Goal: Information Seeking & Learning: Check status

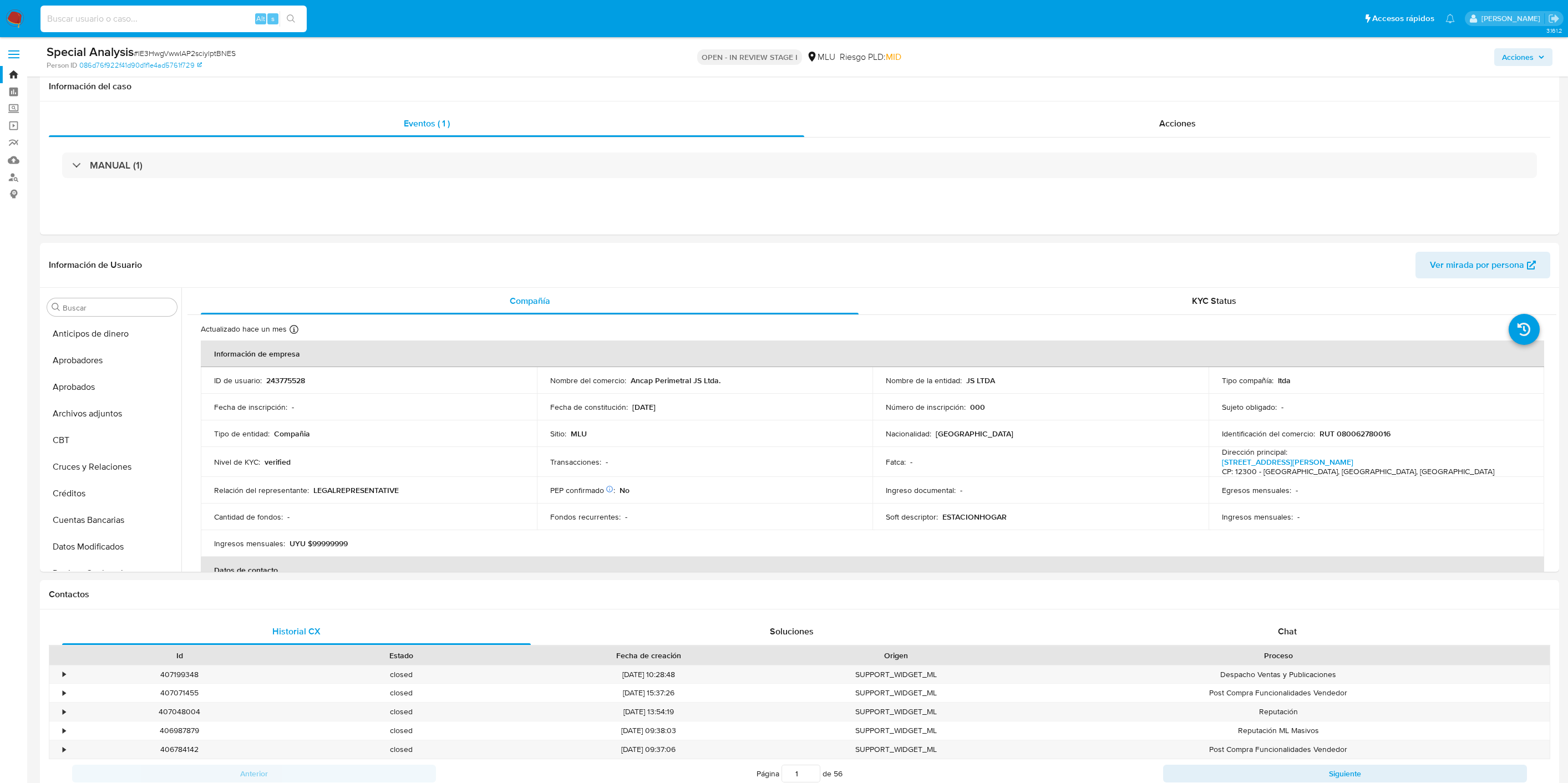
select select "10"
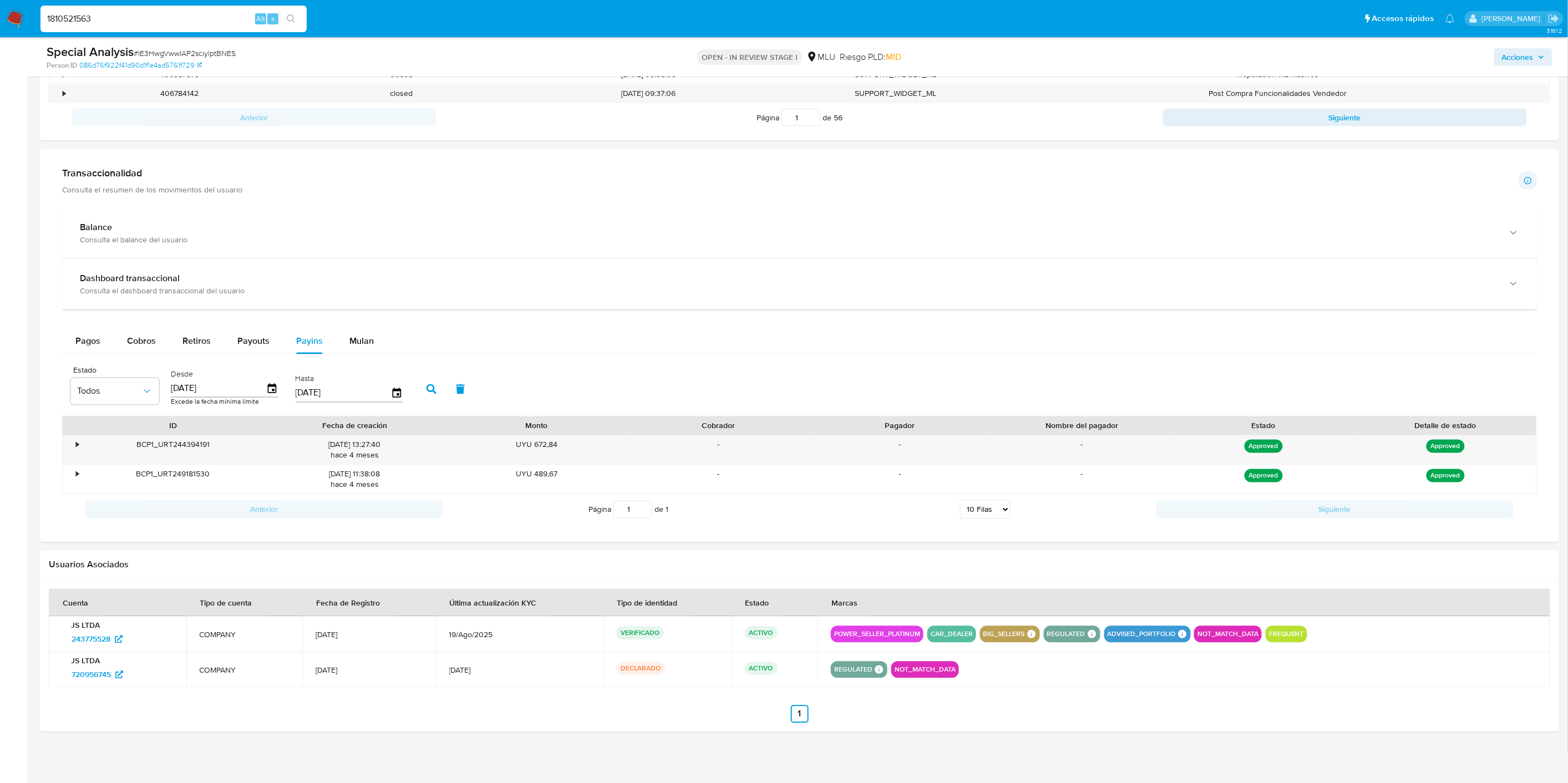
scroll to position [620, 0]
type input "1810521563"
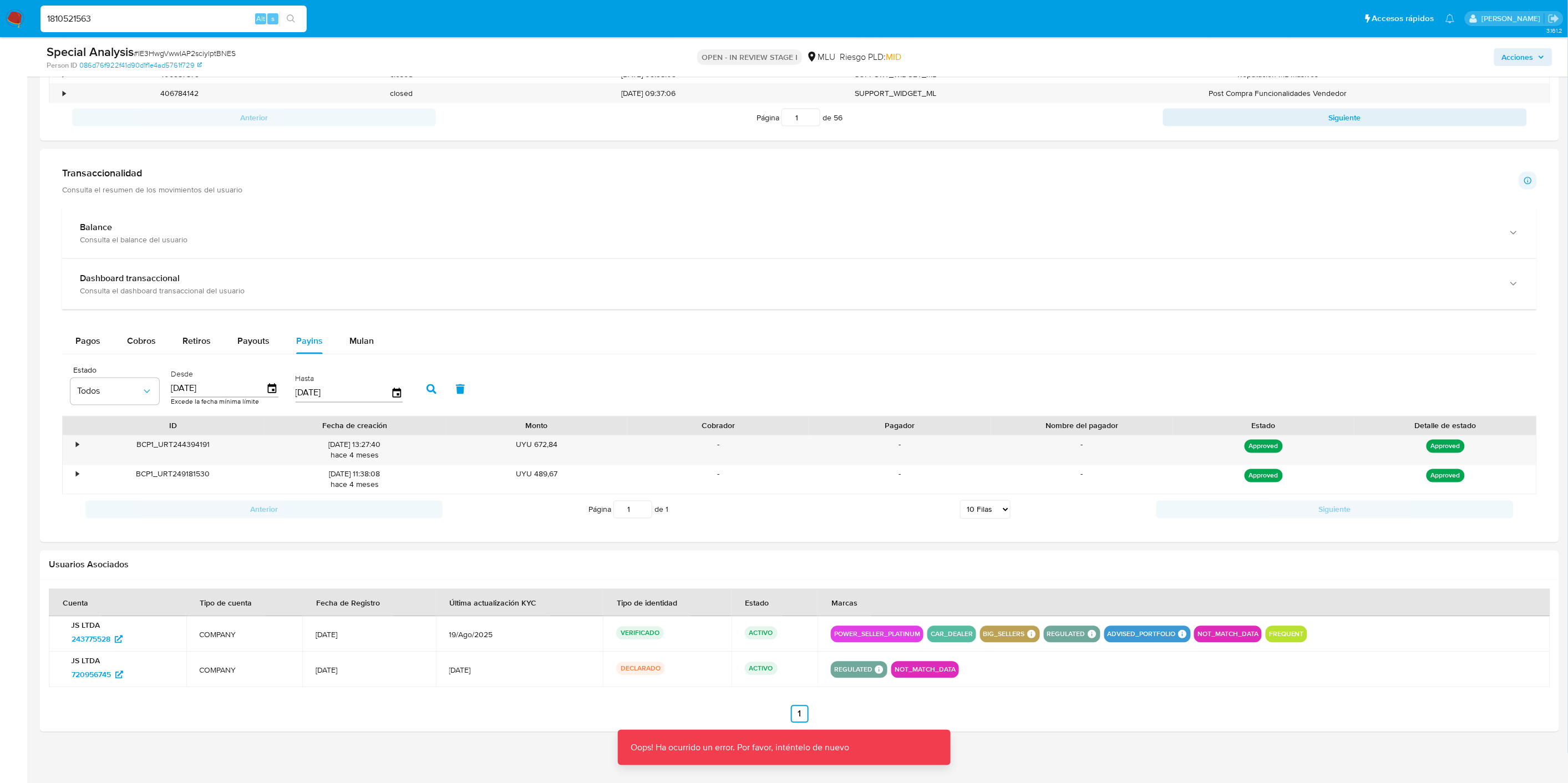
click at [106, 14] on input "1810521563" at bounding box center [173, 19] width 267 height 15
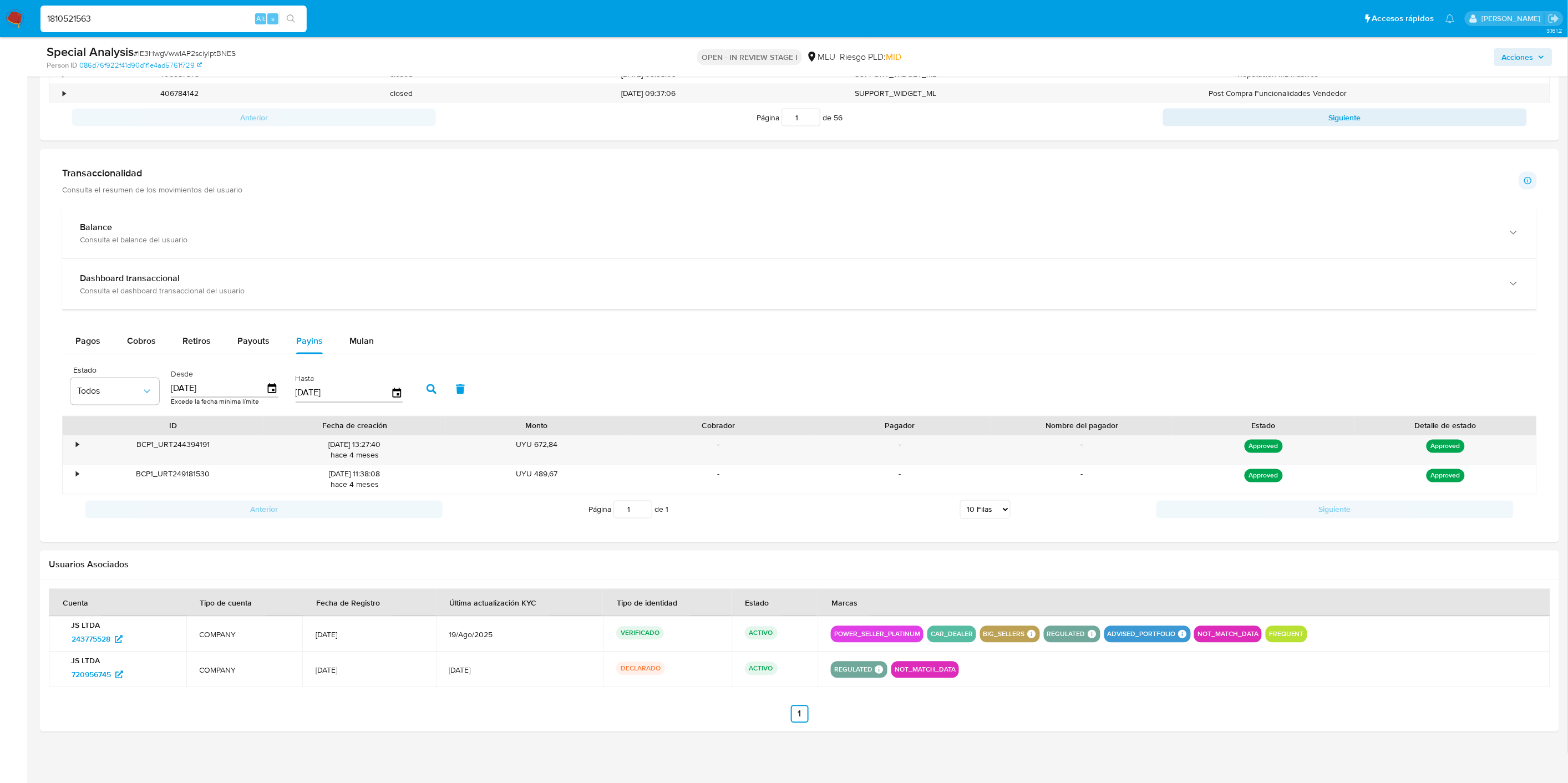
click at [104, 21] on input "1810521563" at bounding box center [173, 19] width 267 height 15
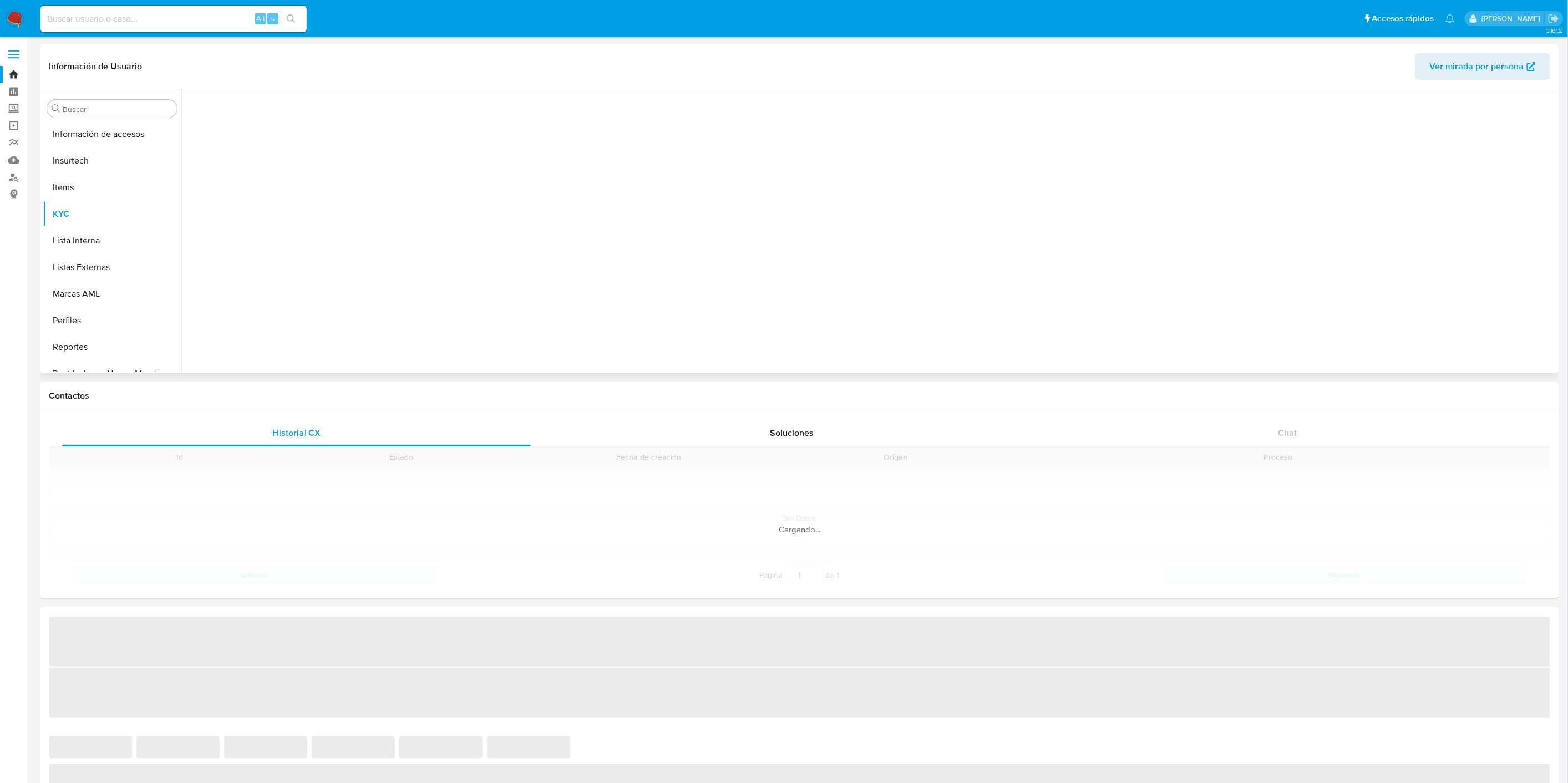
scroll to position [548, 0]
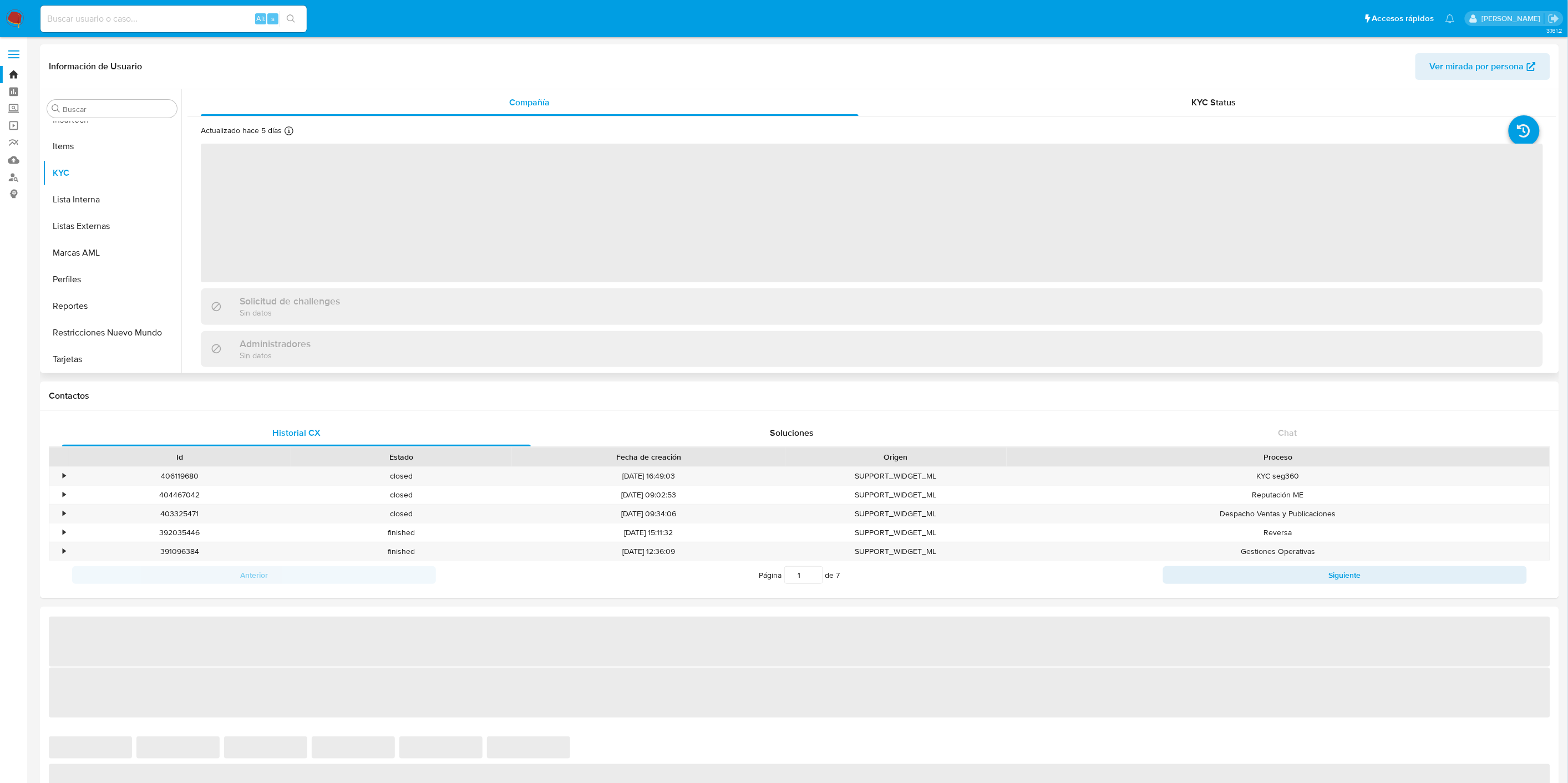
select select "10"
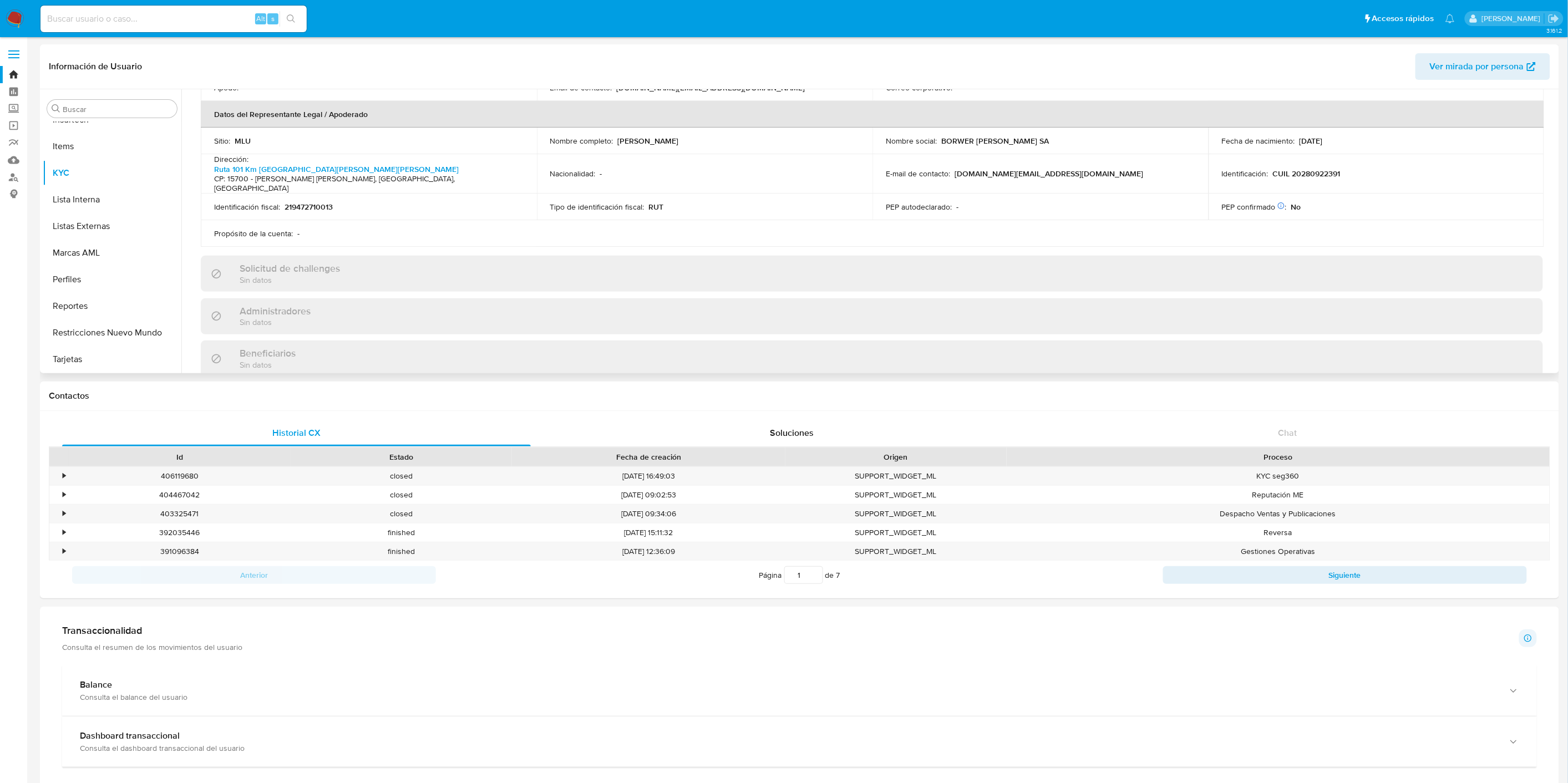
scroll to position [0, 0]
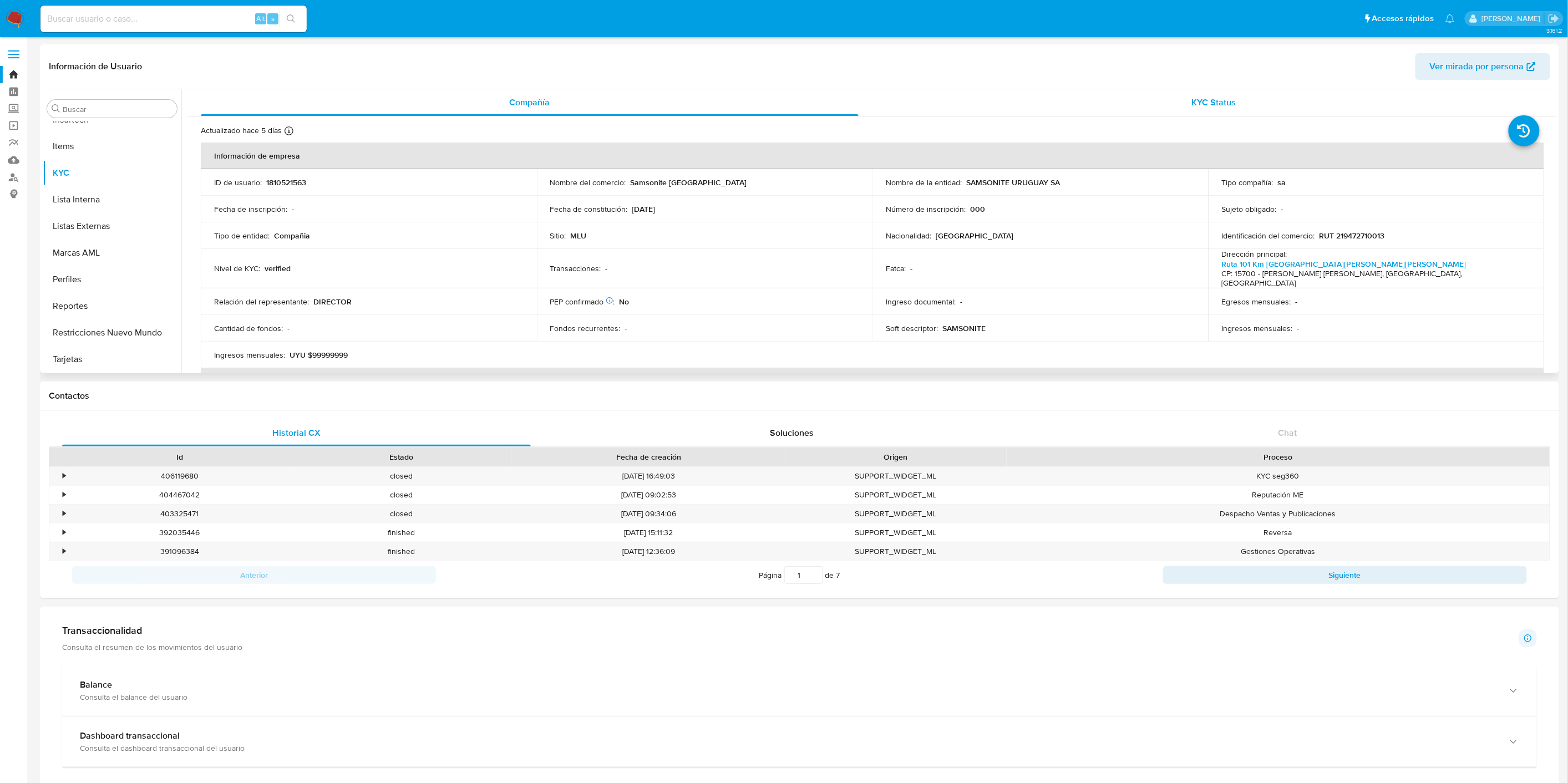
click at [1178, 101] on div "KYC Status" at bounding box center [1214, 103] width 658 height 26
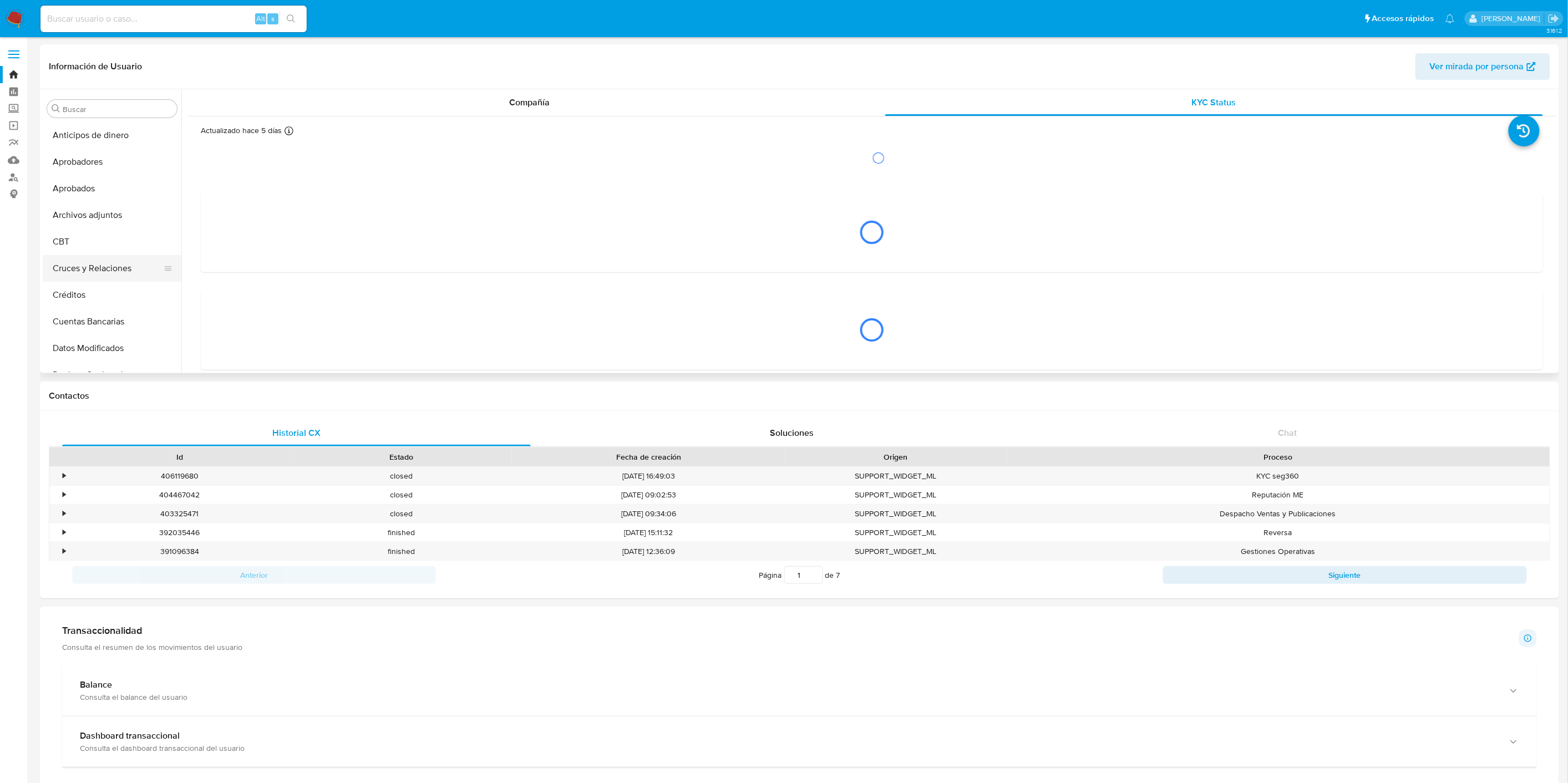
scroll to position [184, 0]
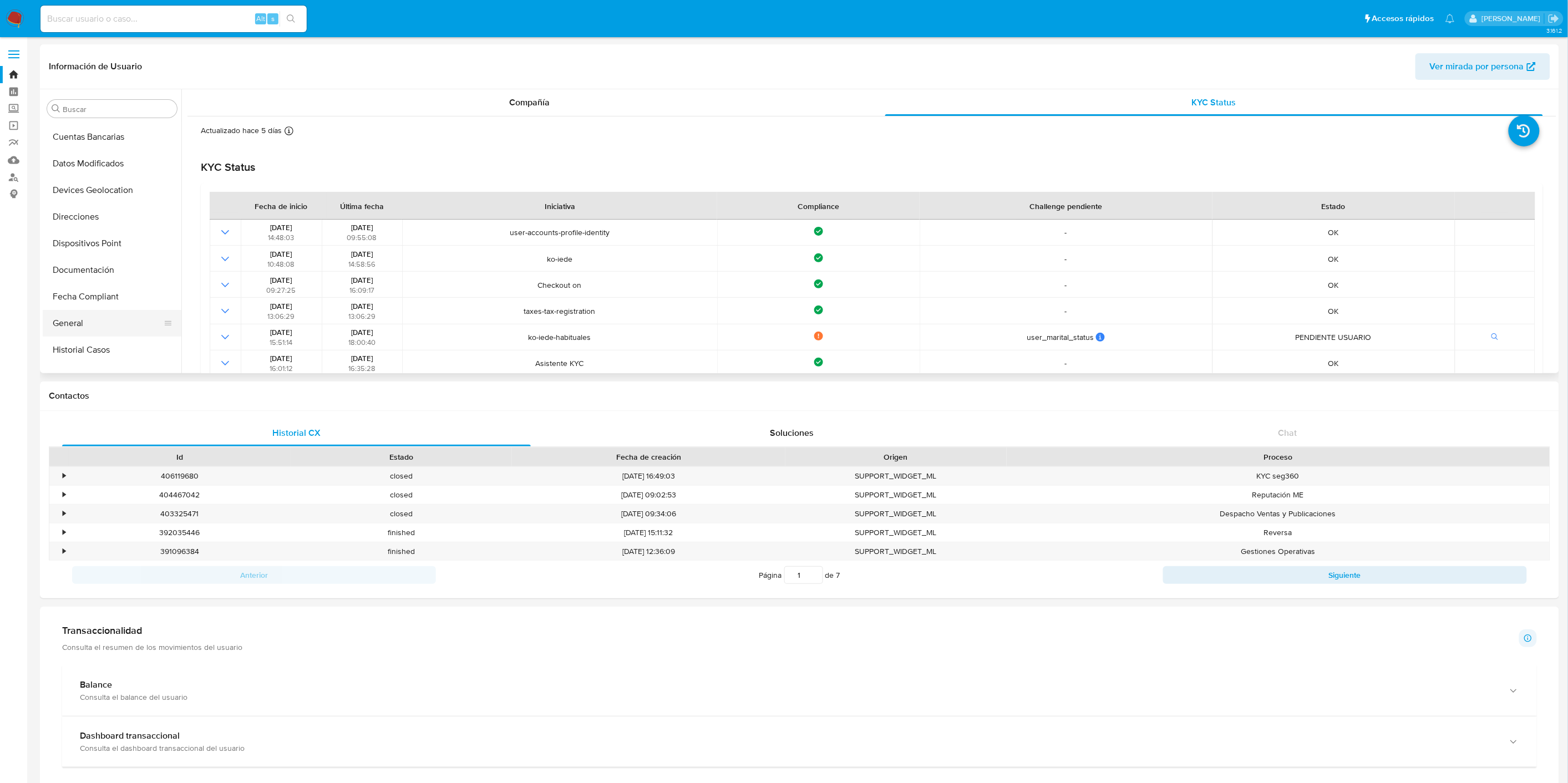
click at [95, 328] on button "General" at bounding box center [107, 323] width 130 height 26
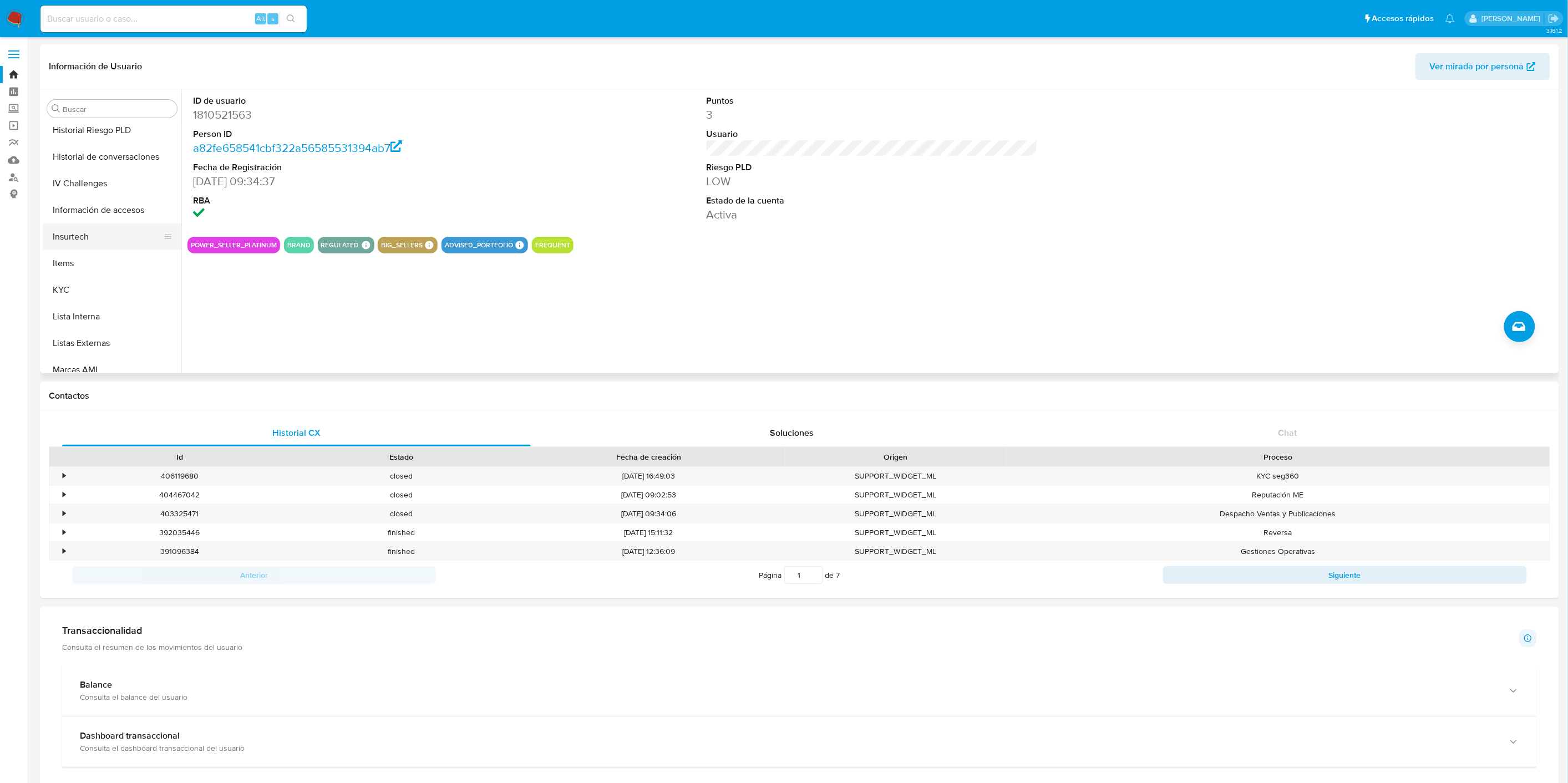
scroll to position [430, 0]
click at [85, 273] on button "Items" at bounding box center [107, 264] width 130 height 26
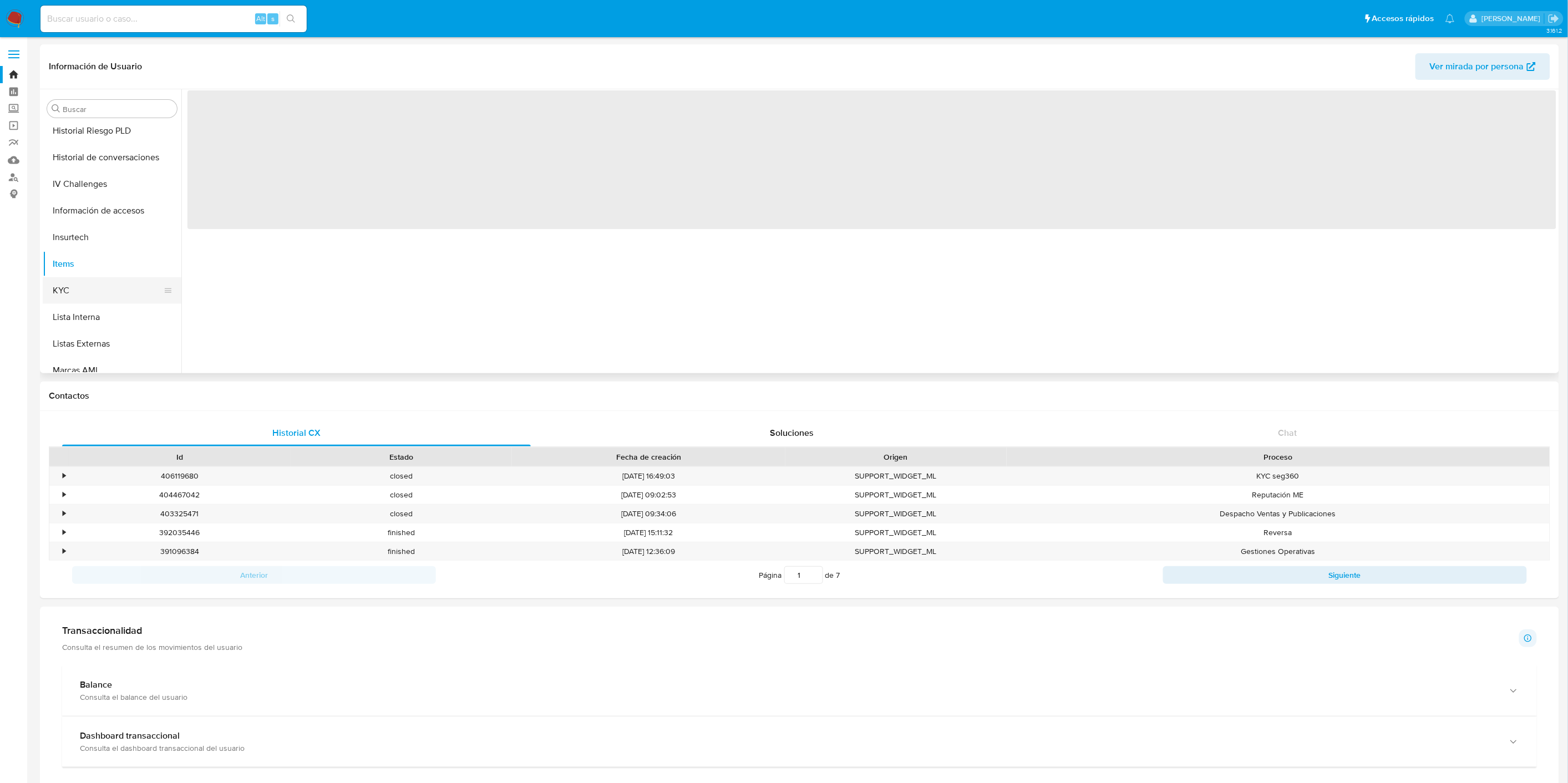
click at [90, 292] on button "KYC" at bounding box center [107, 291] width 130 height 26
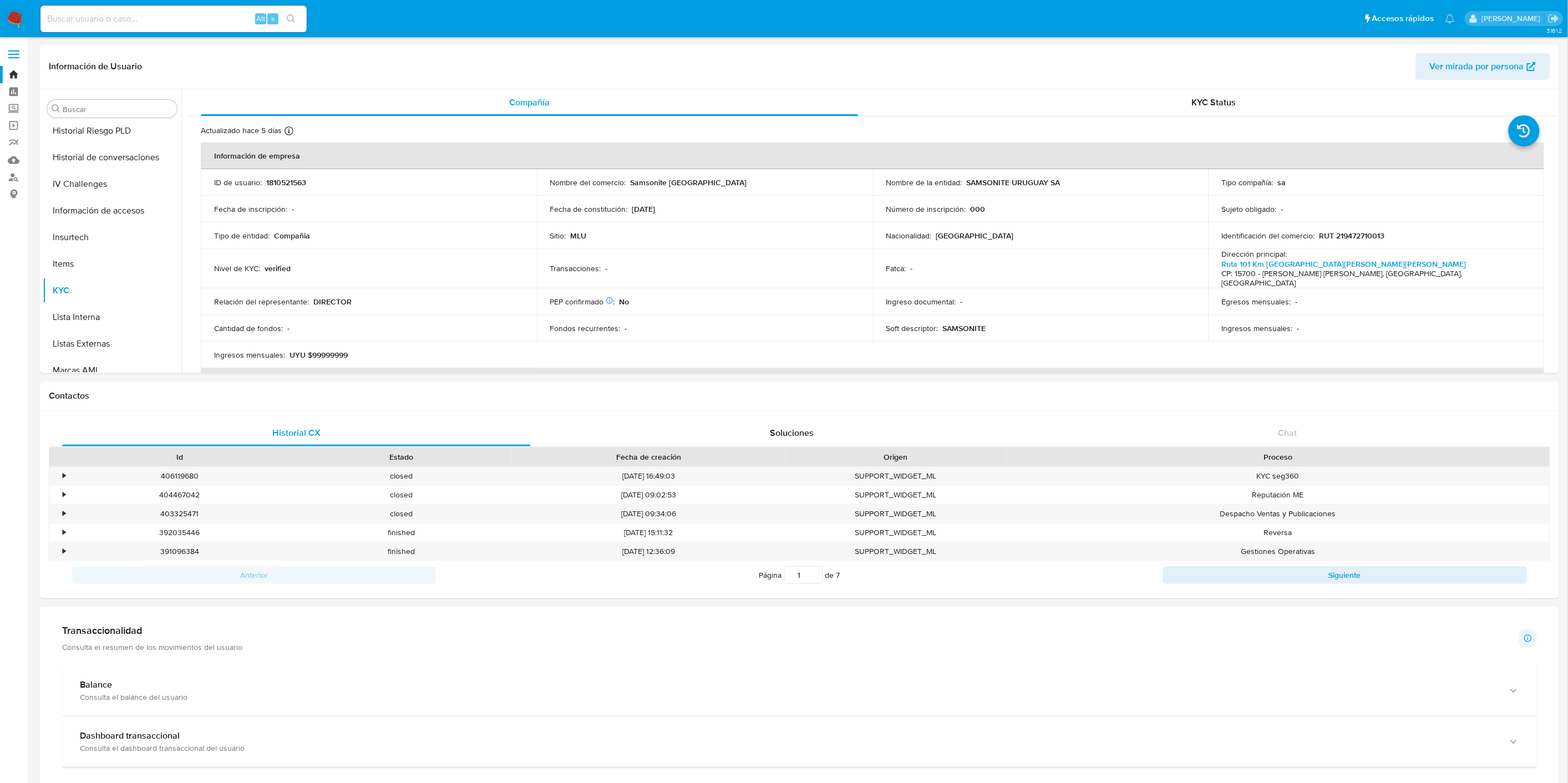
click at [98, 19] on input at bounding box center [173, 19] width 267 height 15
paste input "1531119169"
type input "1531119169"
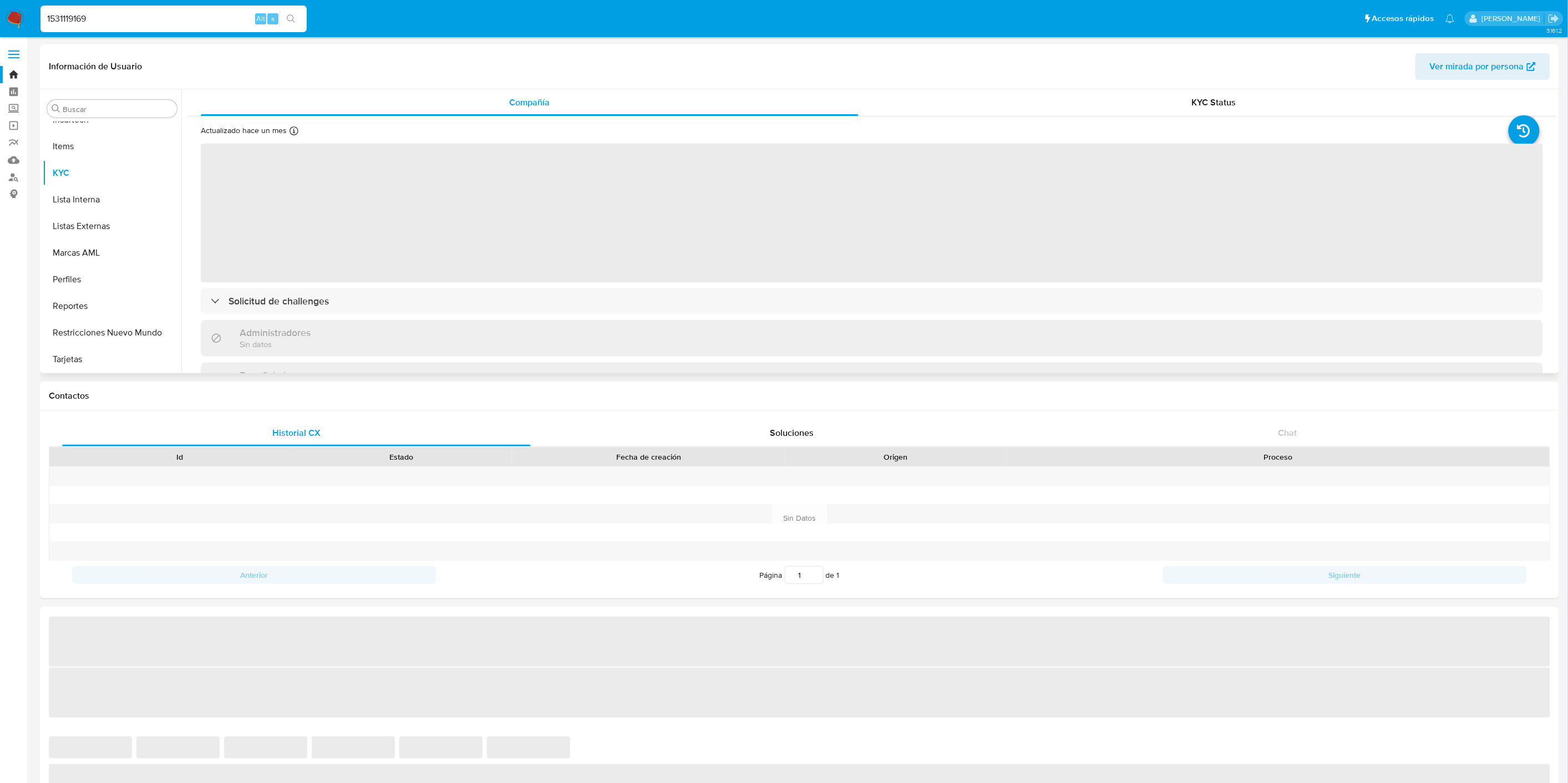
scroll to position [302, 0]
select select "10"
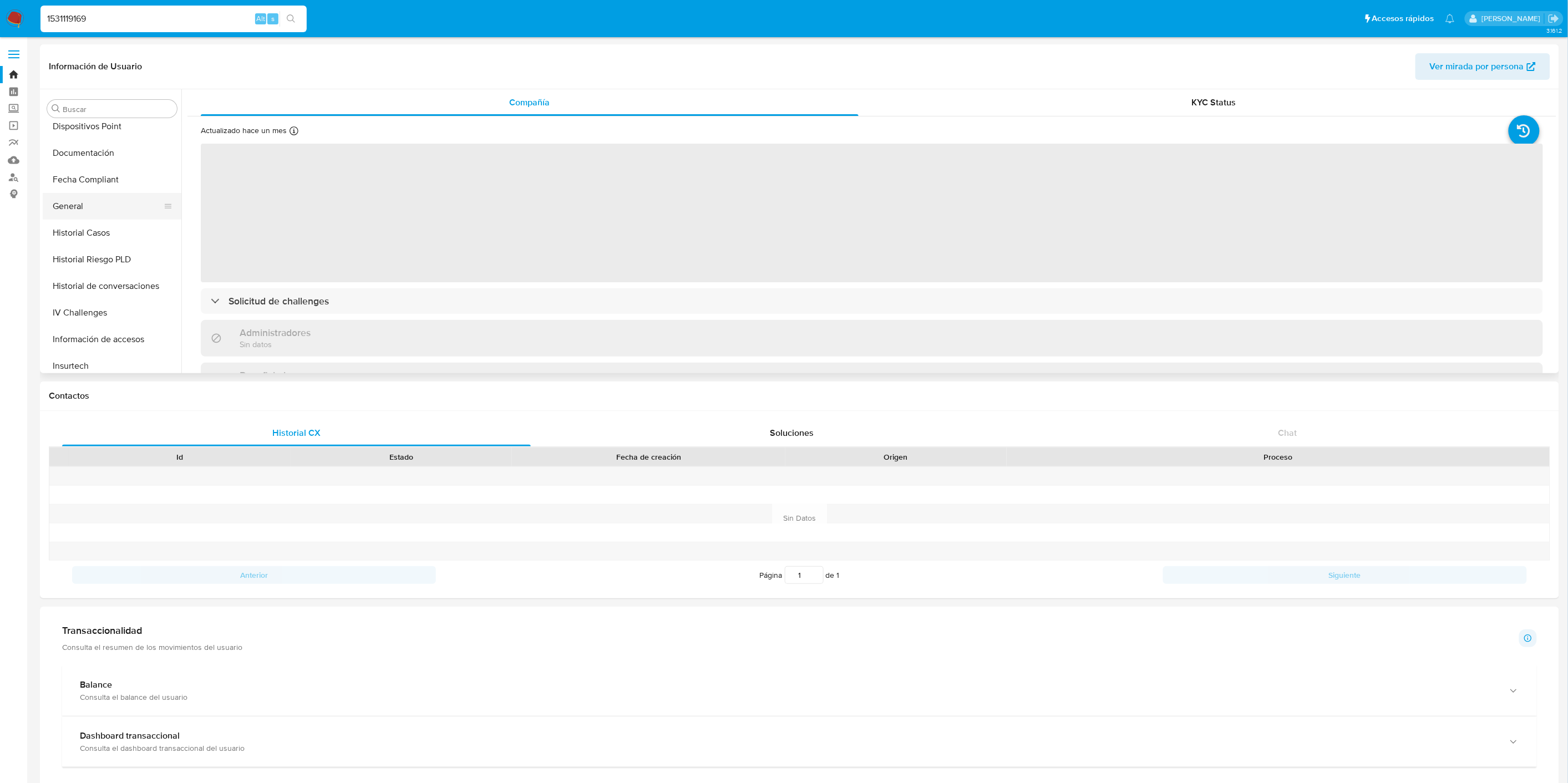
click at [117, 209] on button "General" at bounding box center [107, 206] width 130 height 26
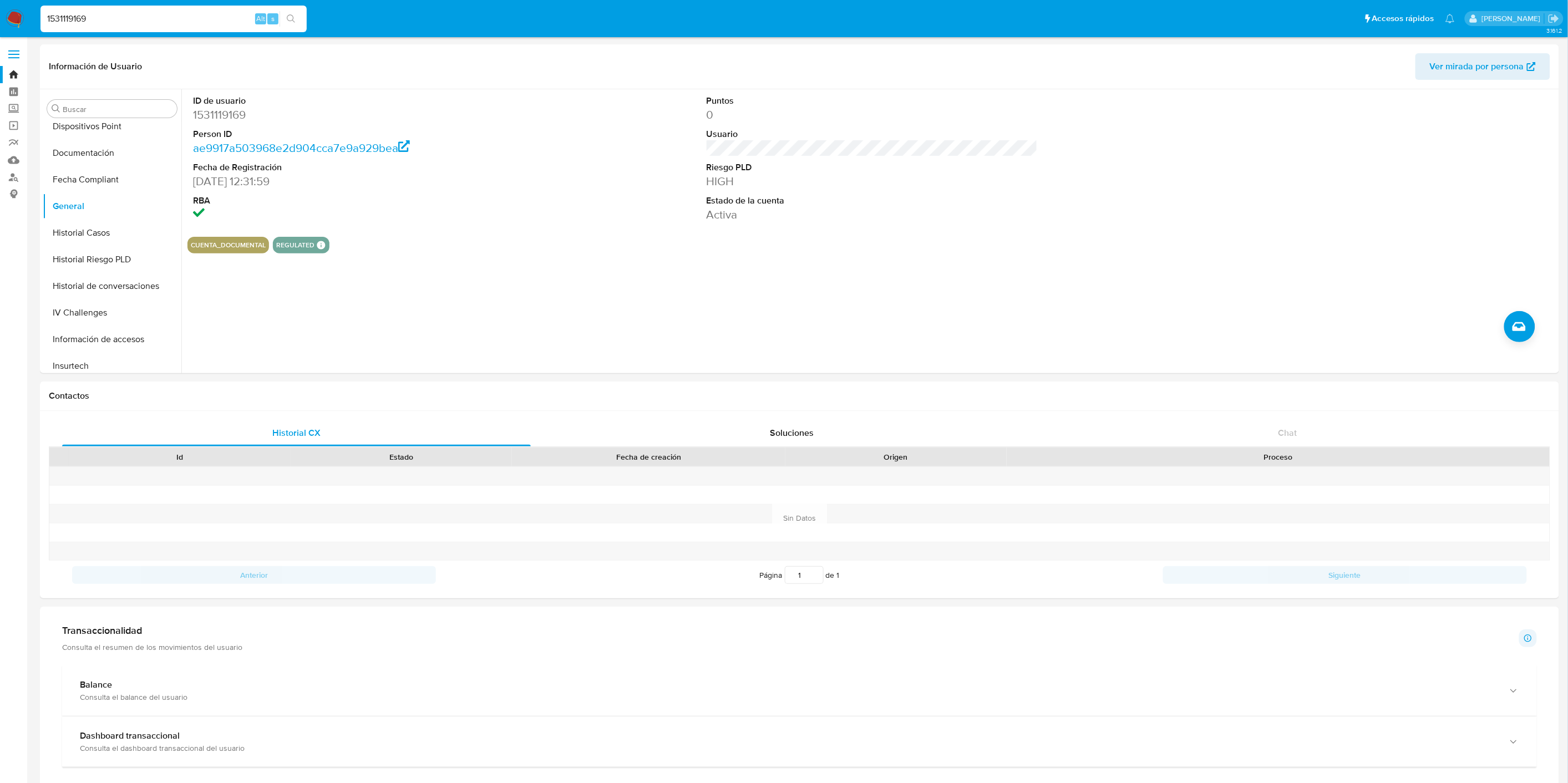
click at [93, 14] on input "1531119169" at bounding box center [173, 19] width 267 height 15
paste input "65456574"
type input "65456574"
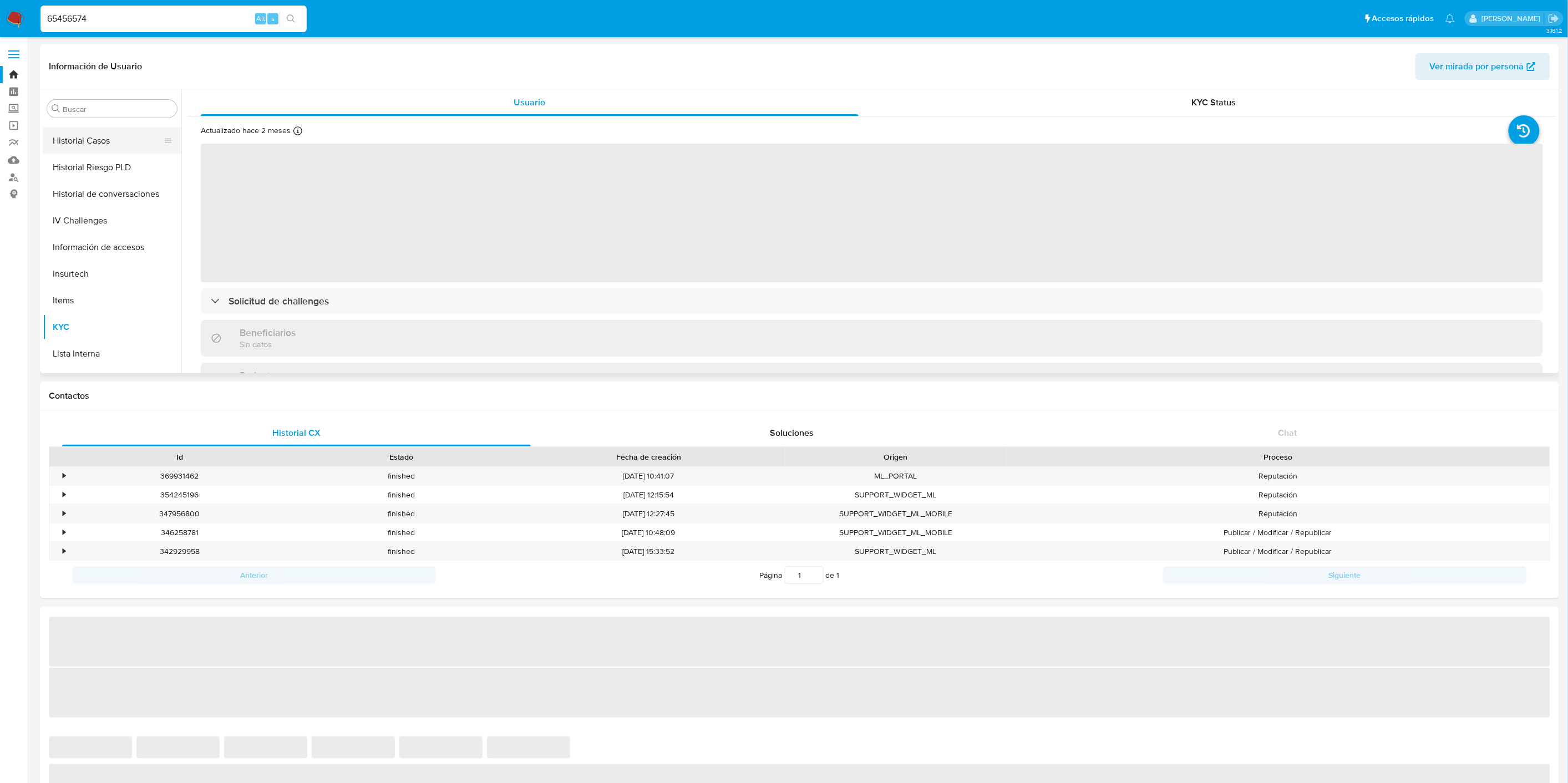
scroll to position [302, 0]
select select "10"
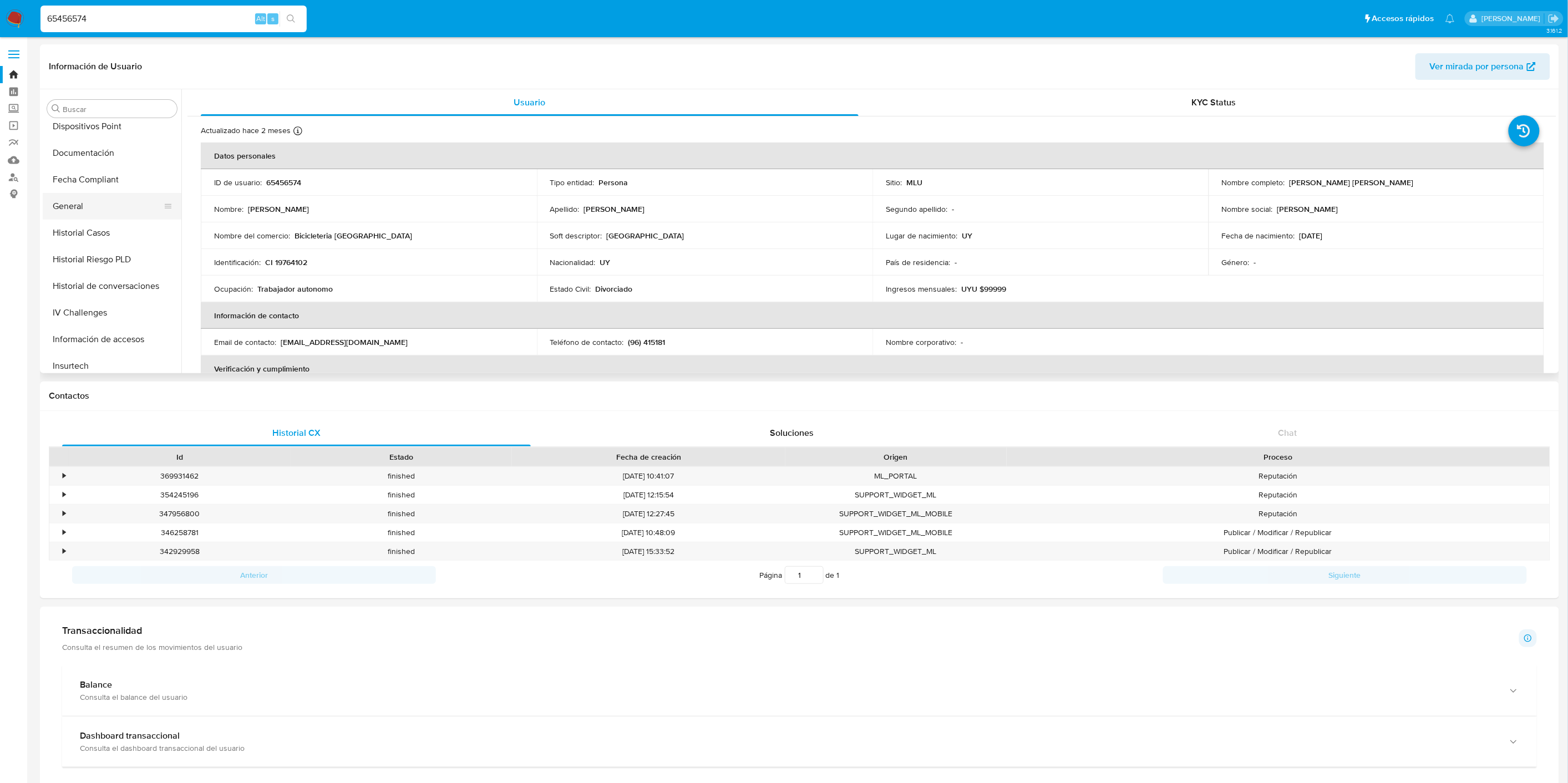
click at [84, 200] on button "General" at bounding box center [107, 206] width 130 height 26
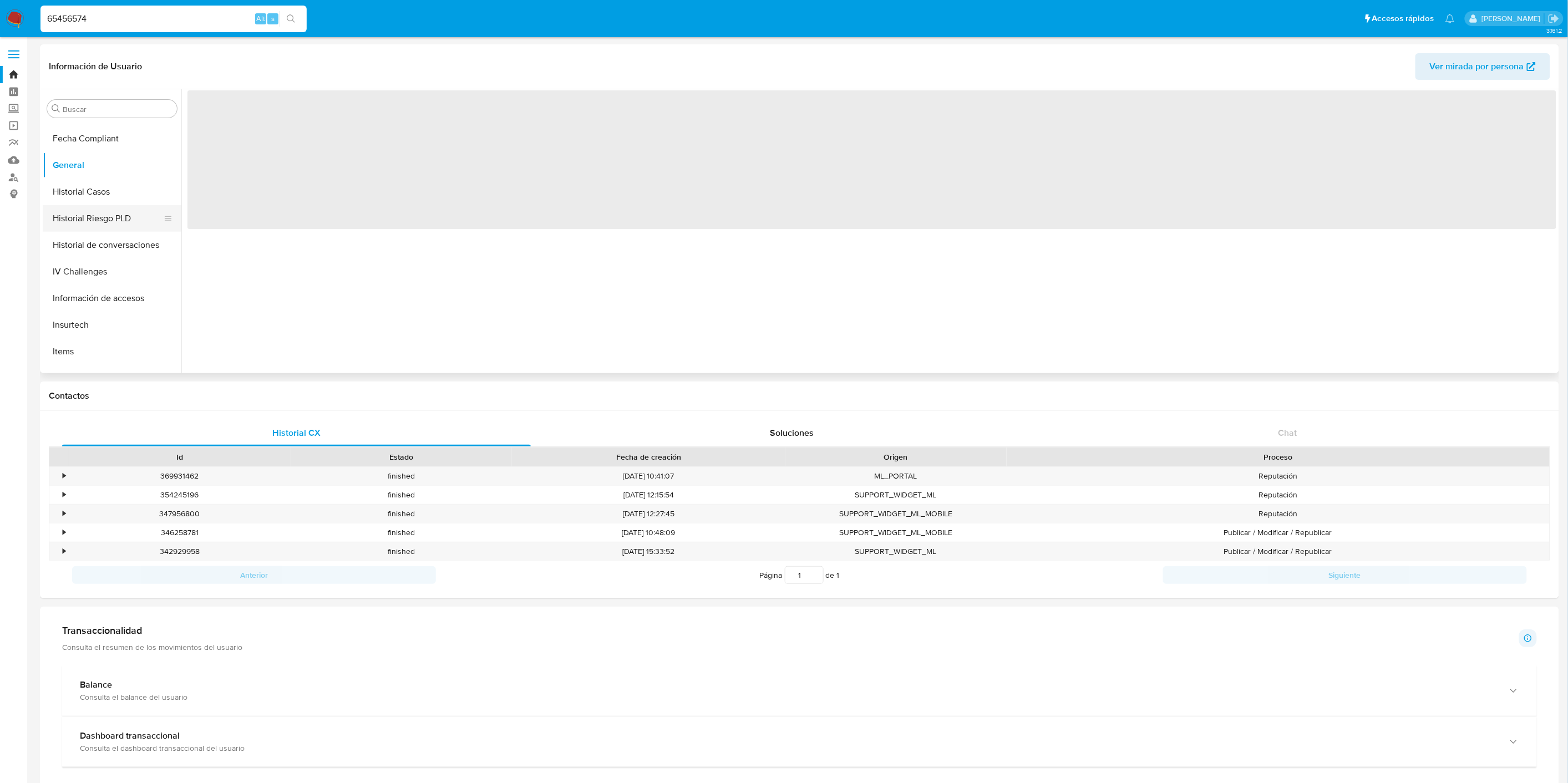
scroll to position [425, 0]
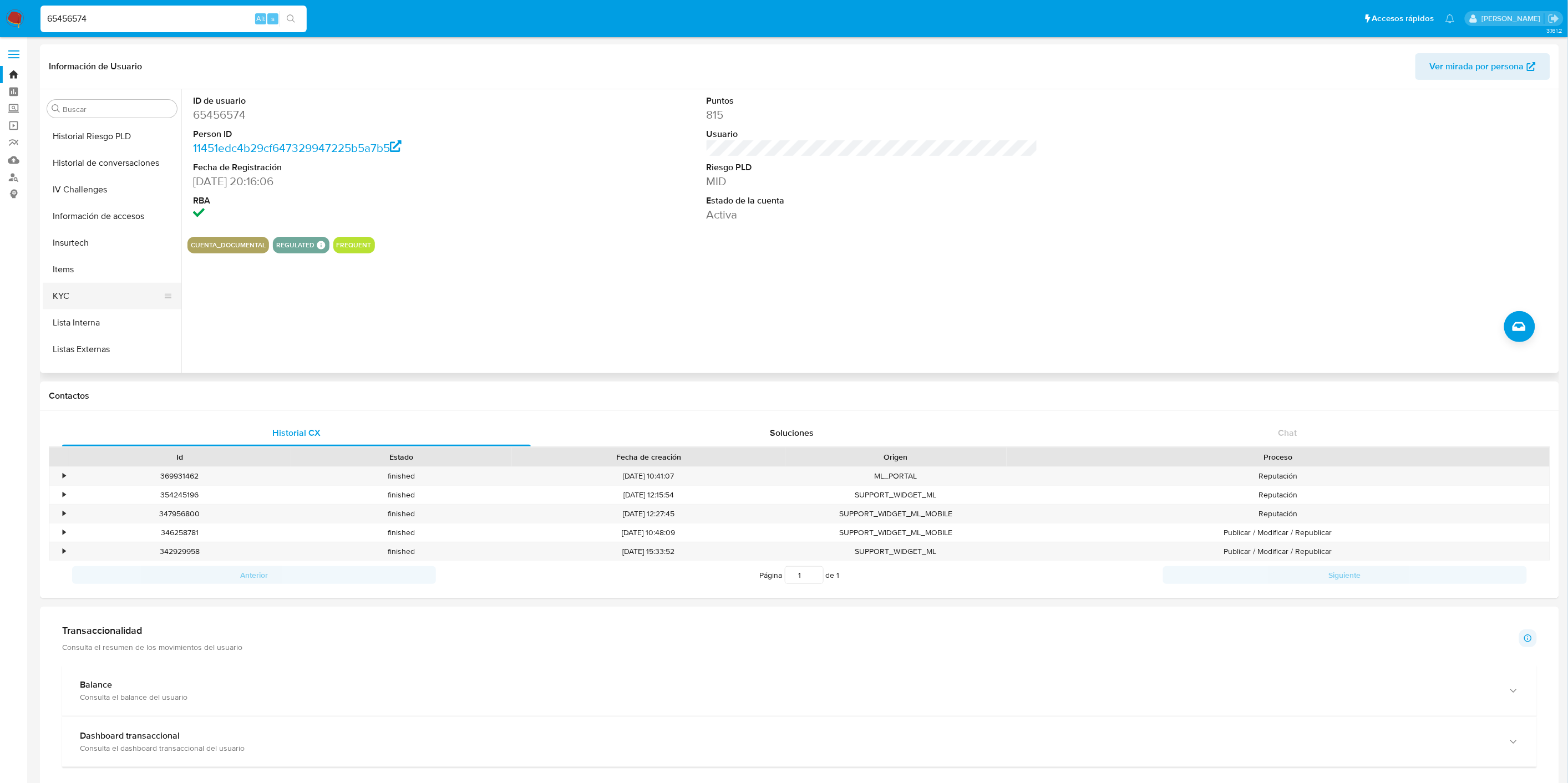
click at [94, 292] on button "KYC" at bounding box center [107, 296] width 130 height 26
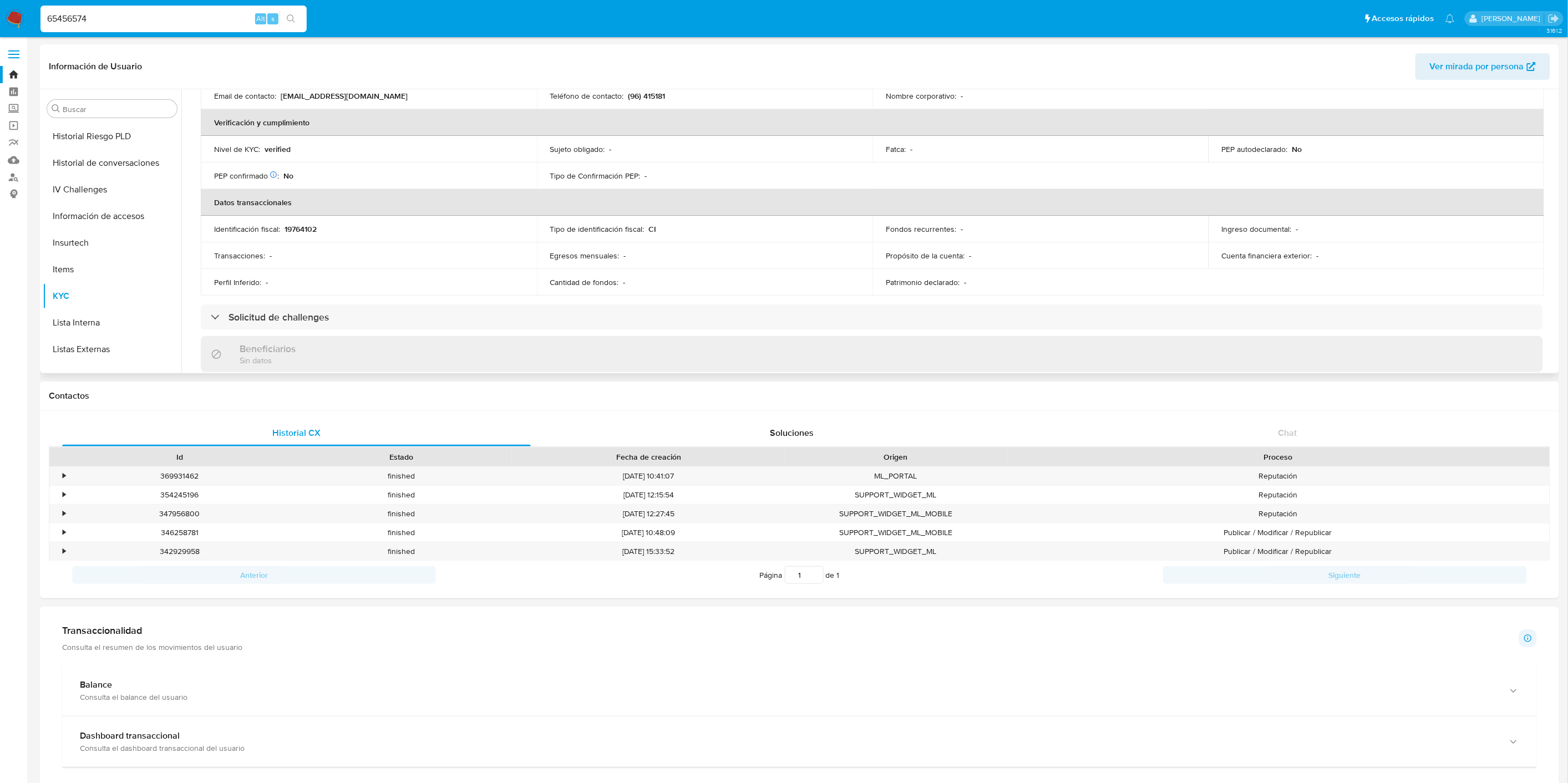
scroll to position [308, 0]
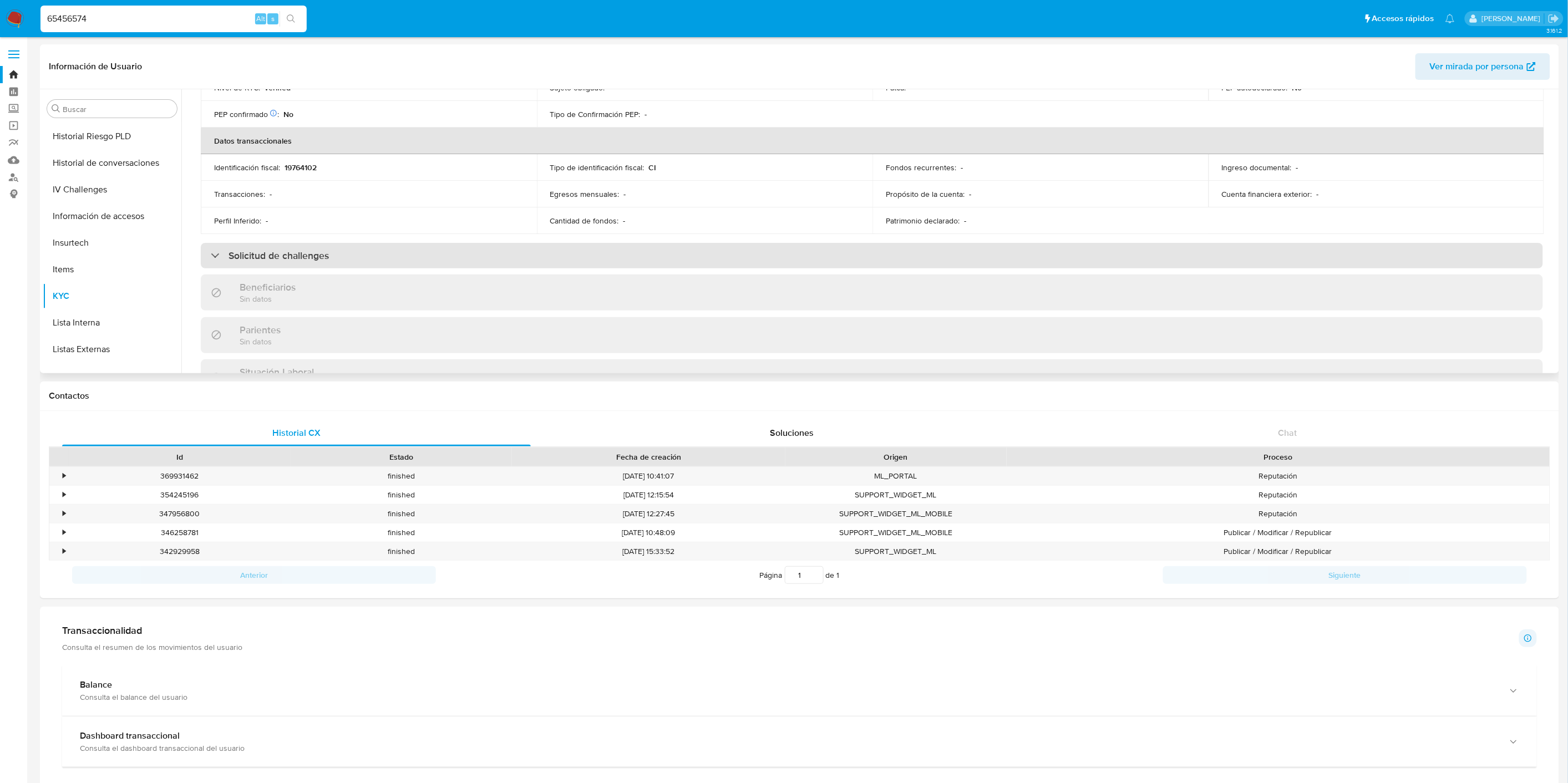
click at [402, 258] on div "Solicitud de challenges" at bounding box center [872, 256] width 1343 height 26
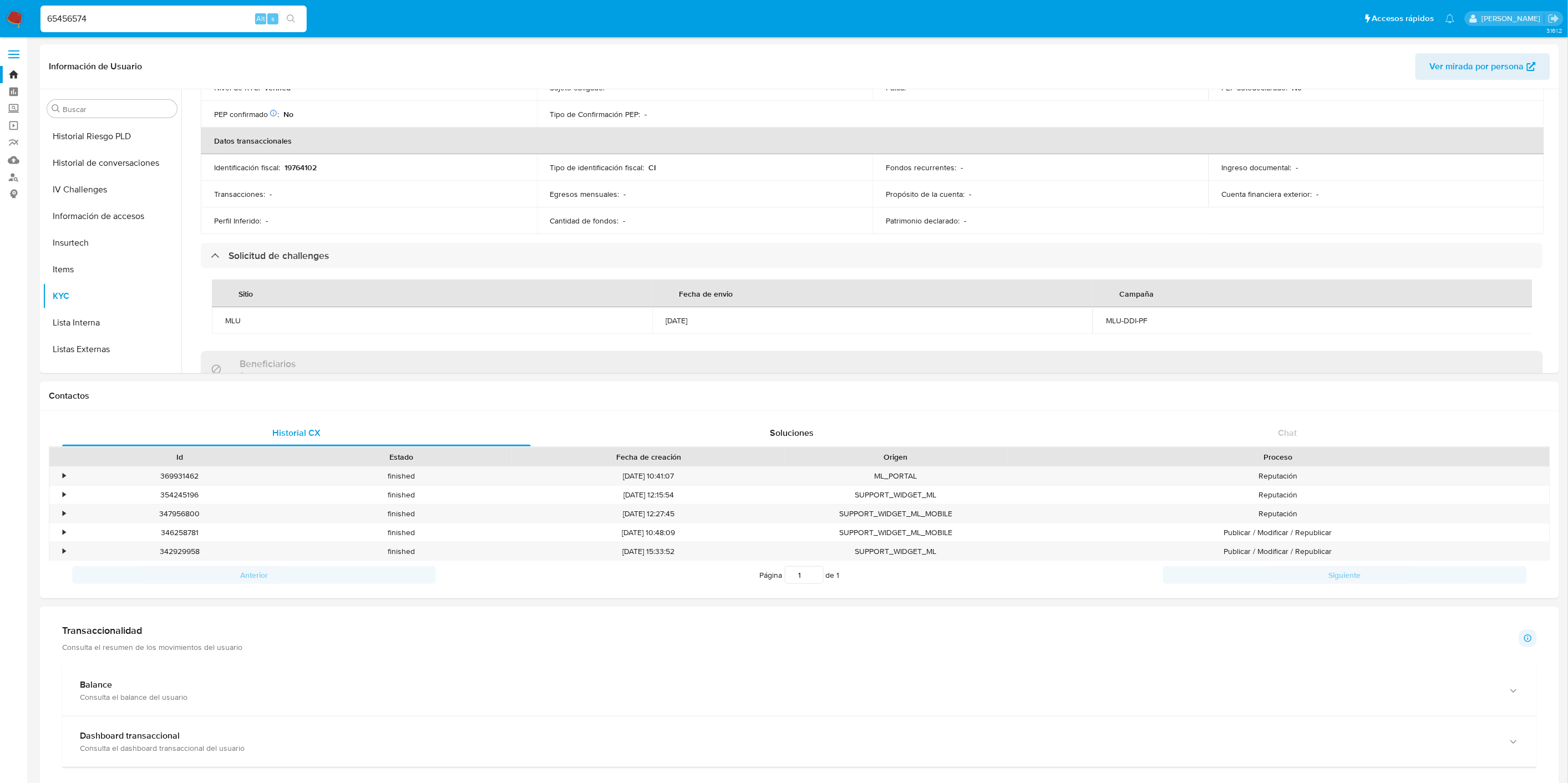
click at [82, 26] on div "65456574 Alt s" at bounding box center [173, 19] width 267 height 26
click at [87, 18] on input "65456574" at bounding box center [173, 19] width 267 height 15
paste input "261374569"
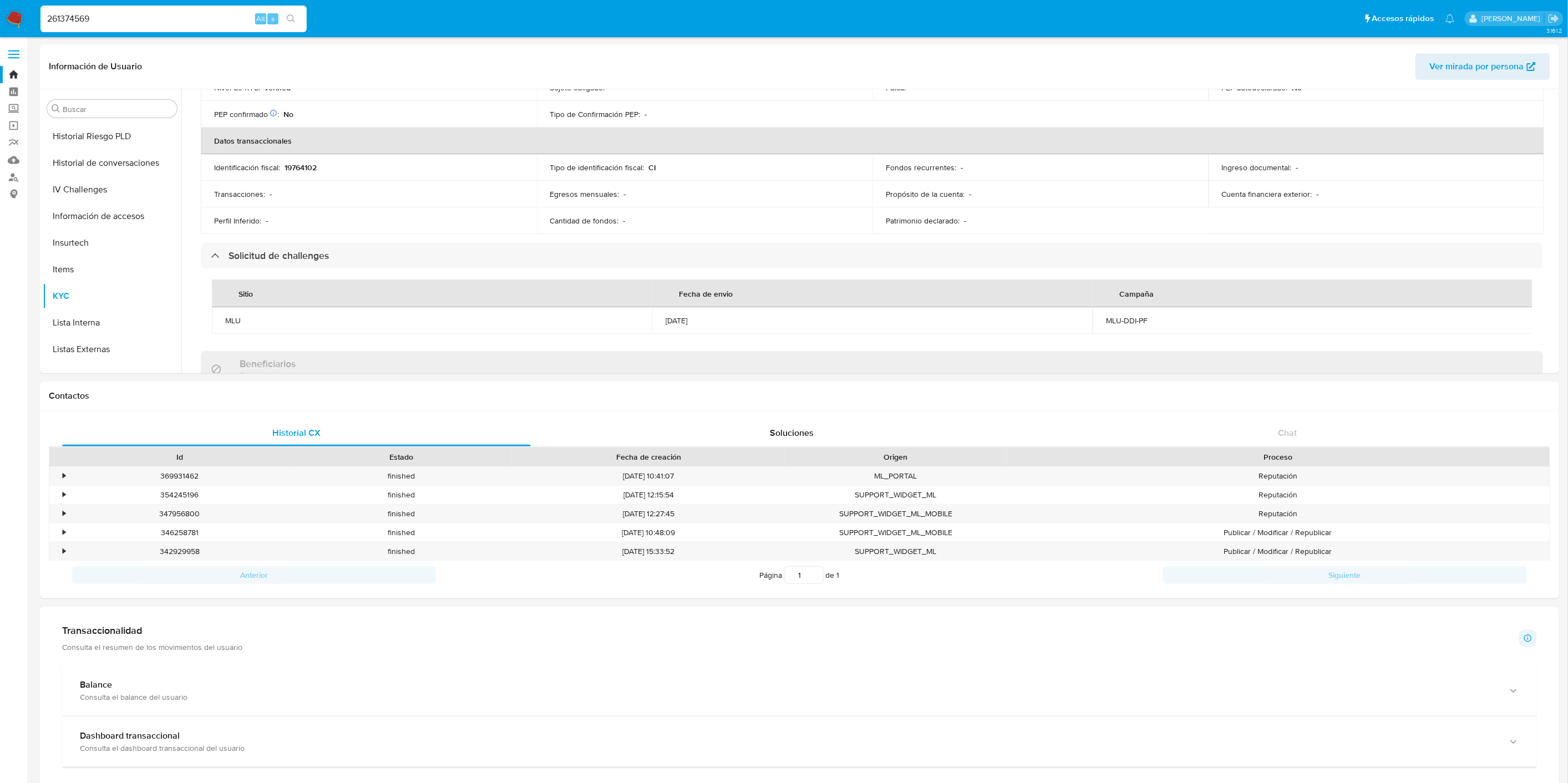
type input "261374569"
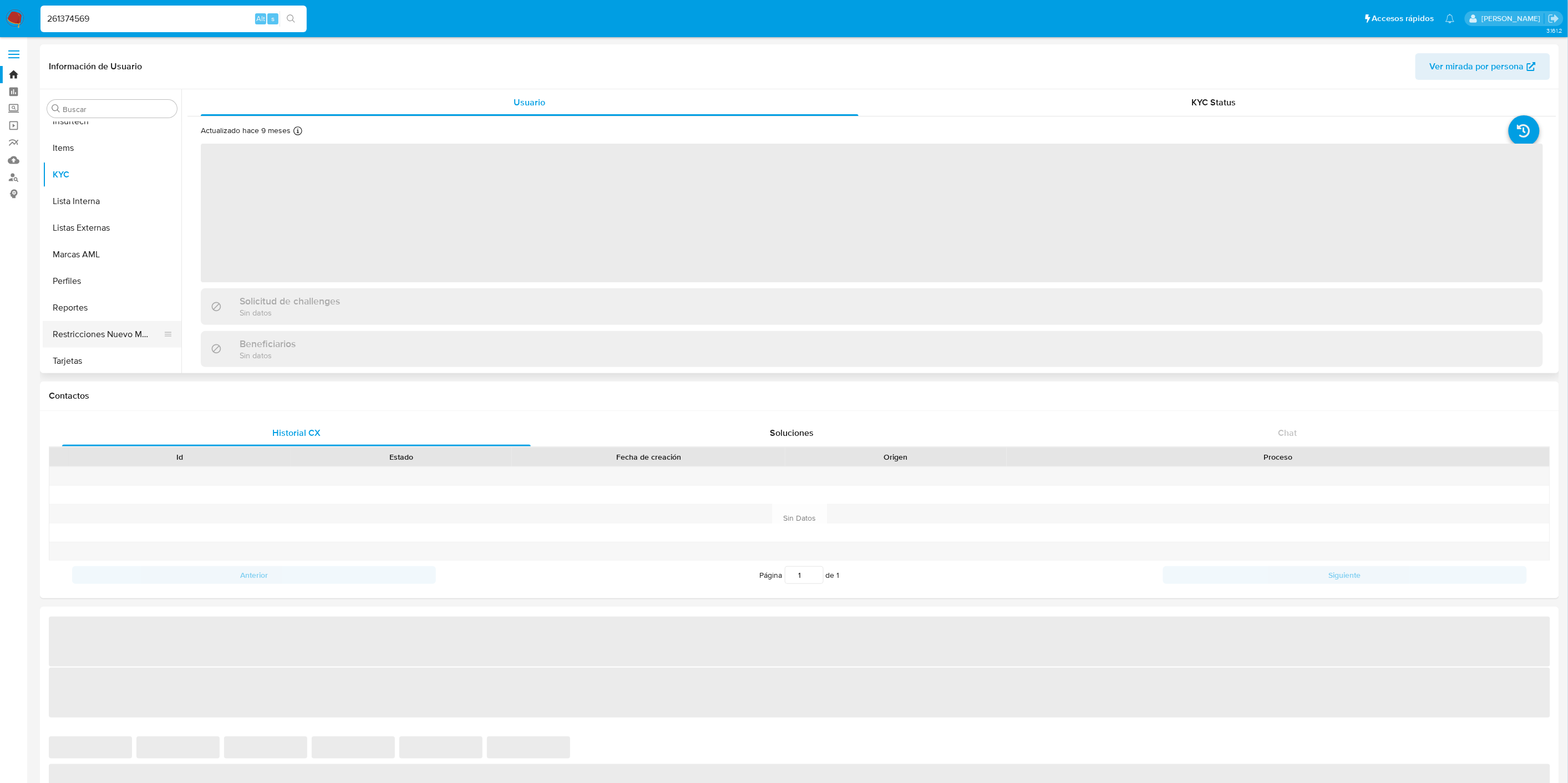
scroll to position [548, 0]
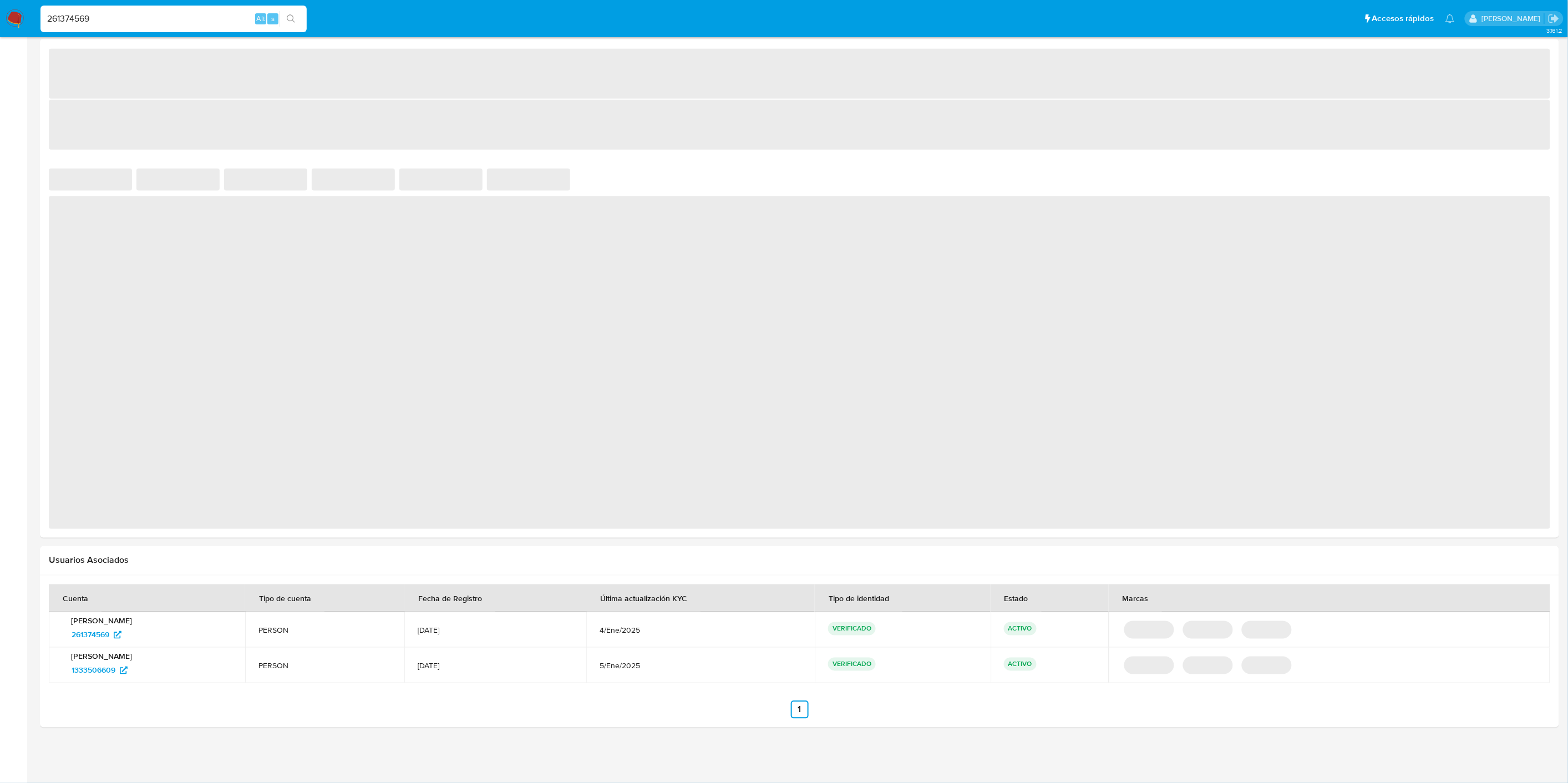
select select "10"
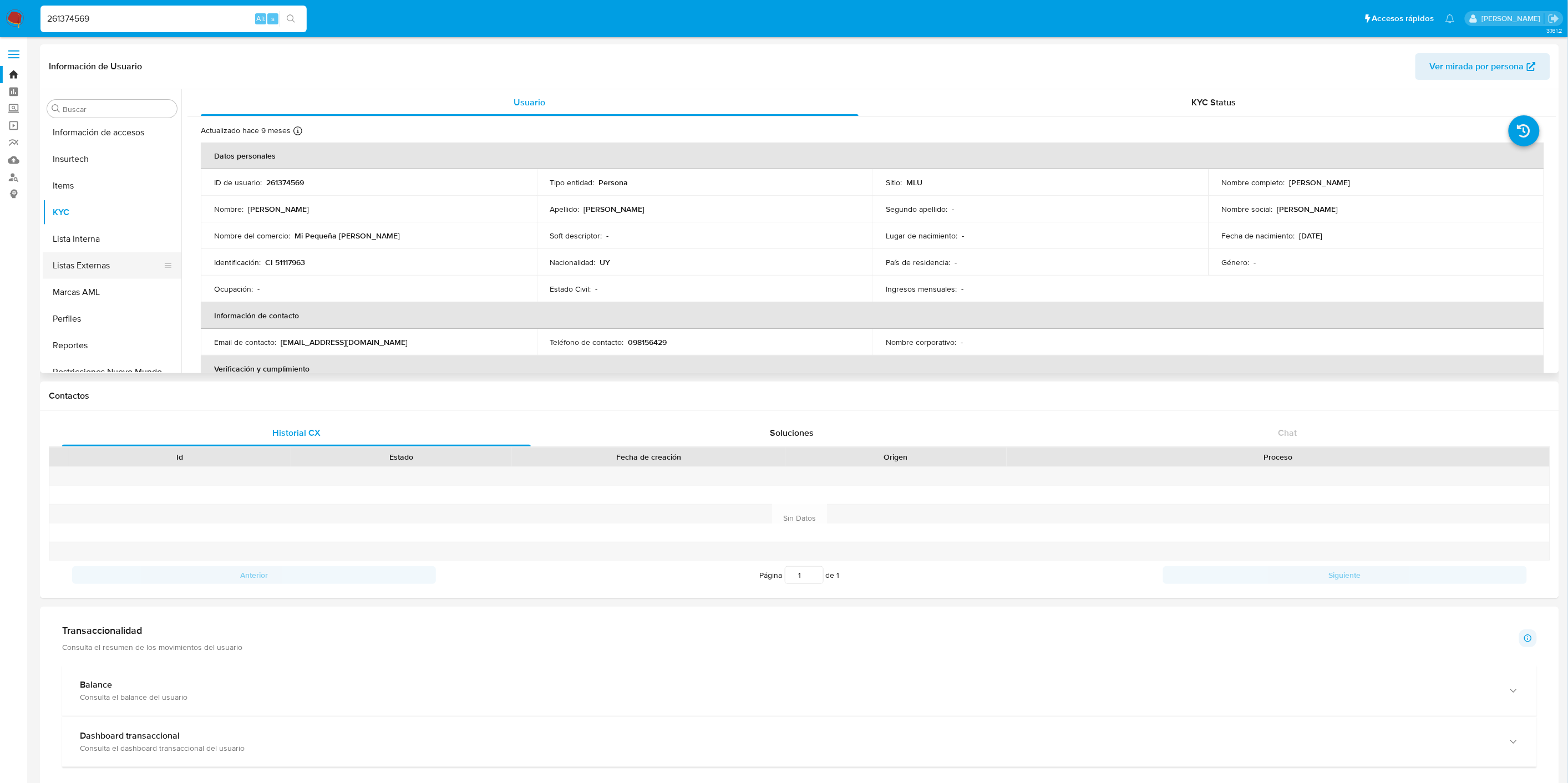
scroll to position [364, 0]
click at [100, 140] on button "General" at bounding box center [107, 145] width 130 height 26
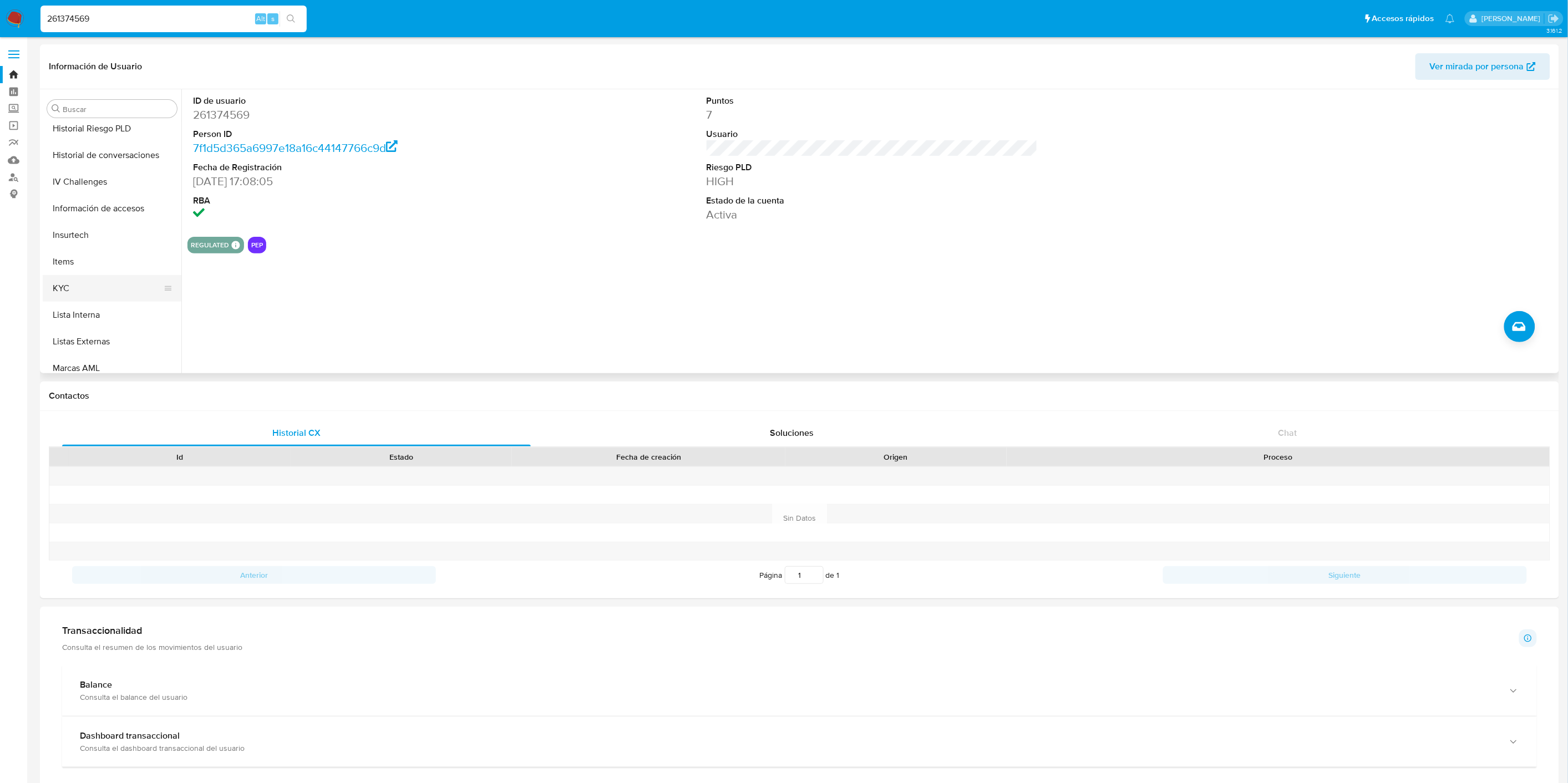
scroll to position [486, 0]
click at [104, 236] on button "KYC" at bounding box center [107, 234] width 130 height 26
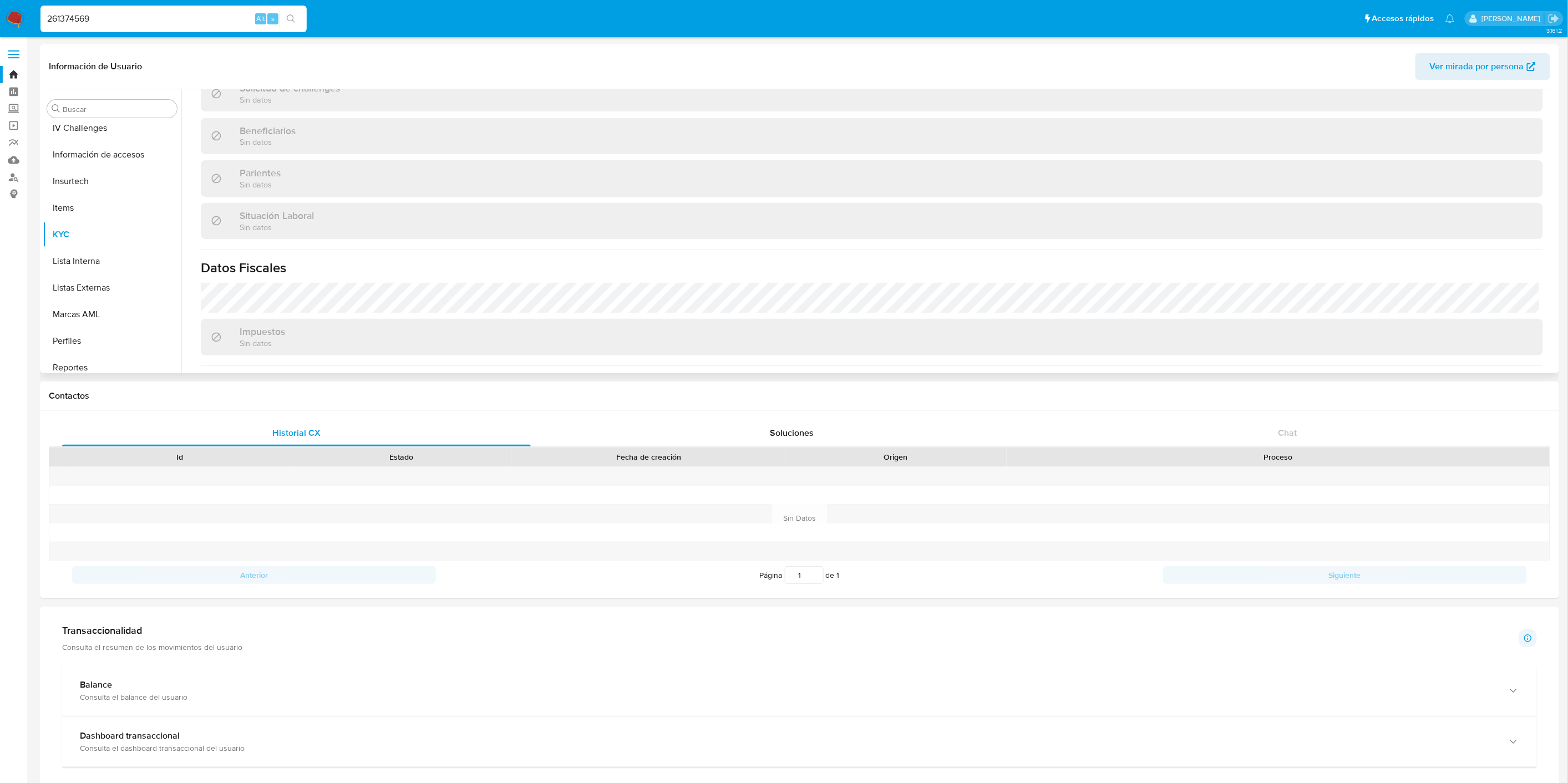
scroll to position [536, 0]
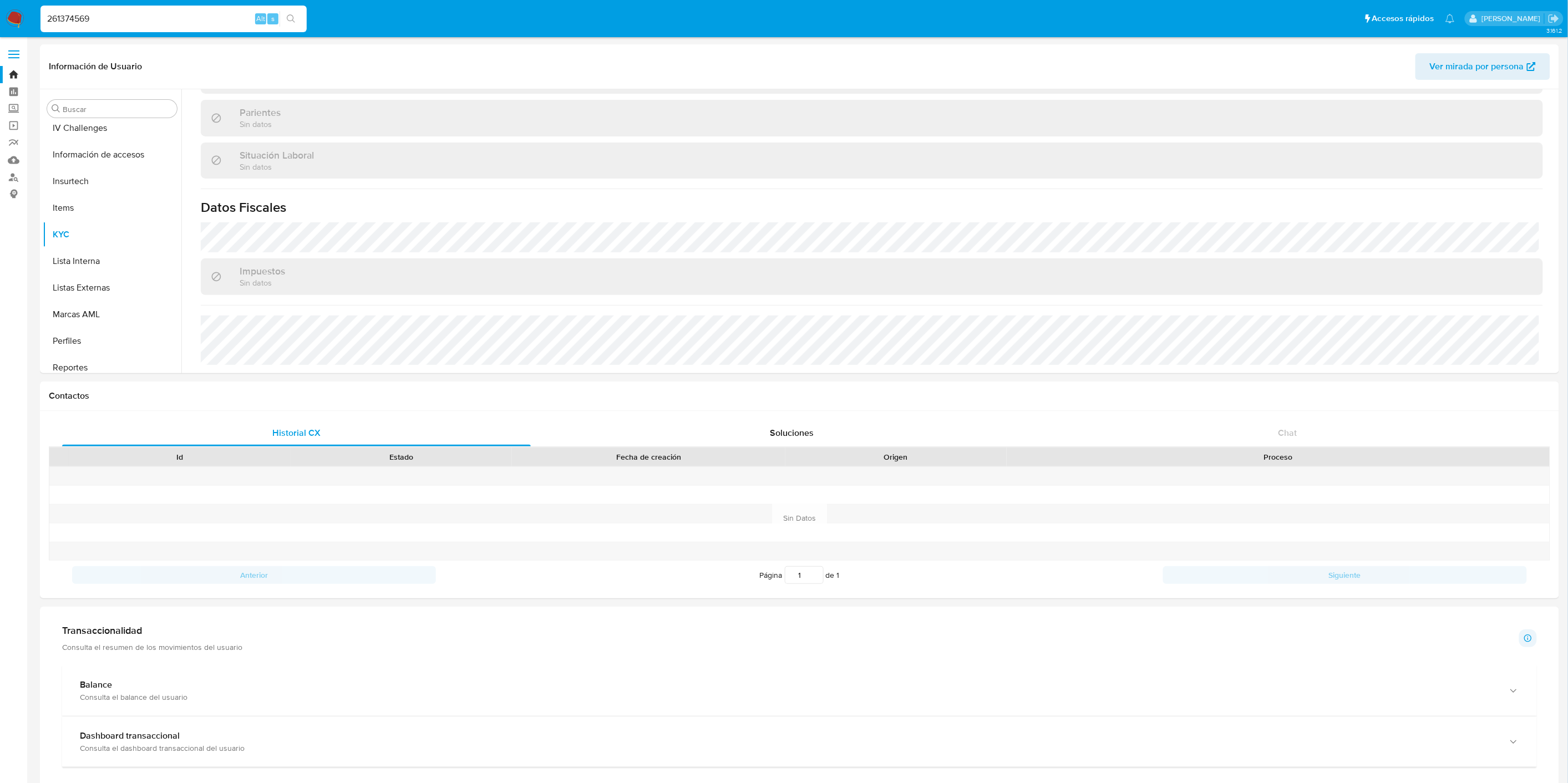
click at [83, 25] on input "261374569" at bounding box center [173, 19] width 267 height 15
paste input "1602260724"
type input "1602260724"
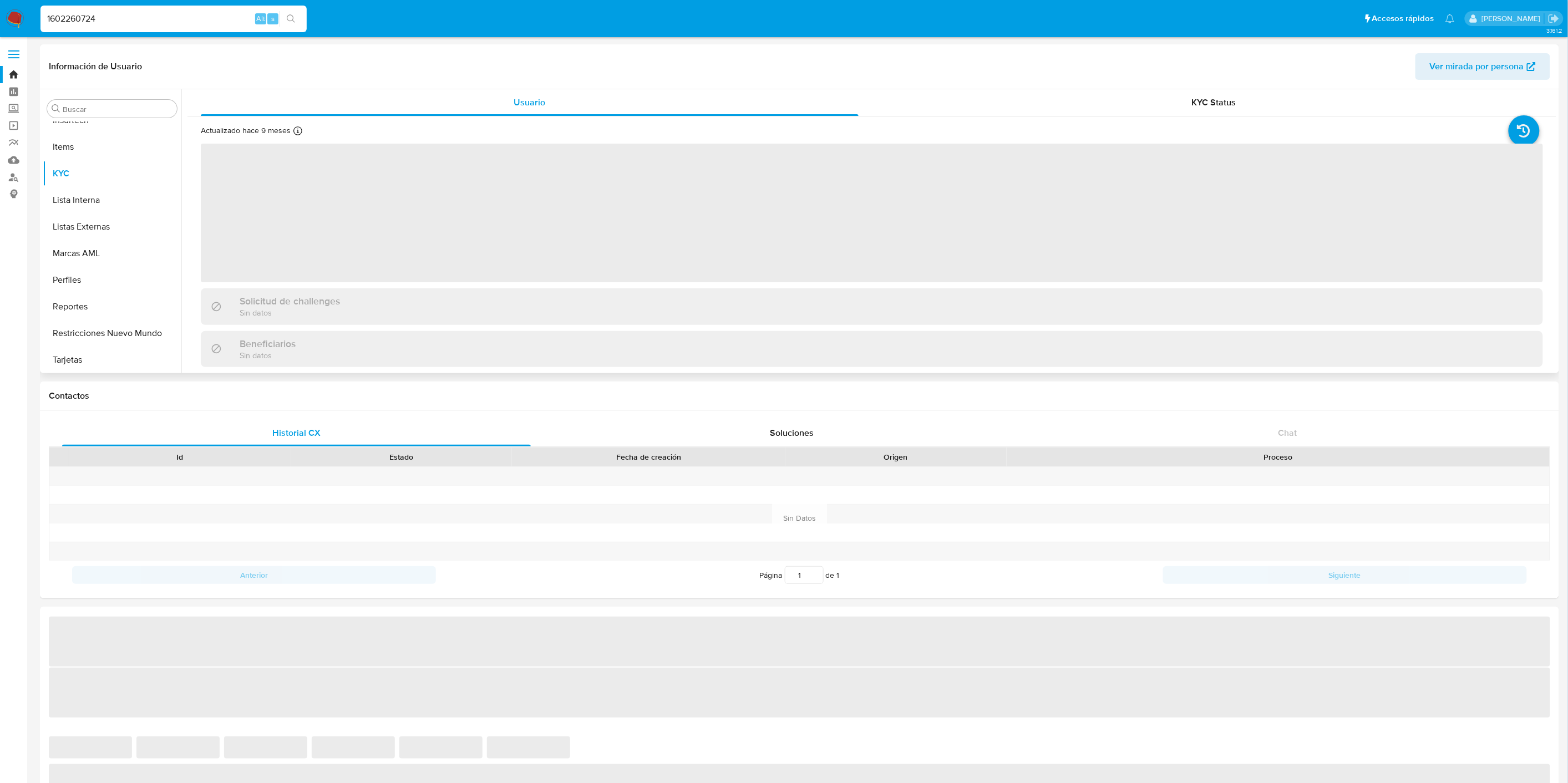
scroll to position [548, 0]
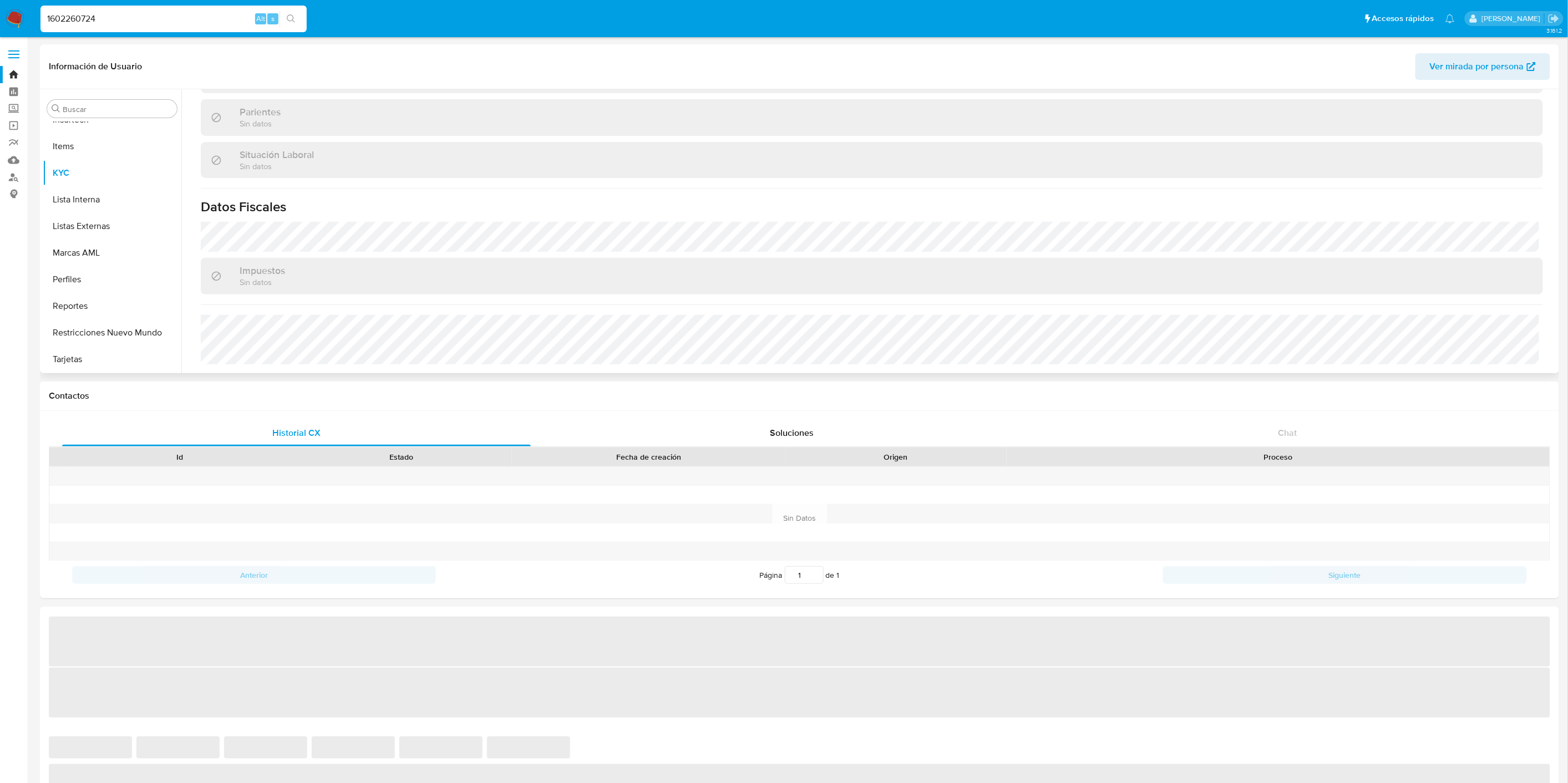
select select "10"
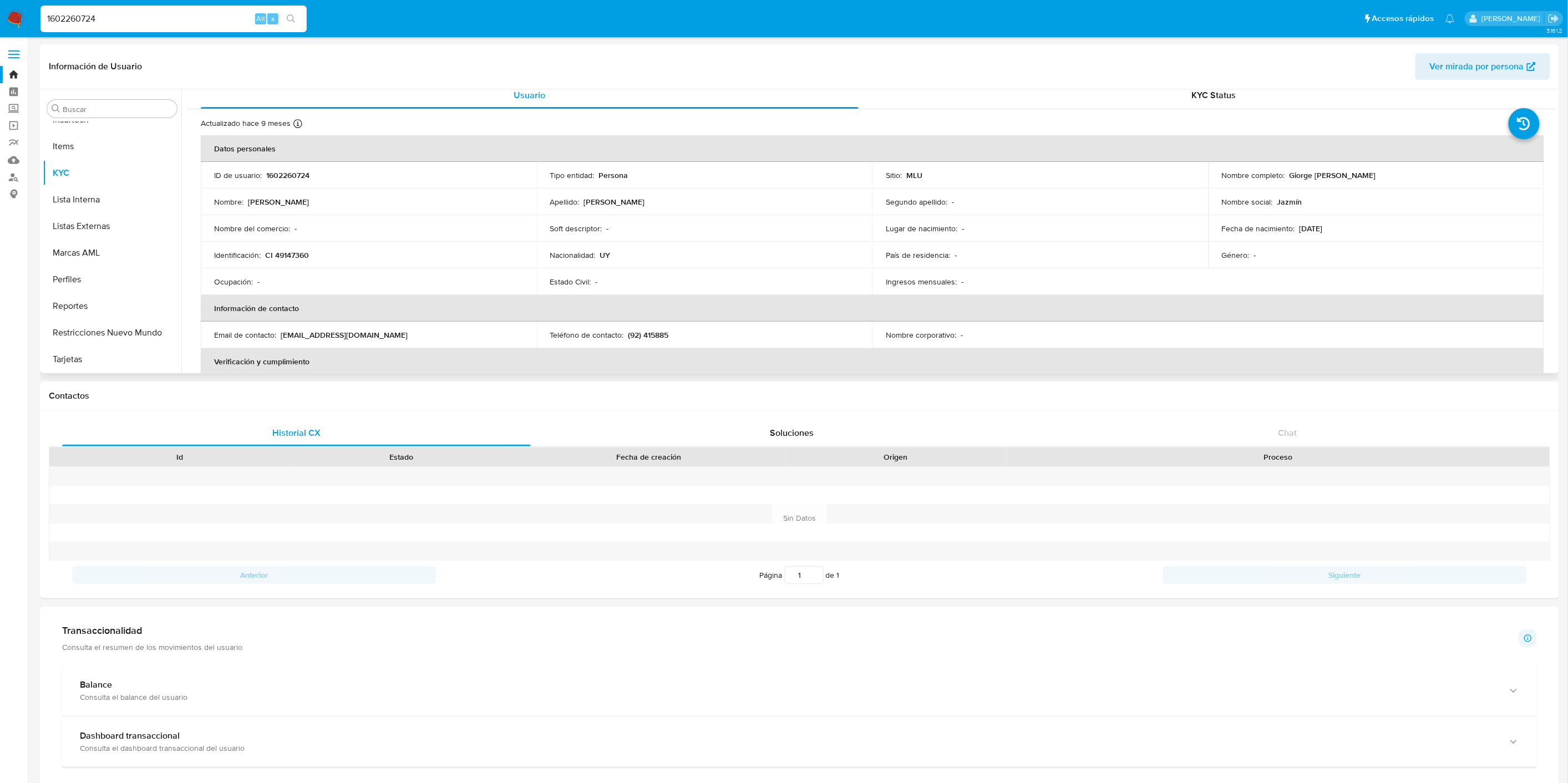
scroll to position [0, 0]
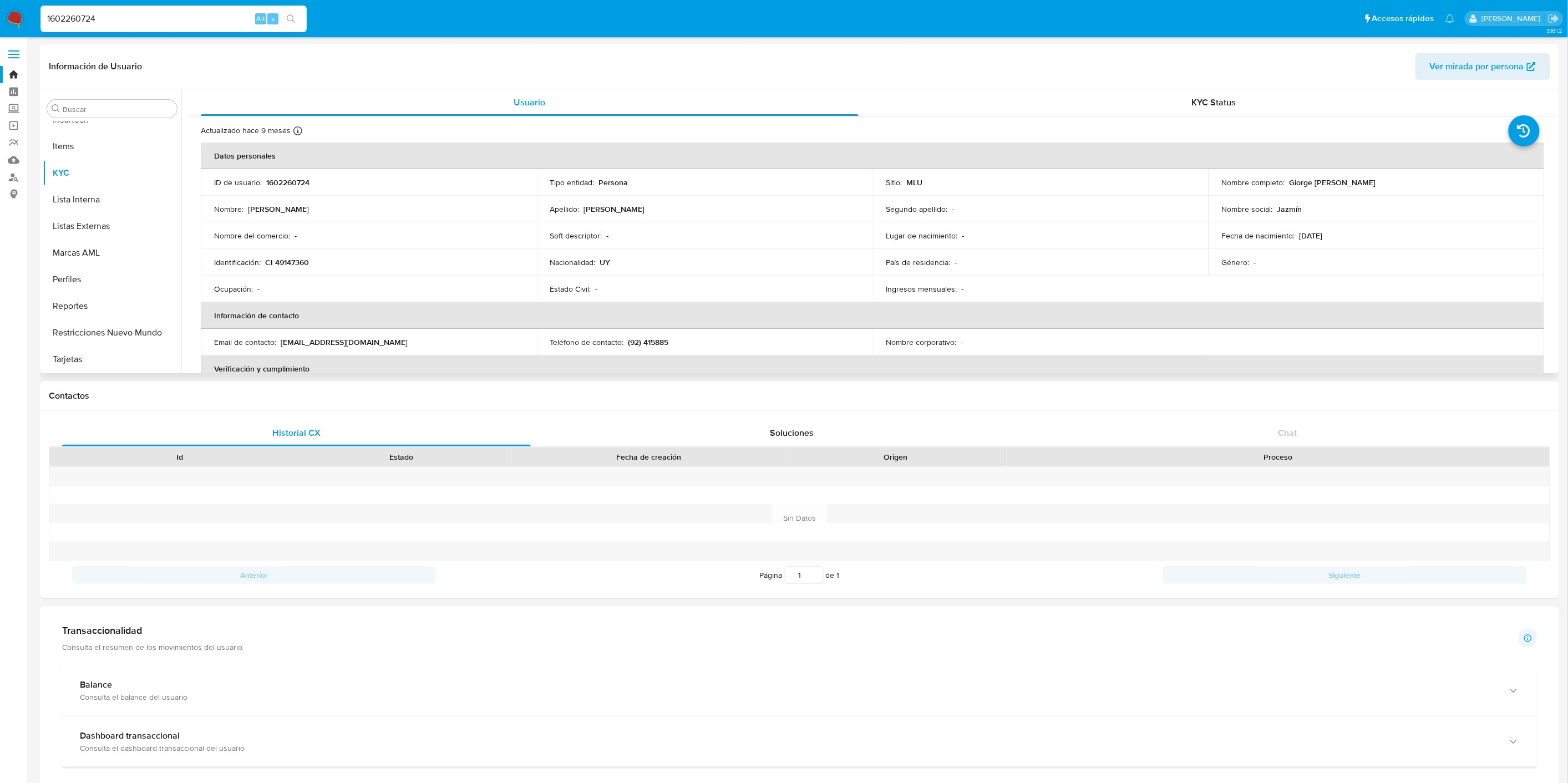
click at [1213, 123] on div "Actualizado hace 9 meses Creado: 19/12/2023 20:24:31 Actualizado: 11/01/2025 12…" at bounding box center [872, 513] width 1369 height 793
click at [1218, 114] on div "KYC Status" at bounding box center [1214, 103] width 658 height 26
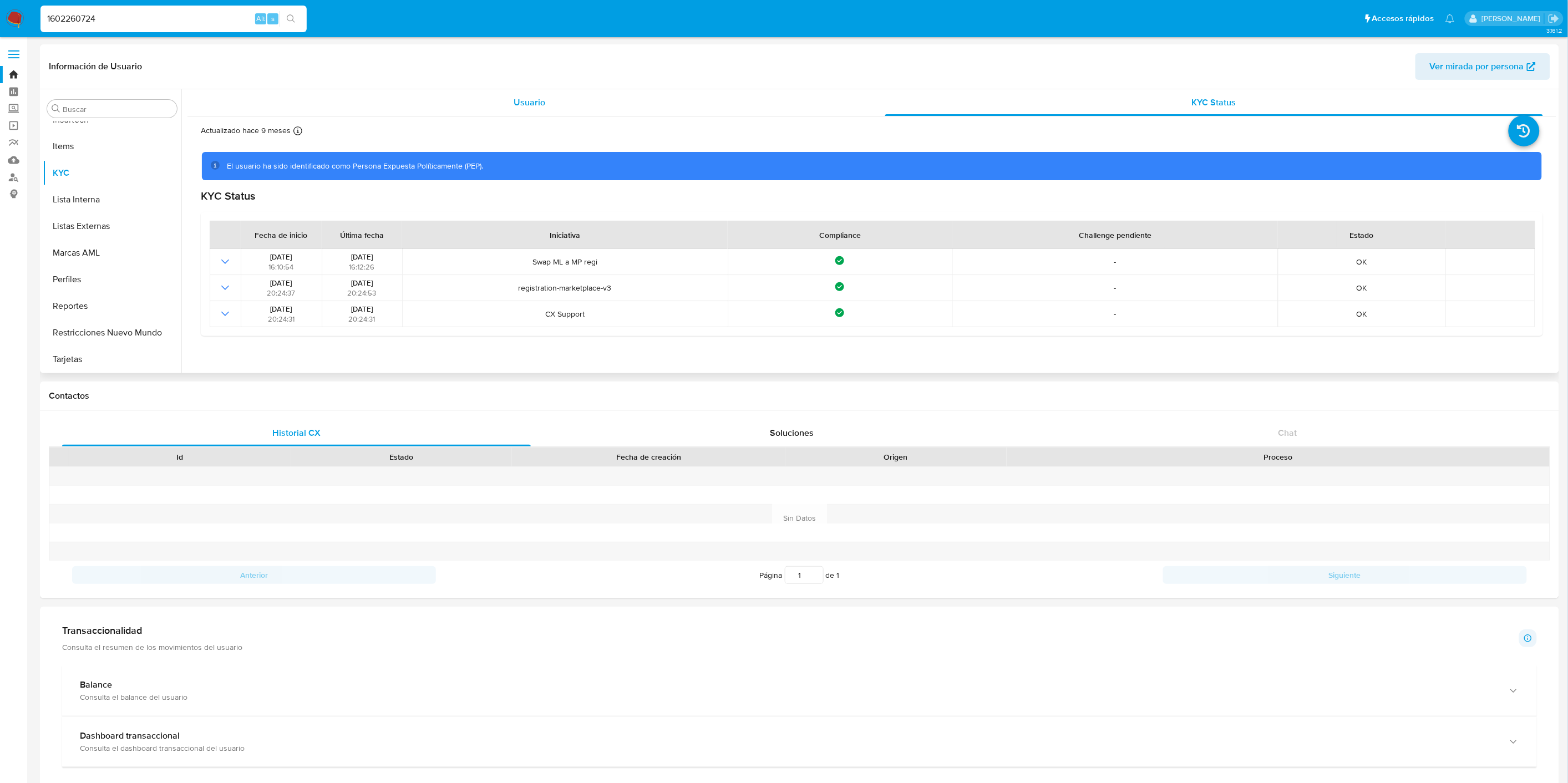
click at [574, 94] on div "Usuario" at bounding box center [530, 103] width 658 height 26
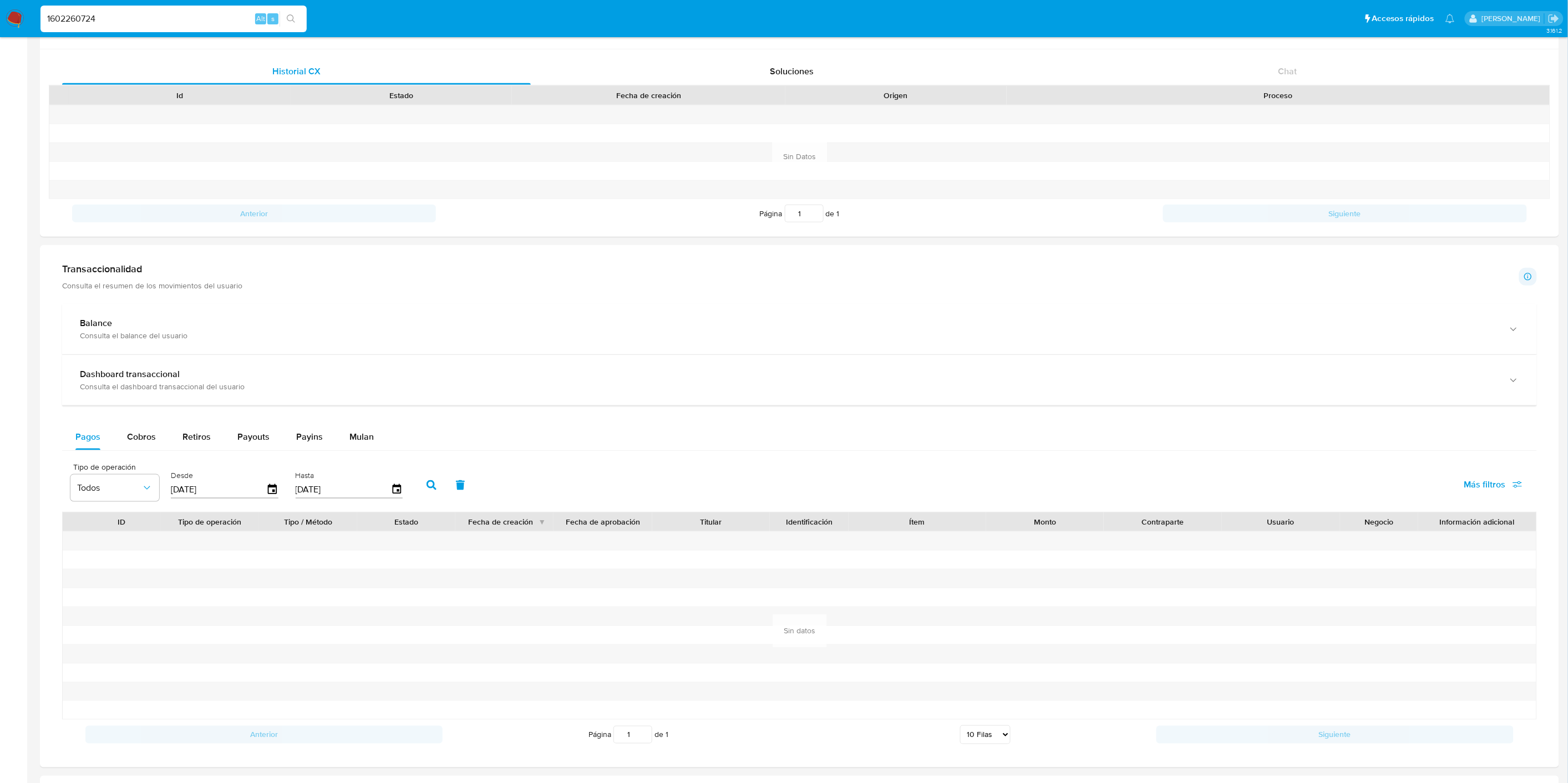
scroll to position [628, 0]
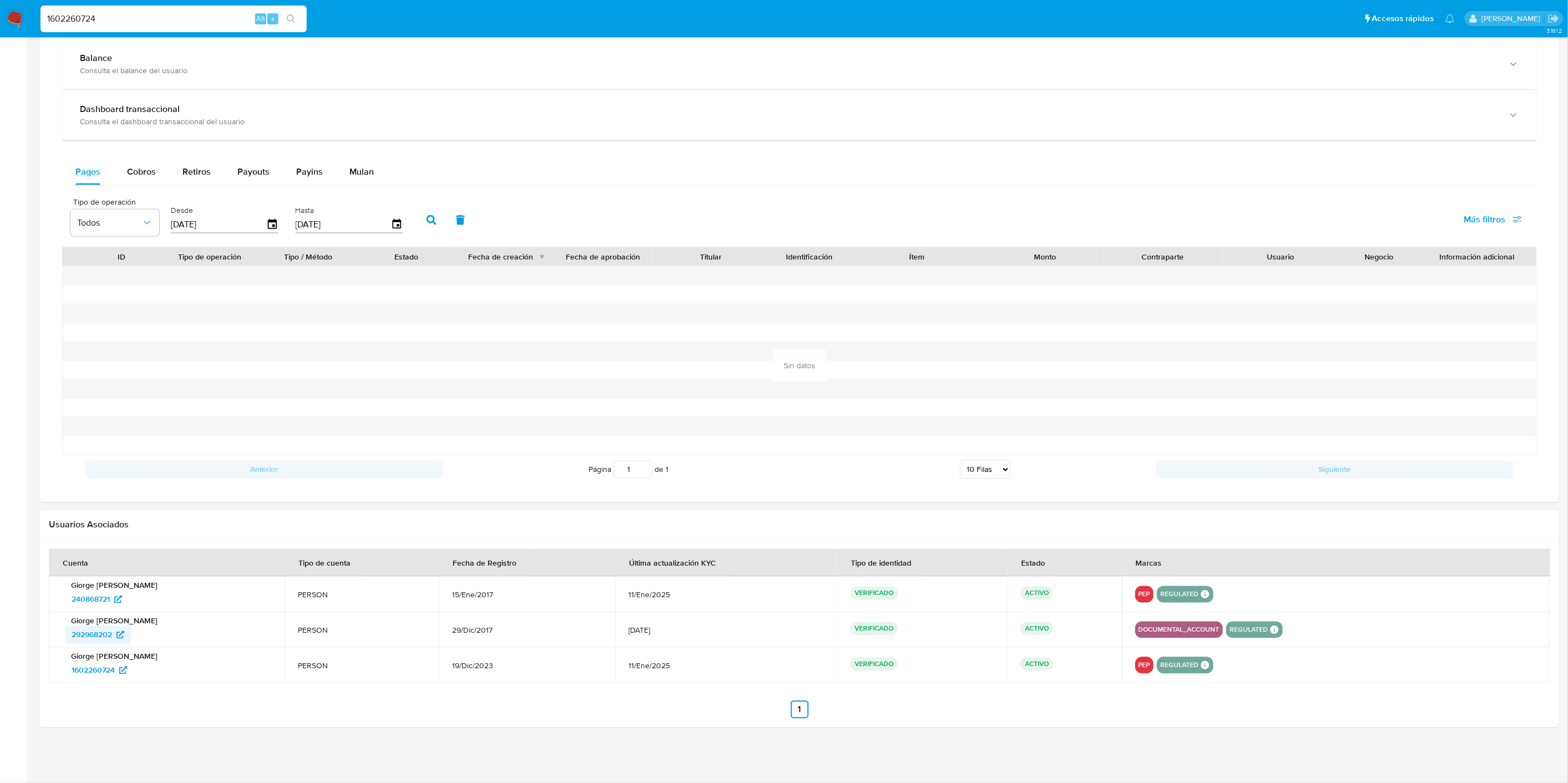
click at [95, 631] on span "292968202" at bounding box center [91, 635] width 40 height 18
click at [96, 24] on input "1602260724" at bounding box center [173, 19] width 267 height 15
paste input "94348945"
type input "194348945"
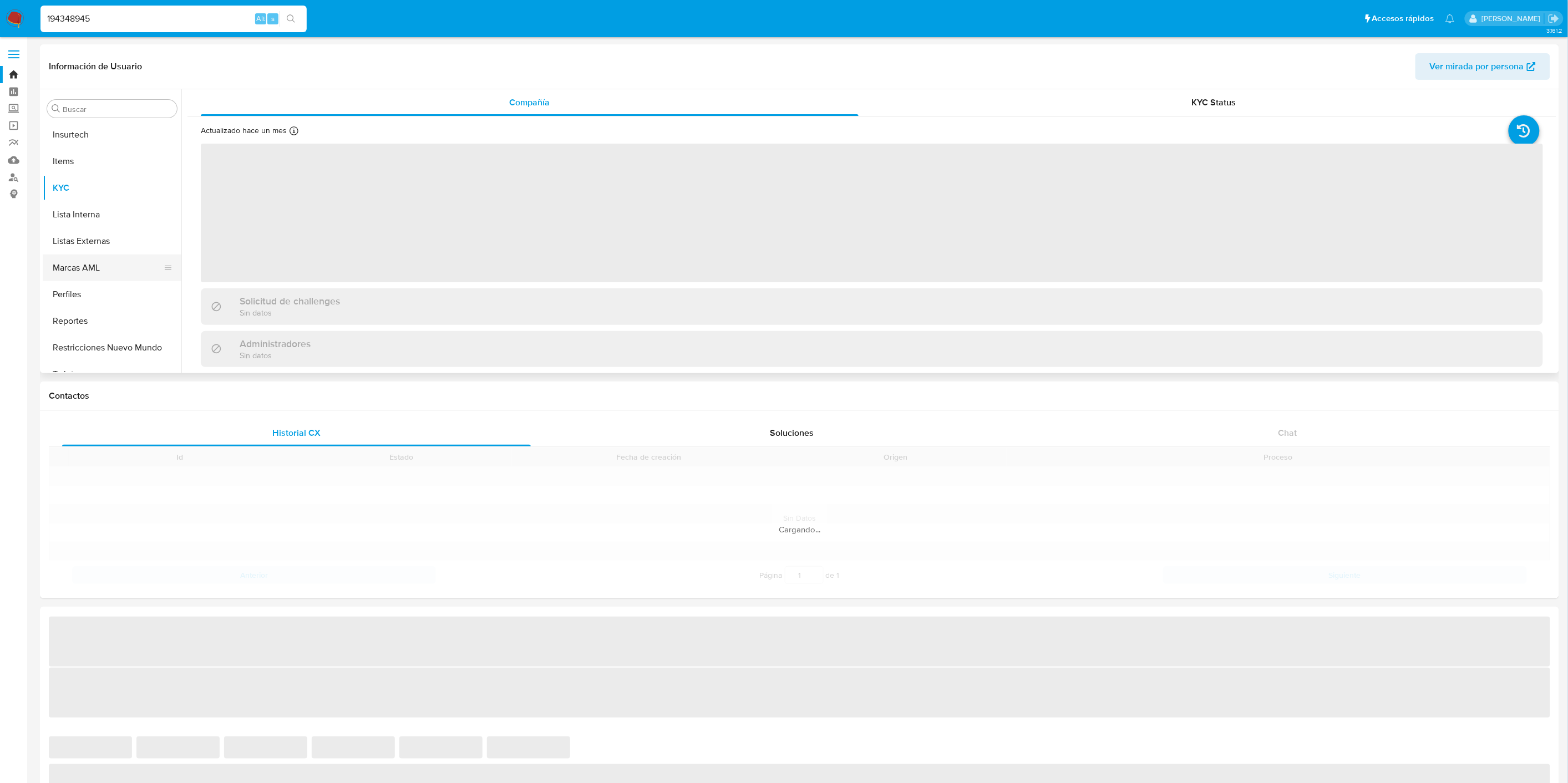
scroll to position [548, 0]
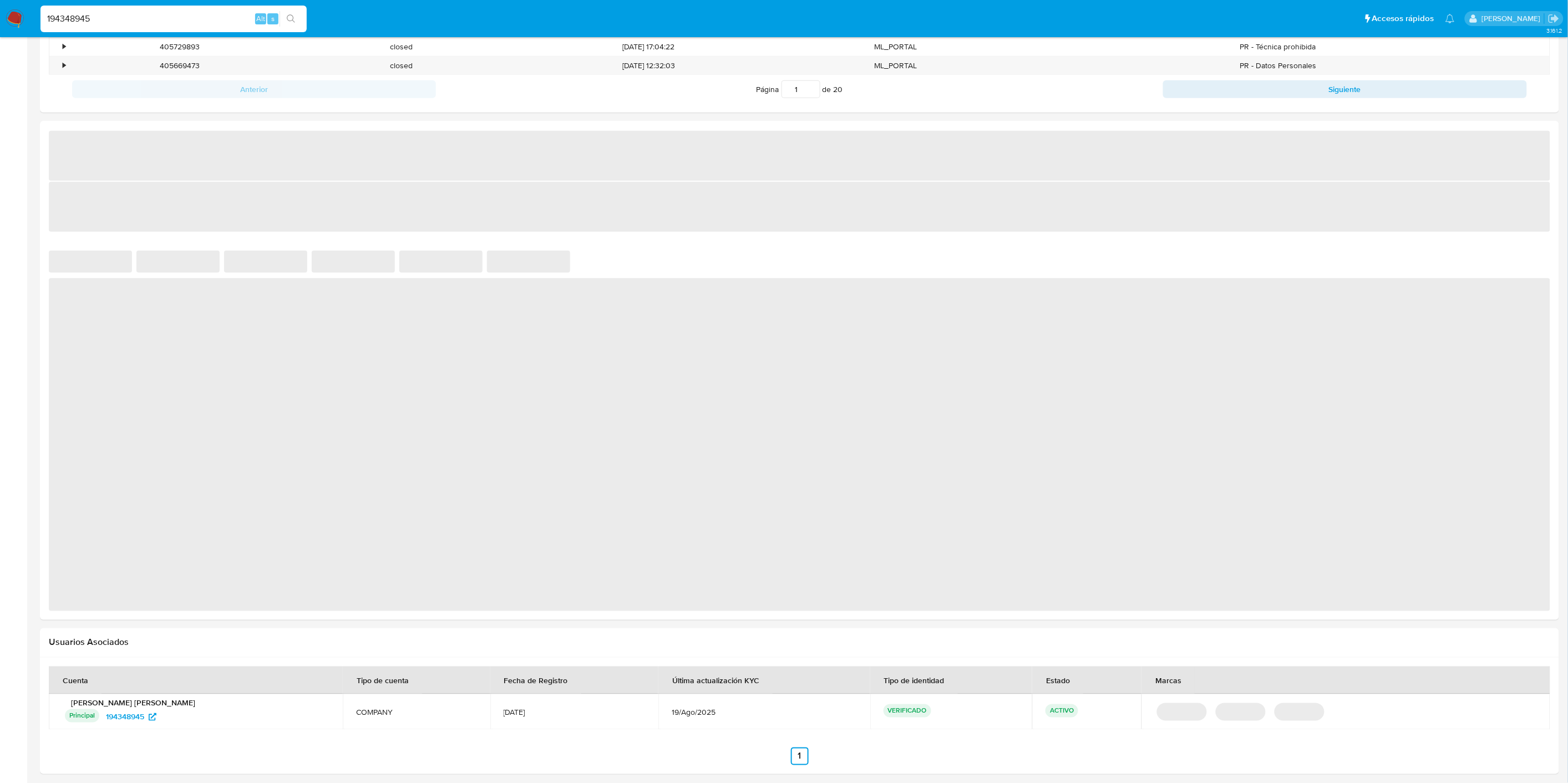
select select "10"
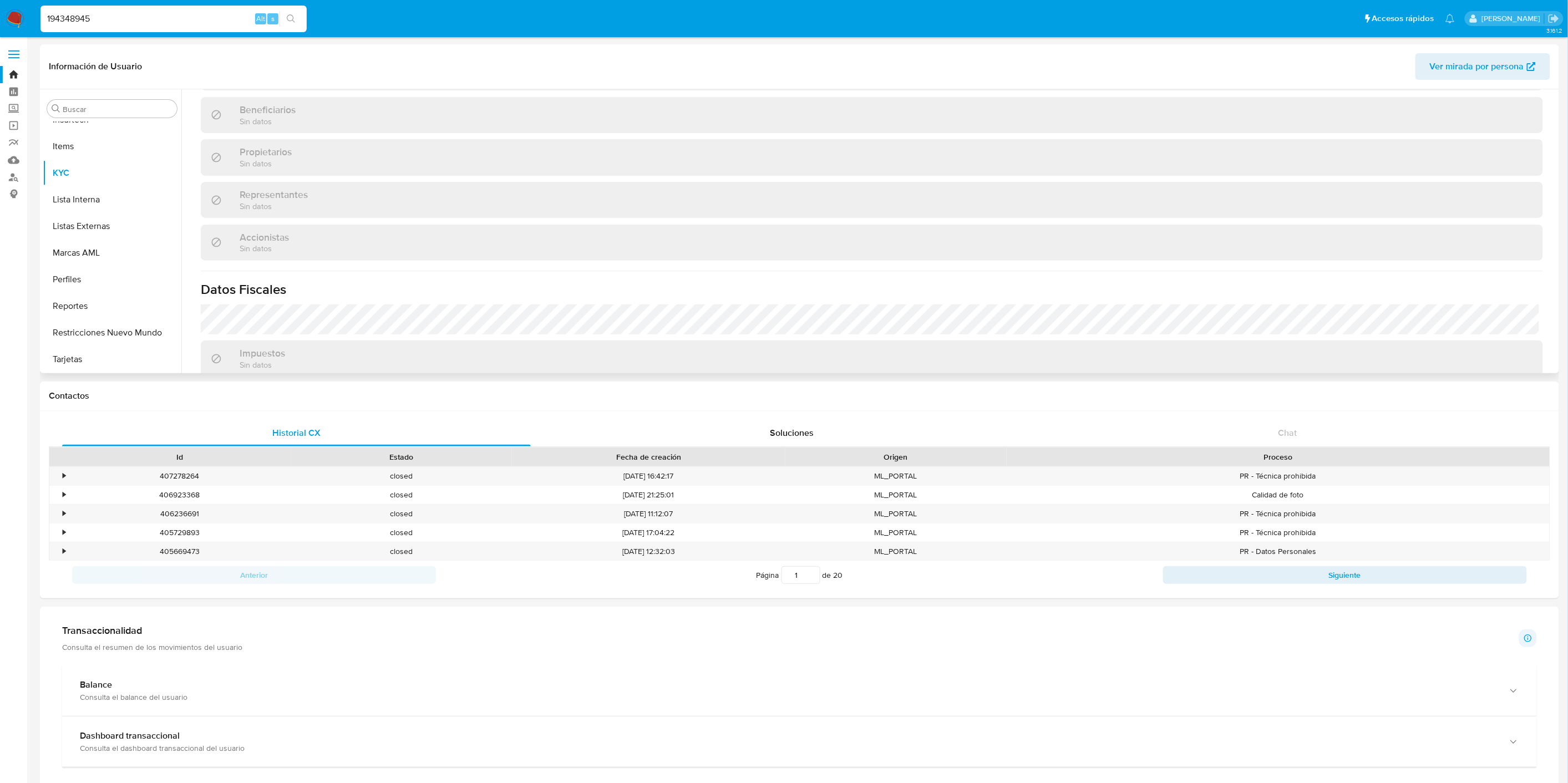
scroll to position [374, 0]
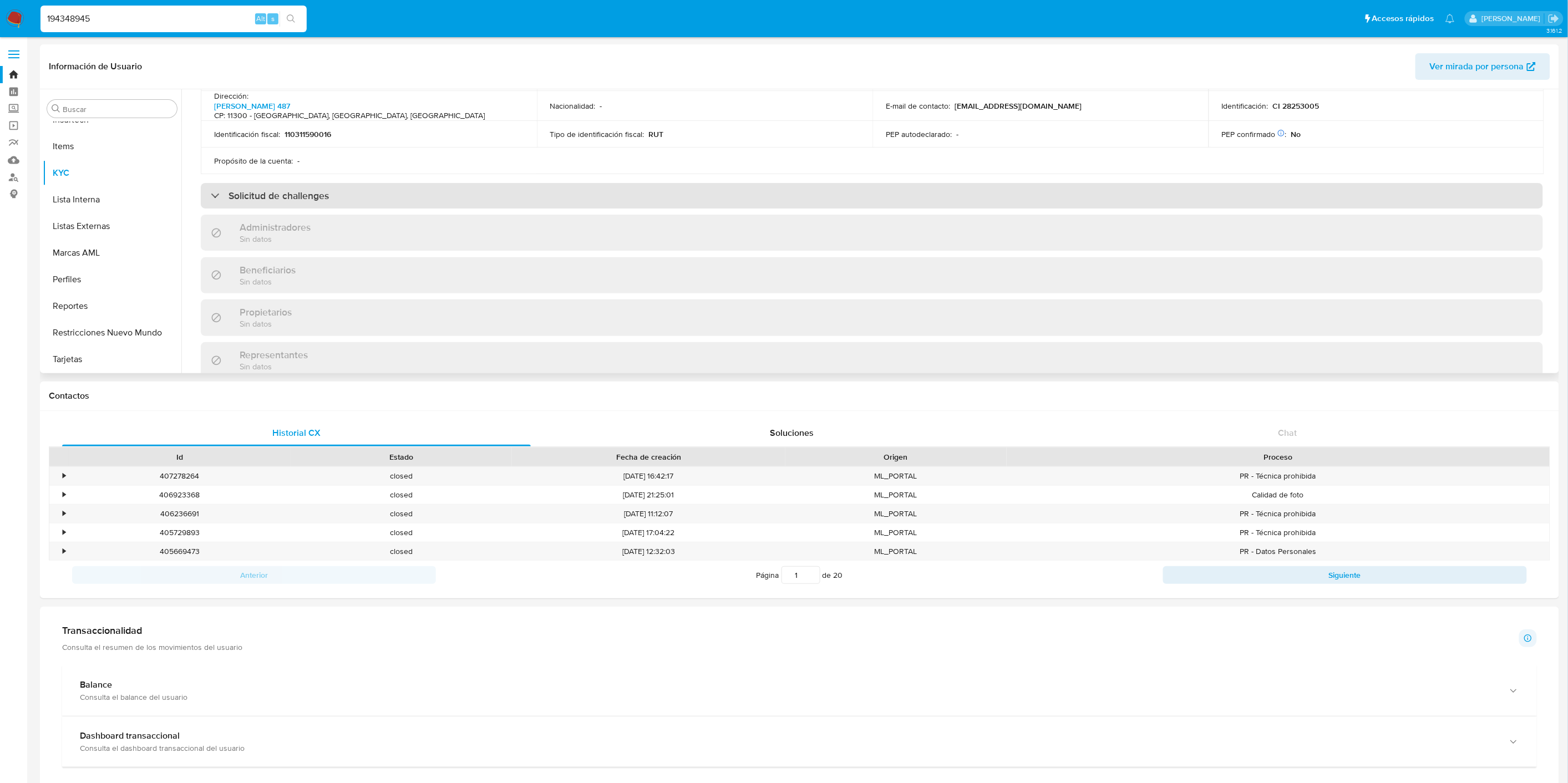
click at [369, 192] on div "Solicitud de challenges" at bounding box center [872, 195] width 1343 height 26
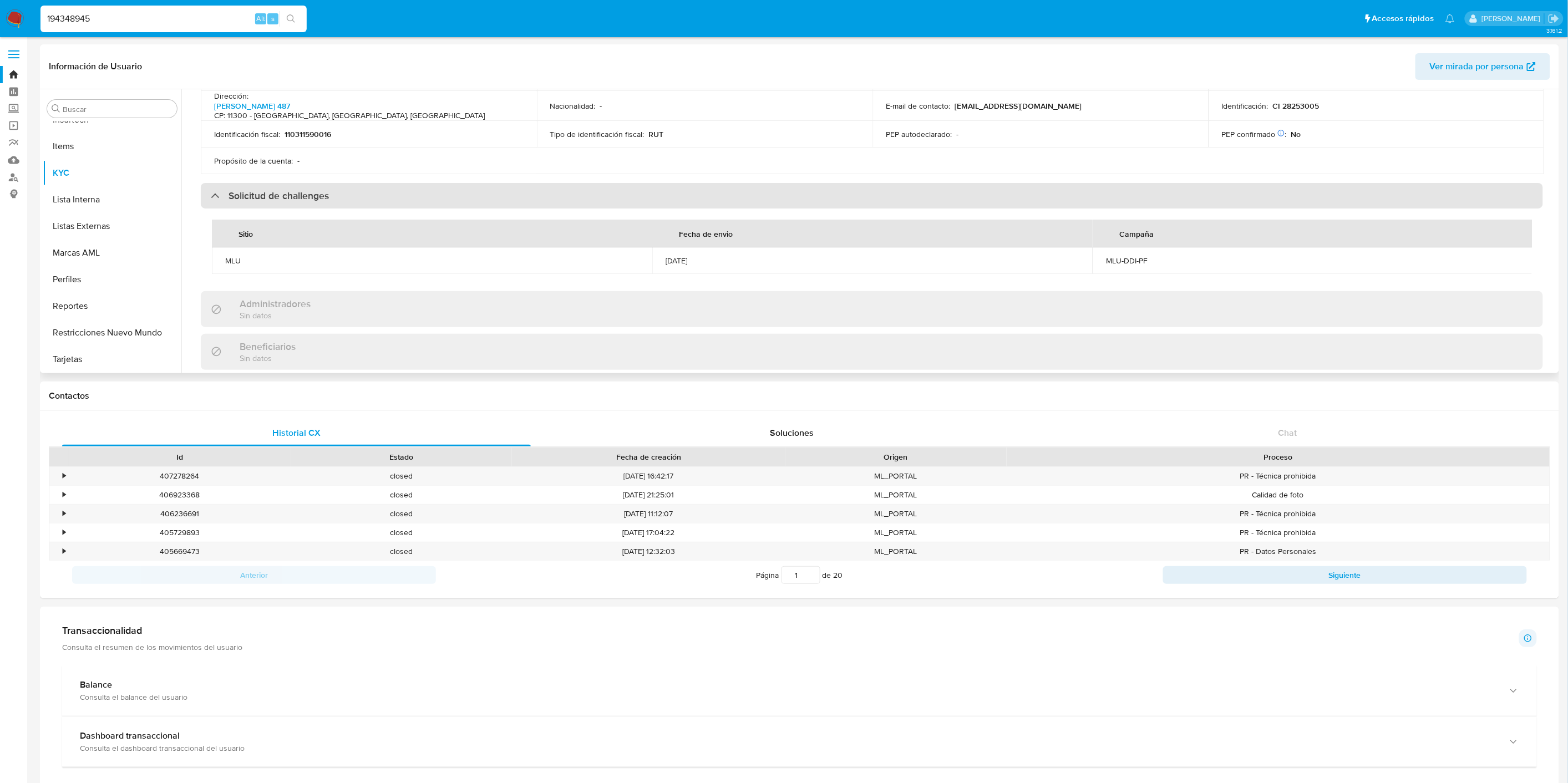
click at [369, 192] on div "Solicitud de challenges" at bounding box center [872, 195] width 1343 height 26
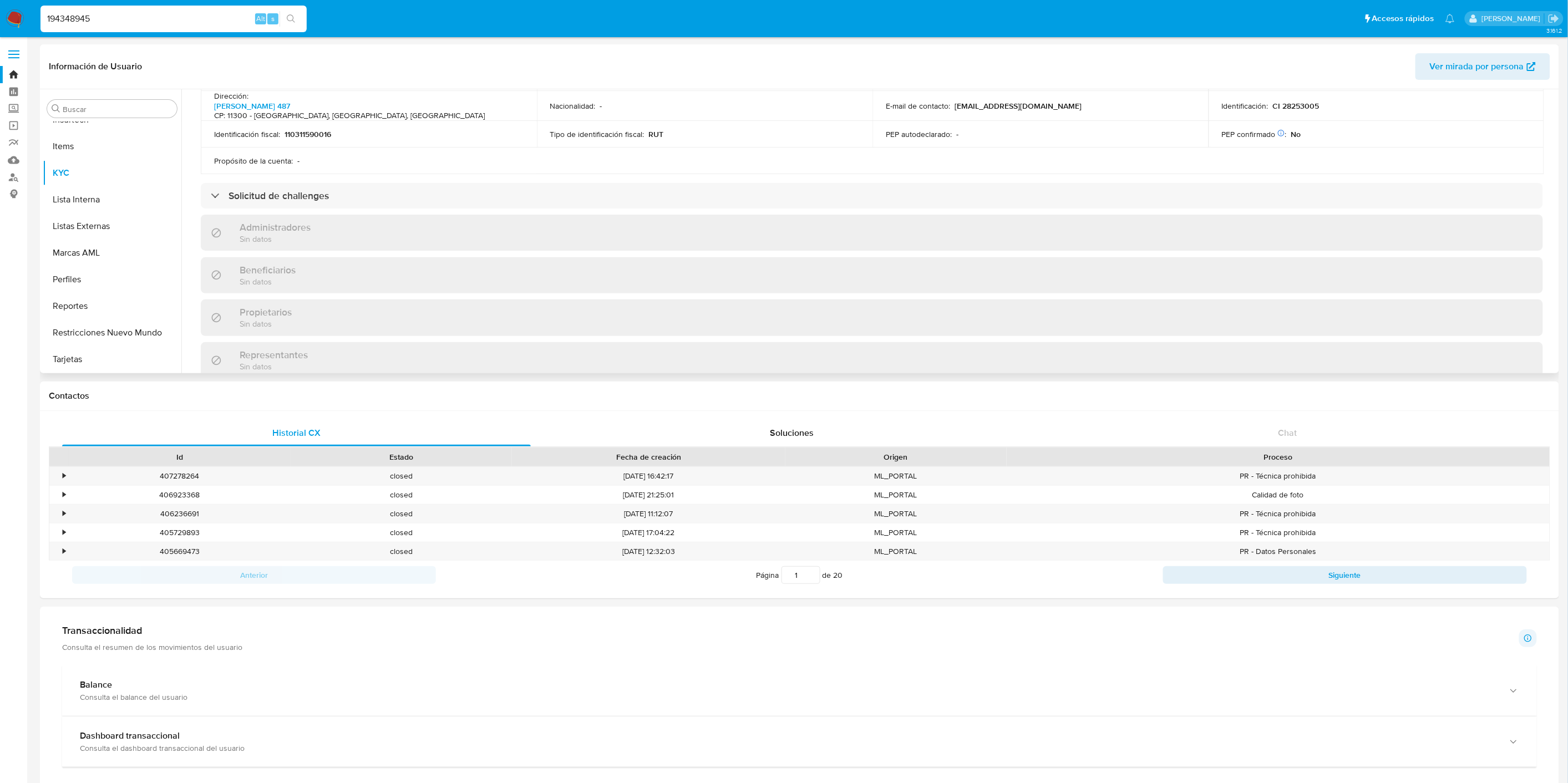
scroll to position [4, 0]
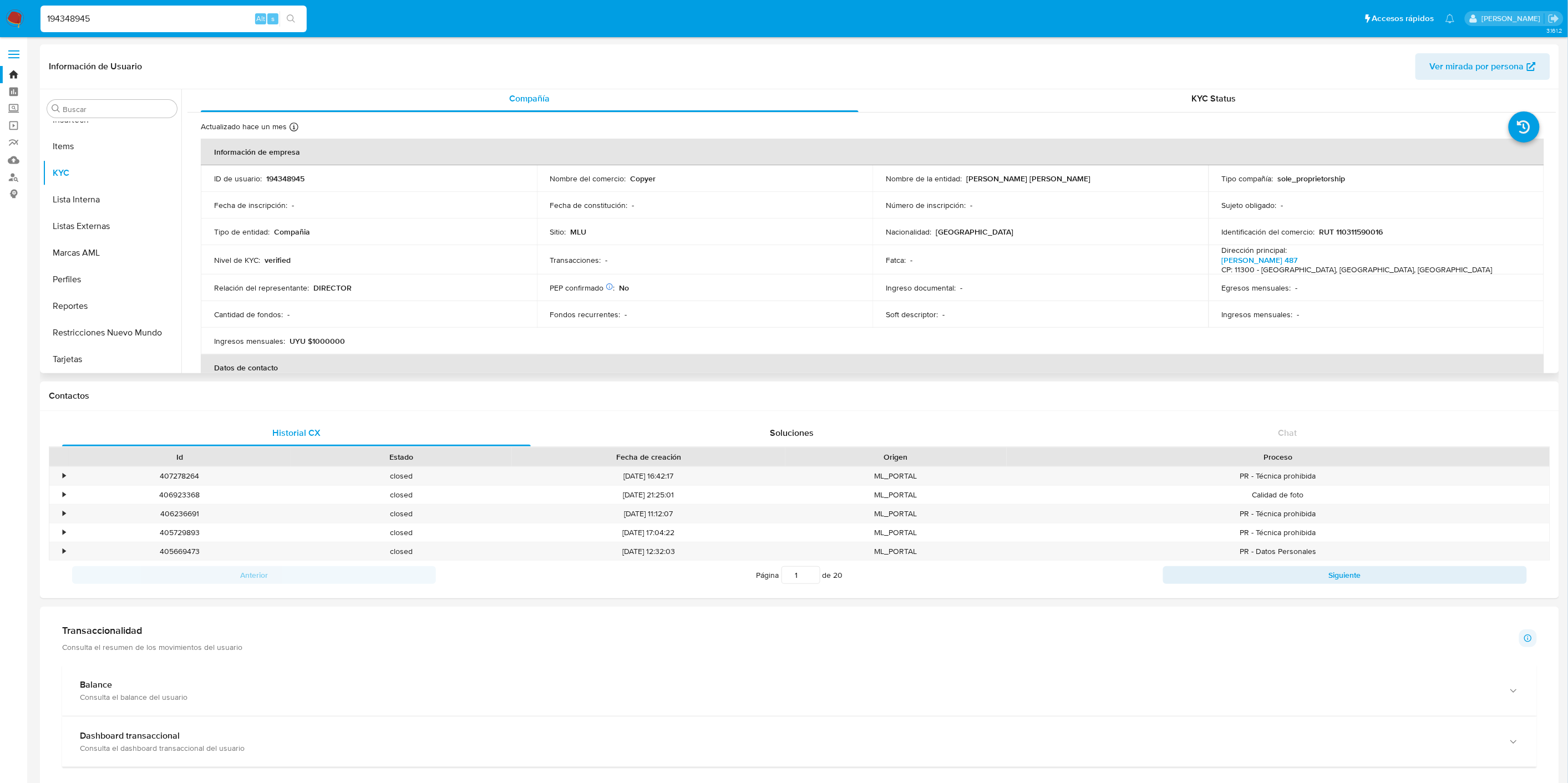
click at [1098, 85] on div "Información de Usuario Ver mirada por persona" at bounding box center [799, 66] width 1520 height 45
click at [1101, 90] on div "KYC Status" at bounding box center [1214, 98] width 658 height 26
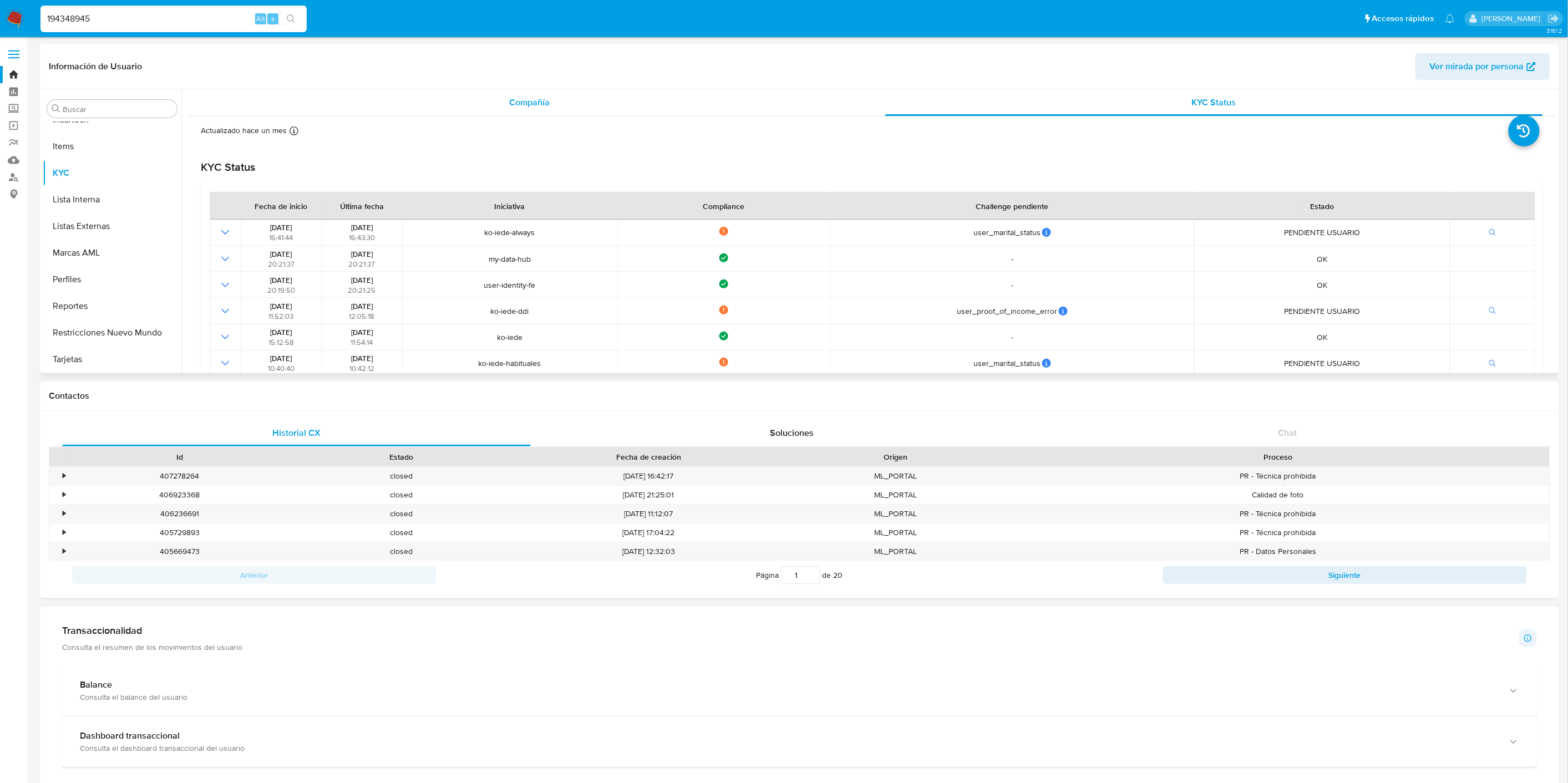
click at [646, 95] on div "Compañía" at bounding box center [530, 103] width 658 height 26
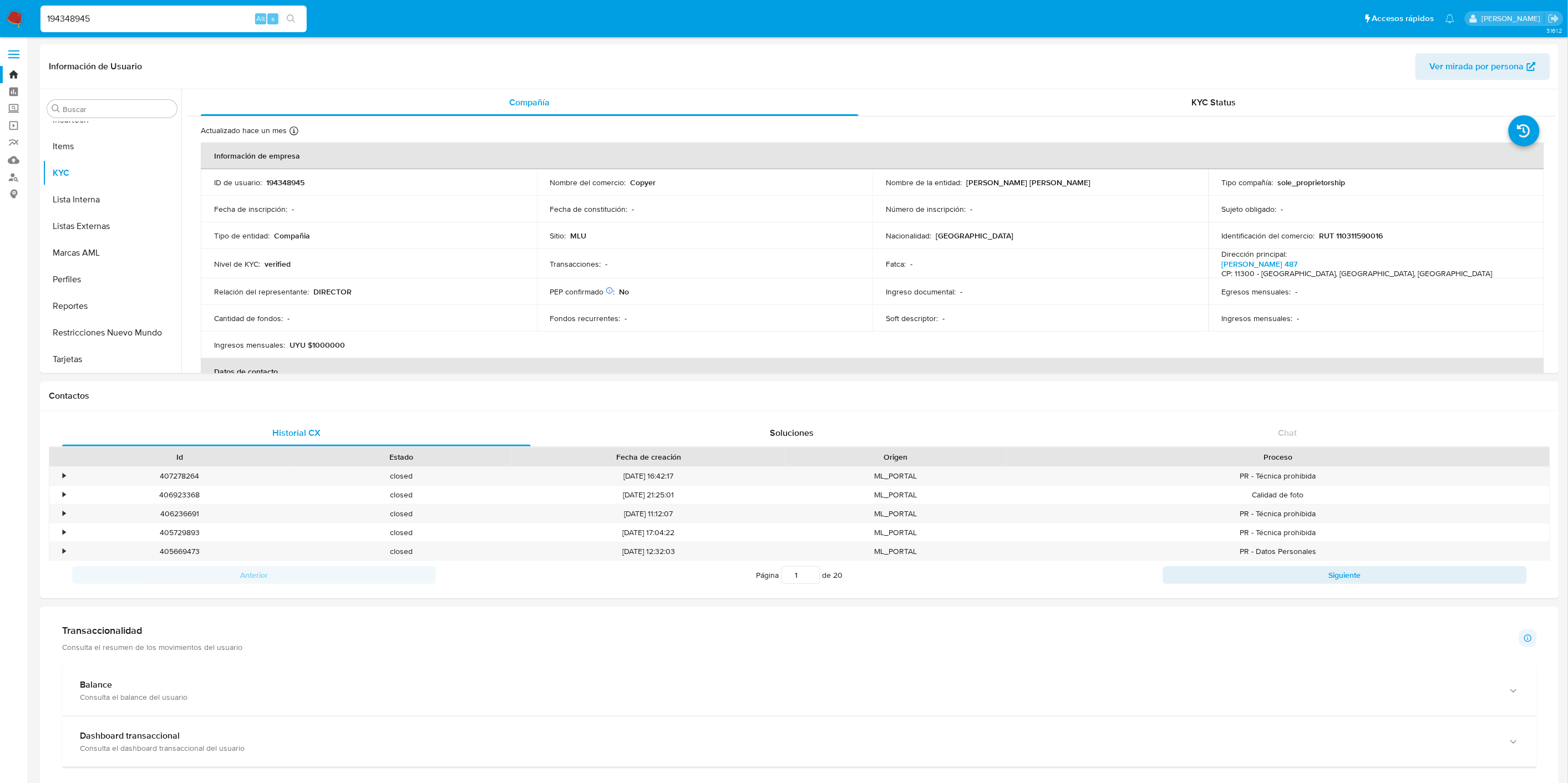
click at [92, 22] on input "194348945" at bounding box center [173, 19] width 267 height 15
paste input "463798184"
type input "463798184"
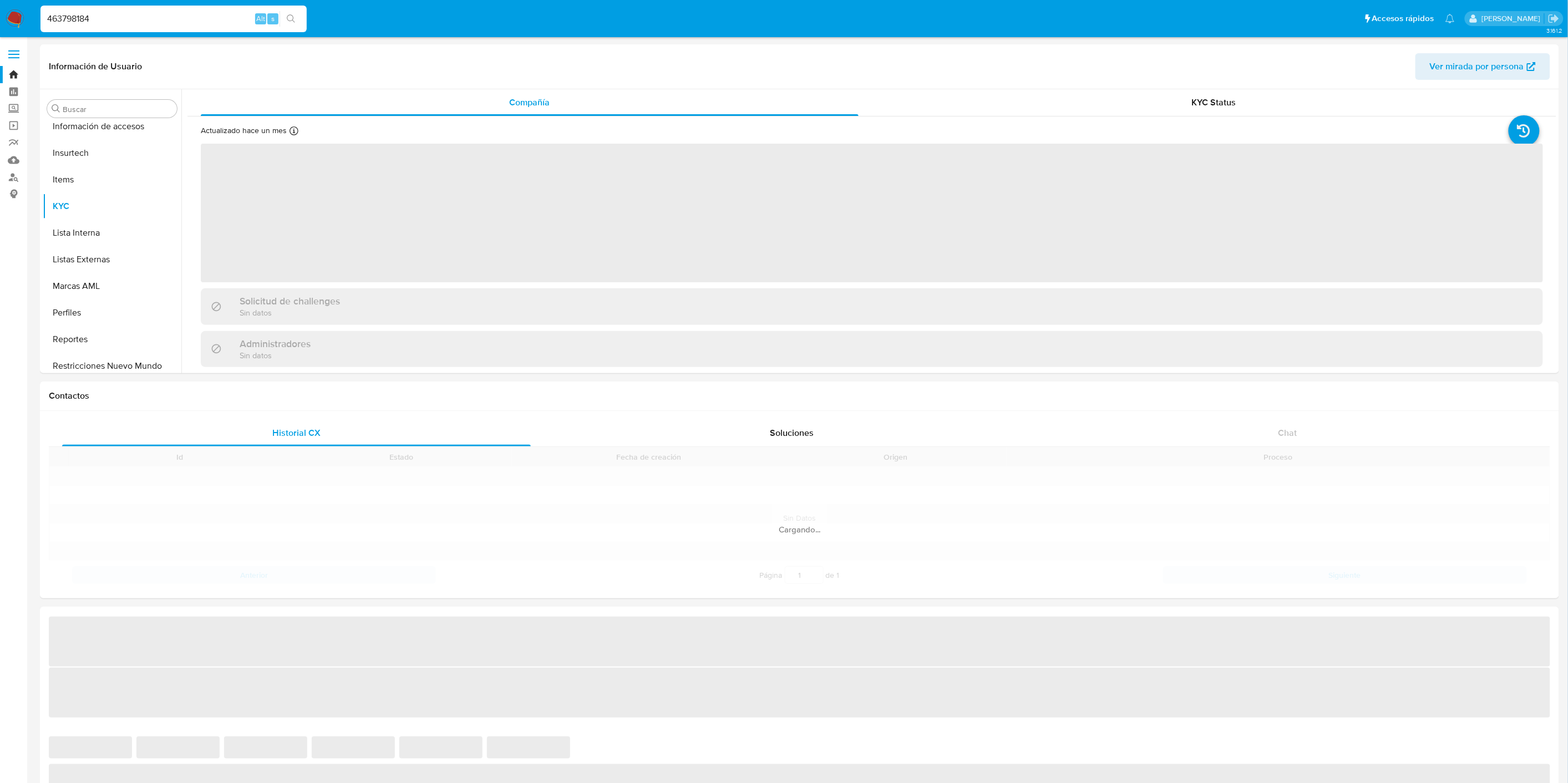
scroll to position [548, 0]
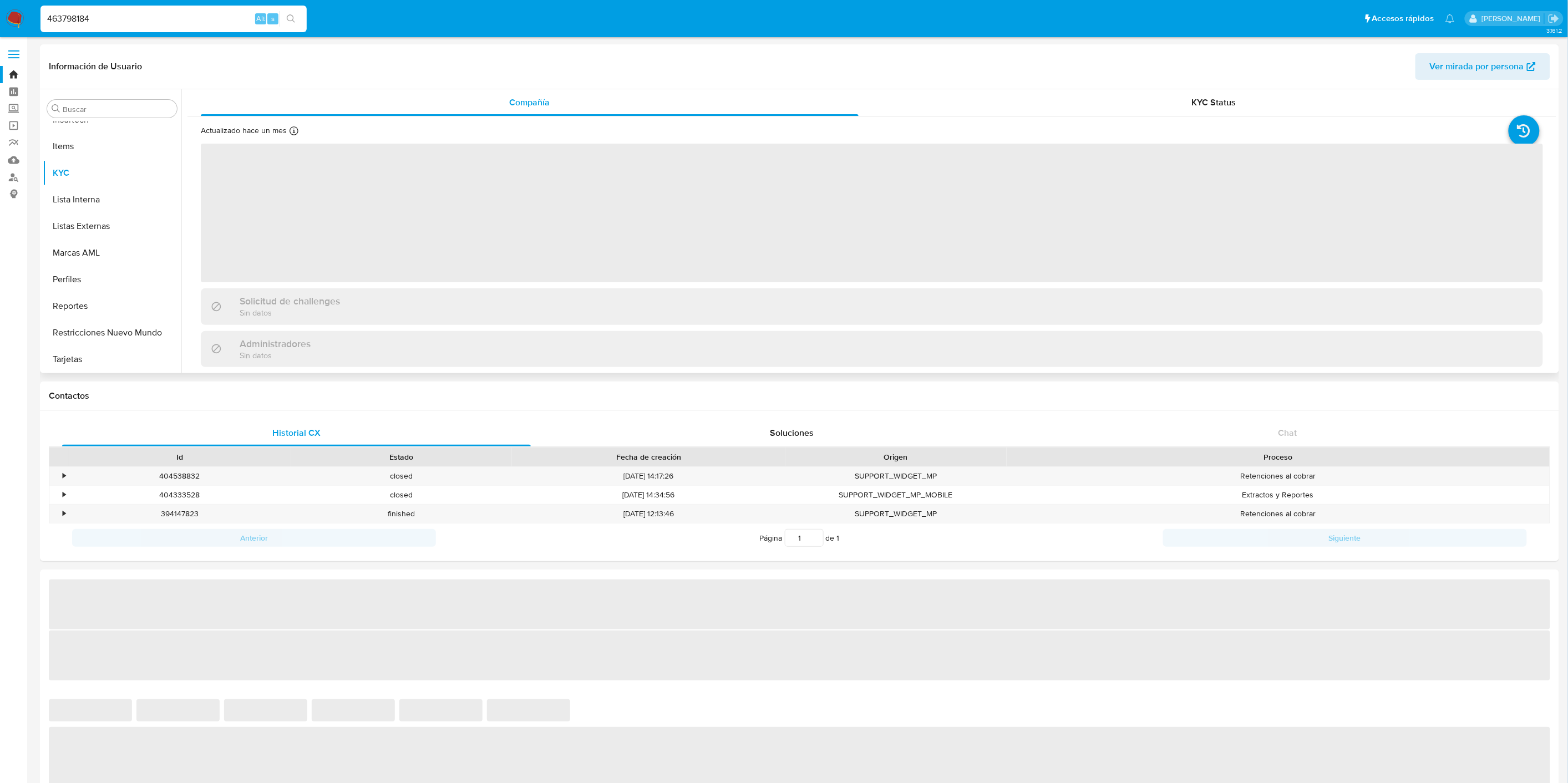
select select "10"
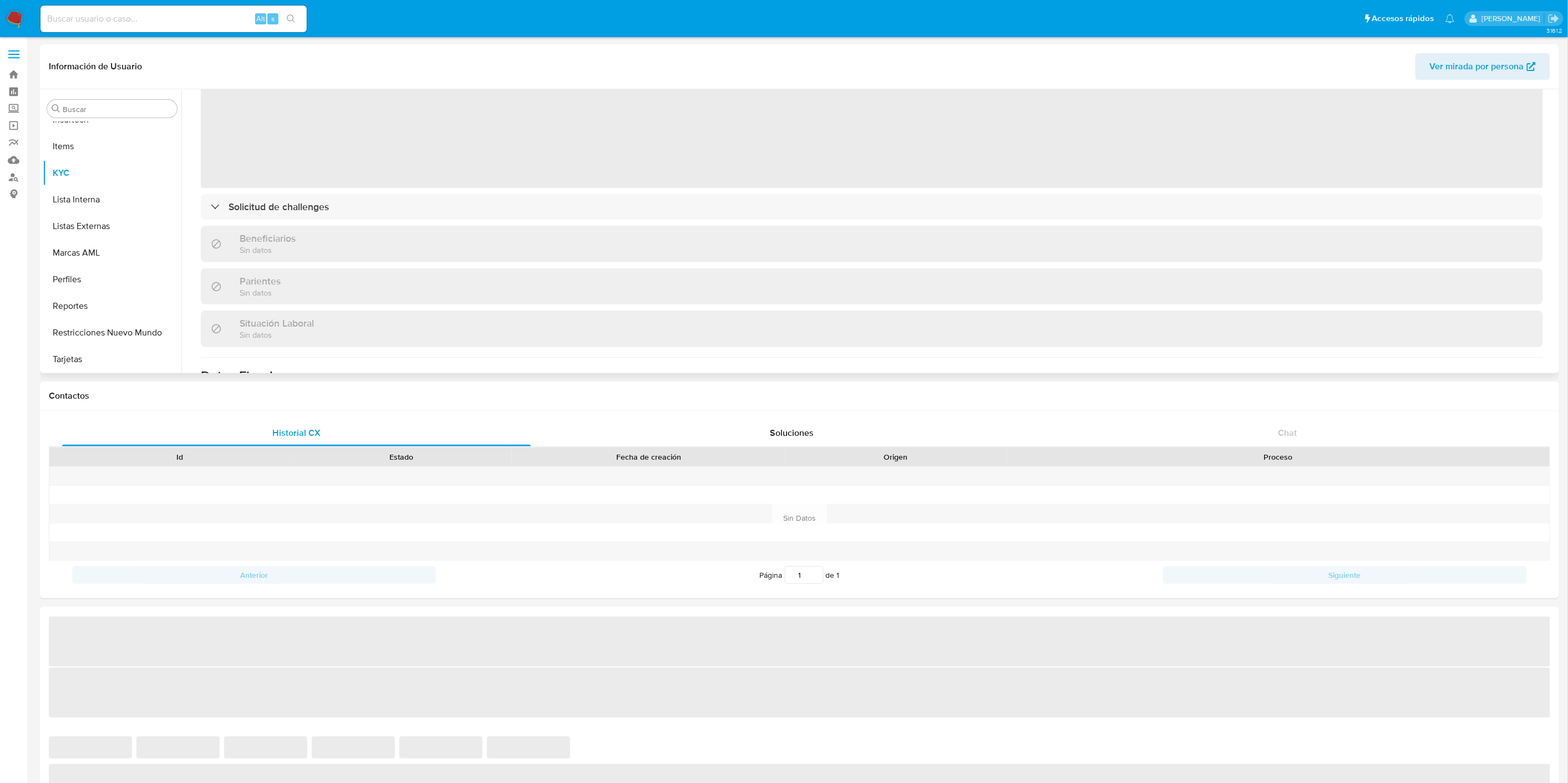
scroll to position [123, 0]
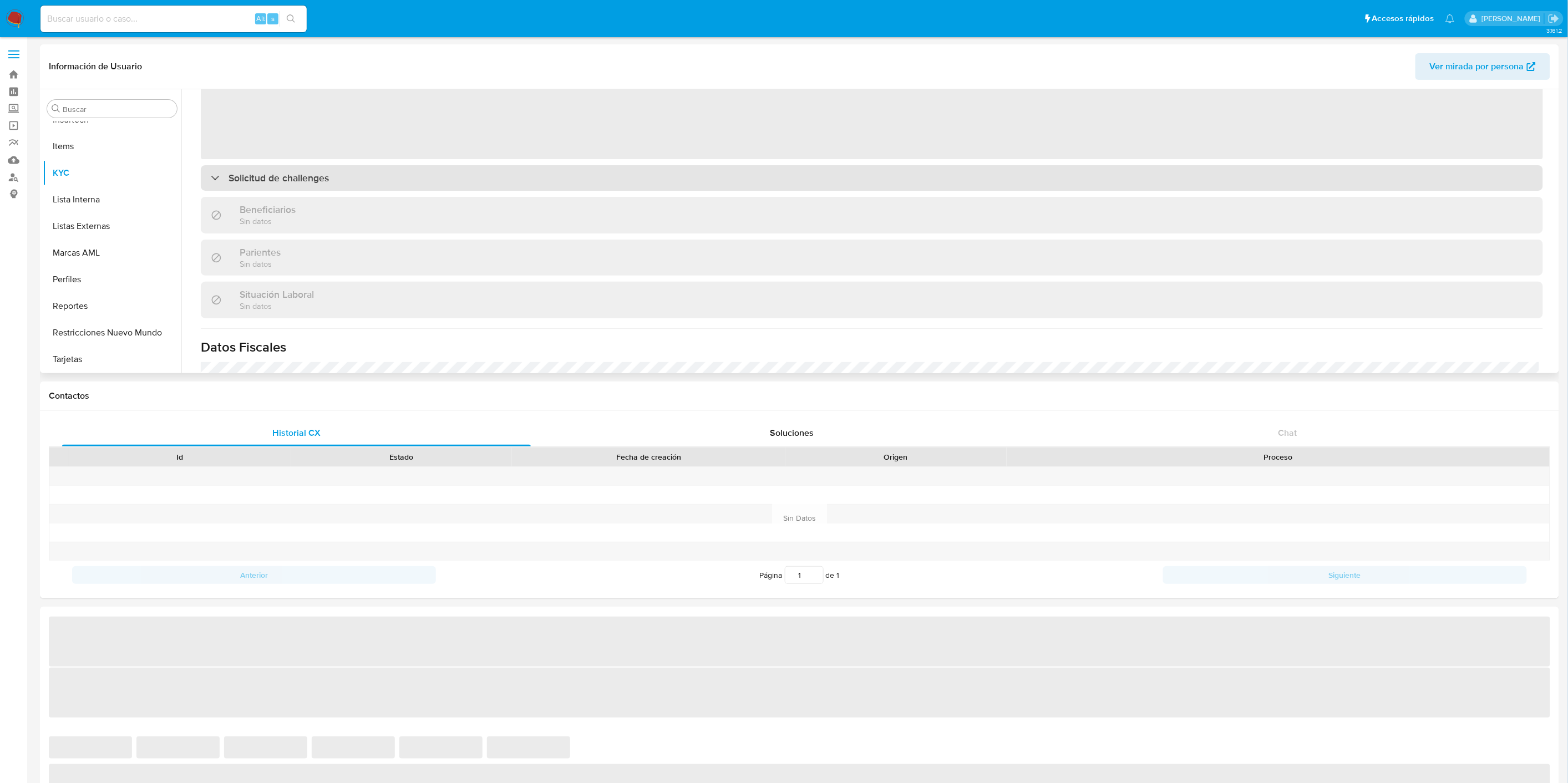
click at [400, 173] on div "Solicitud de challenges" at bounding box center [872, 178] width 1343 height 26
select select "10"
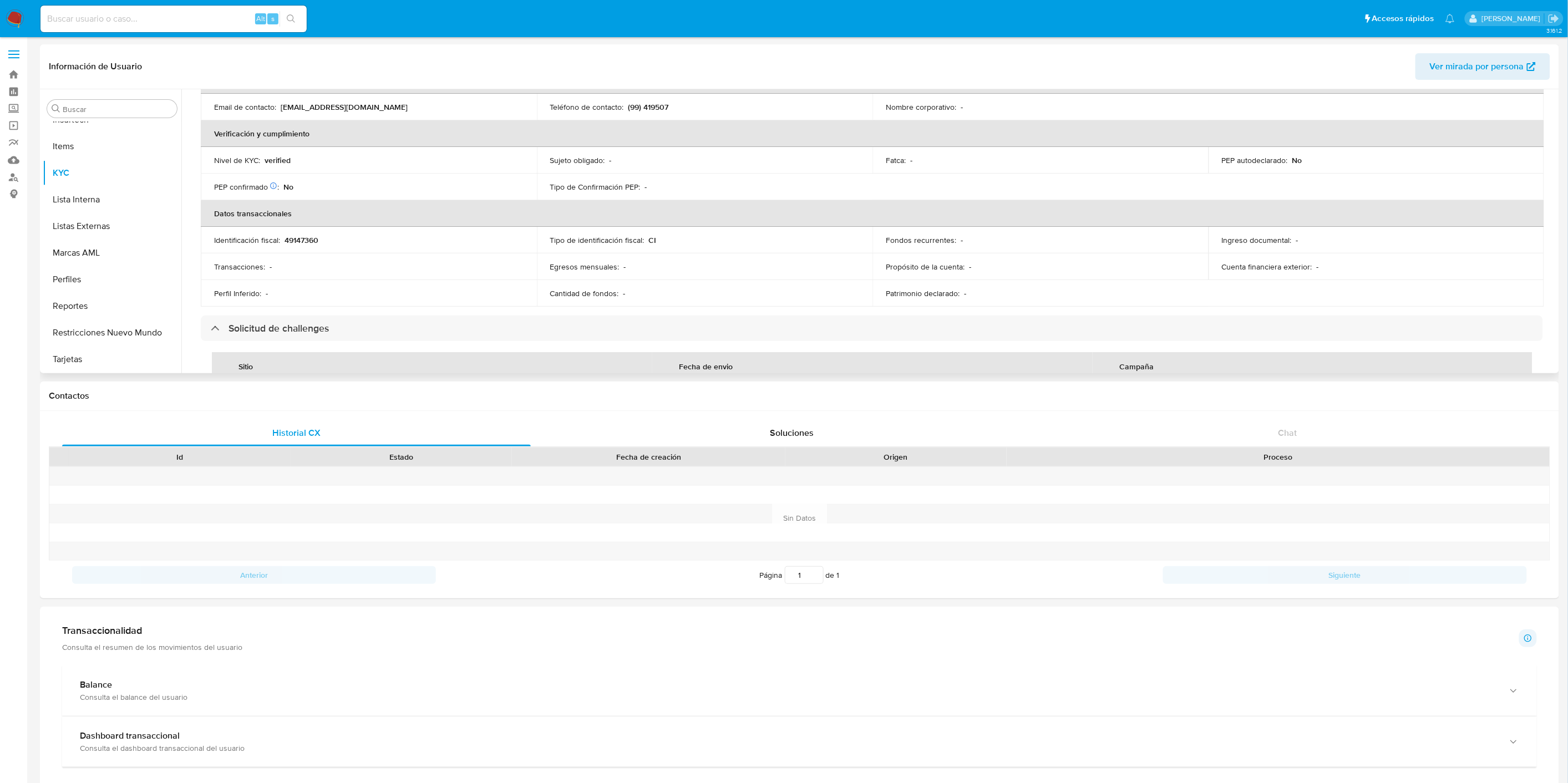
scroll to position [369, 0]
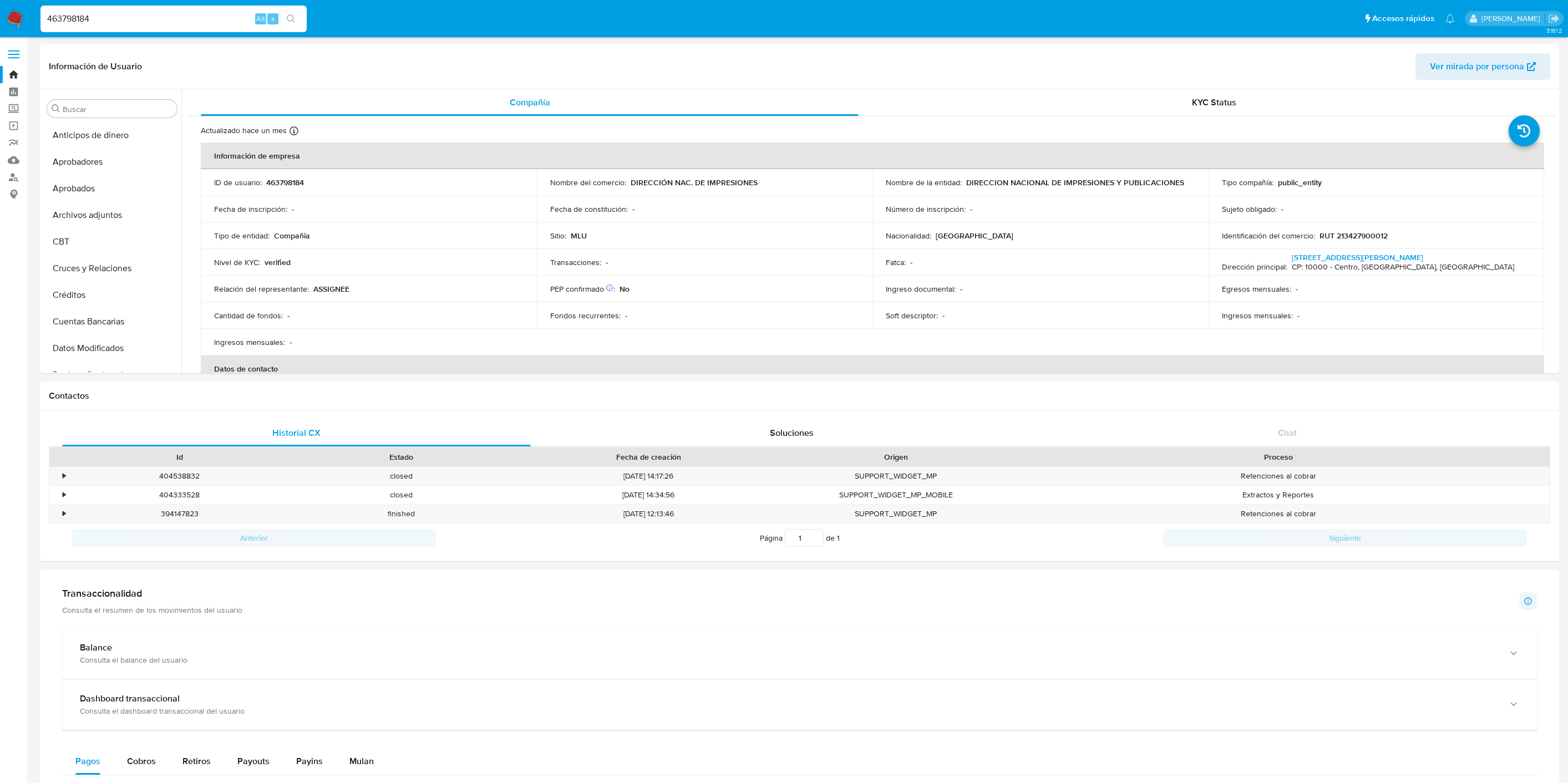
select select "10"
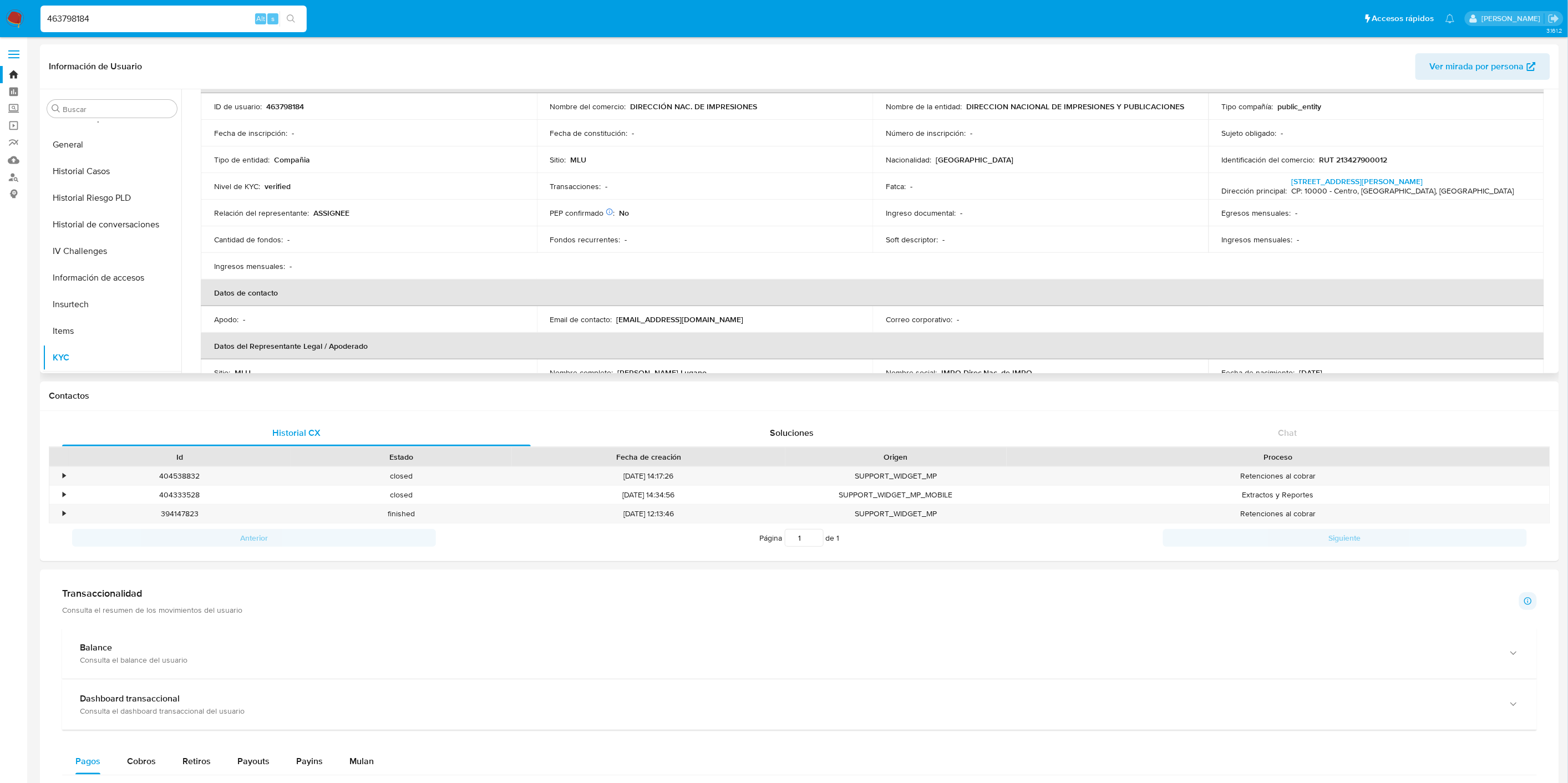
scroll to position [240, 0]
click at [91, 264] on button "General" at bounding box center [107, 268] width 130 height 26
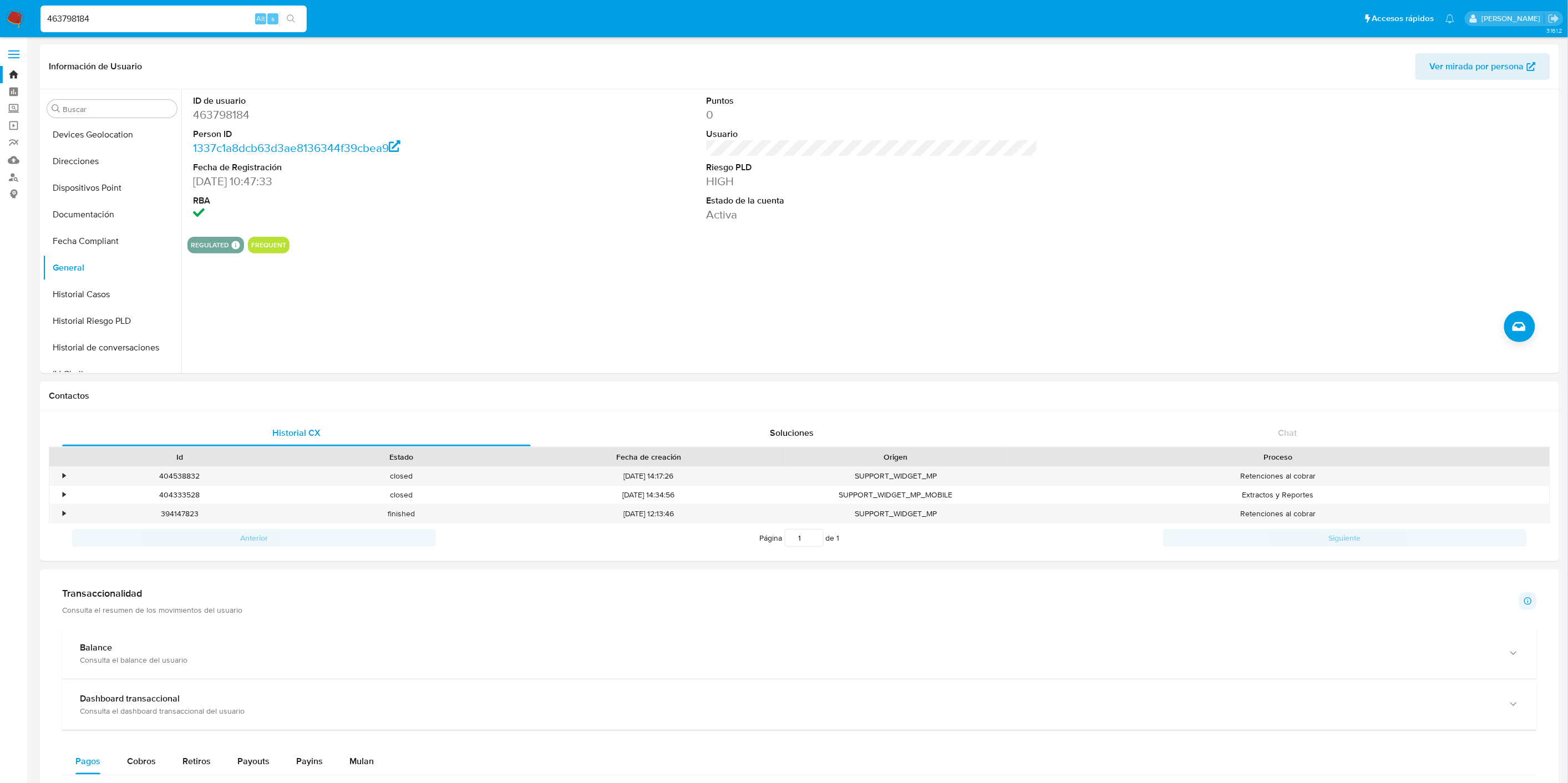
click at [159, 22] on input "463798184" at bounding box center [173, 19] width 267 height 15
click at [159, 18] on input "463798184" at bounding box center [173, 19] width 267 height 15
paste input "2293101"
type input "2293101"
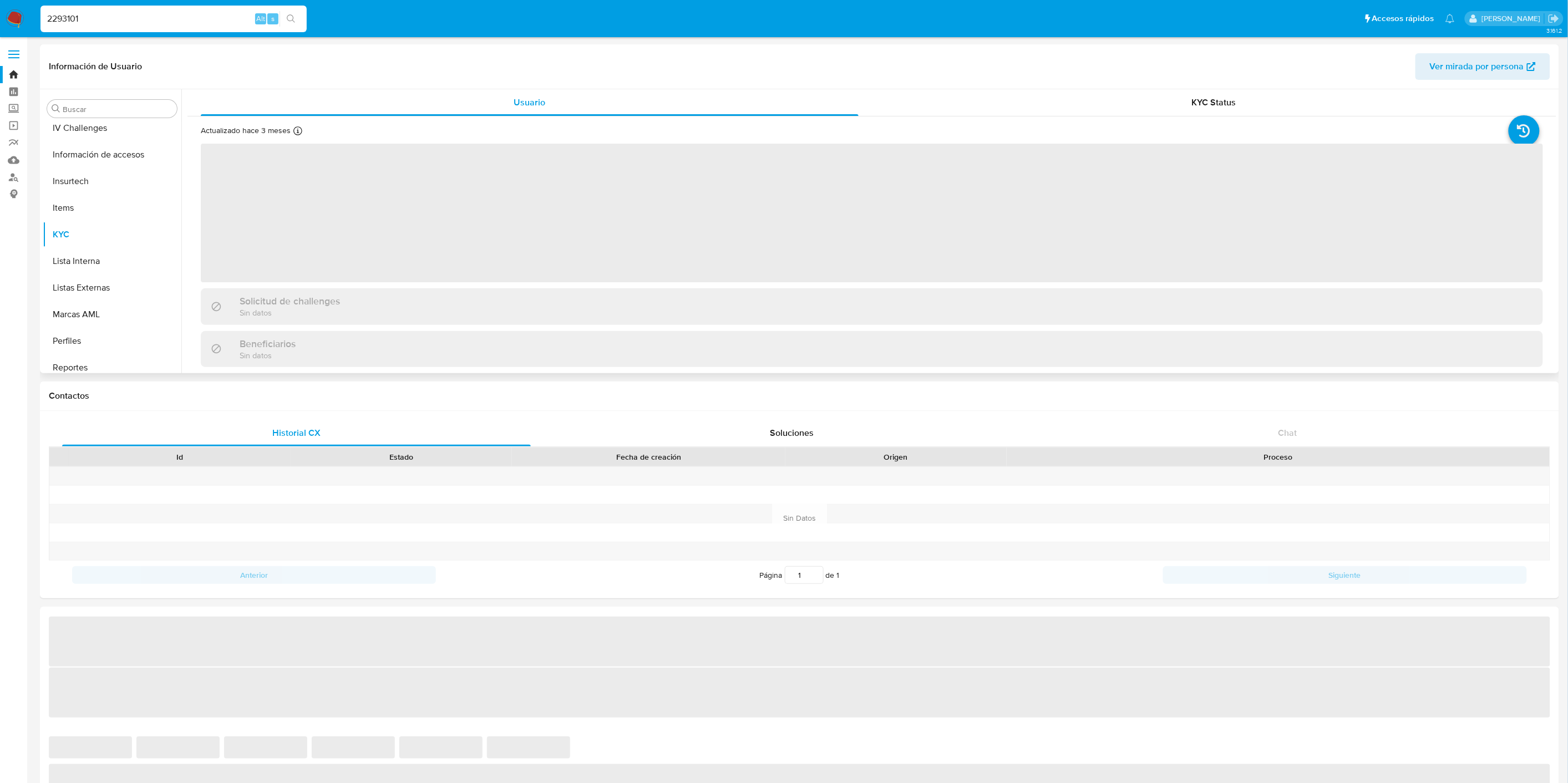
scroll to position [548, 0]
select select "10"
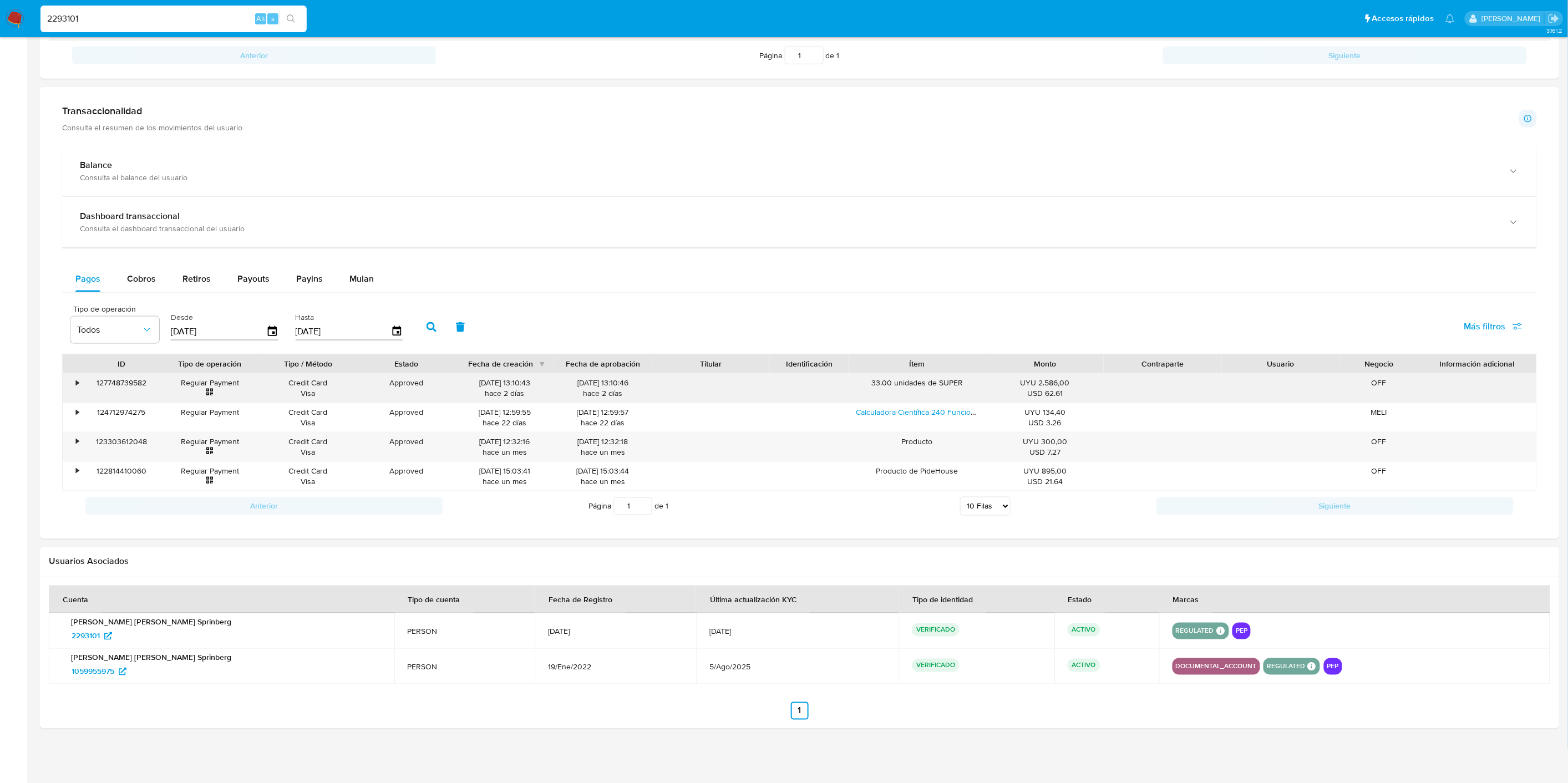
scroll to position [522, 0]
click at [101, 668] on span "1059955975" at bounding box center [93, 671] width 43 height 18
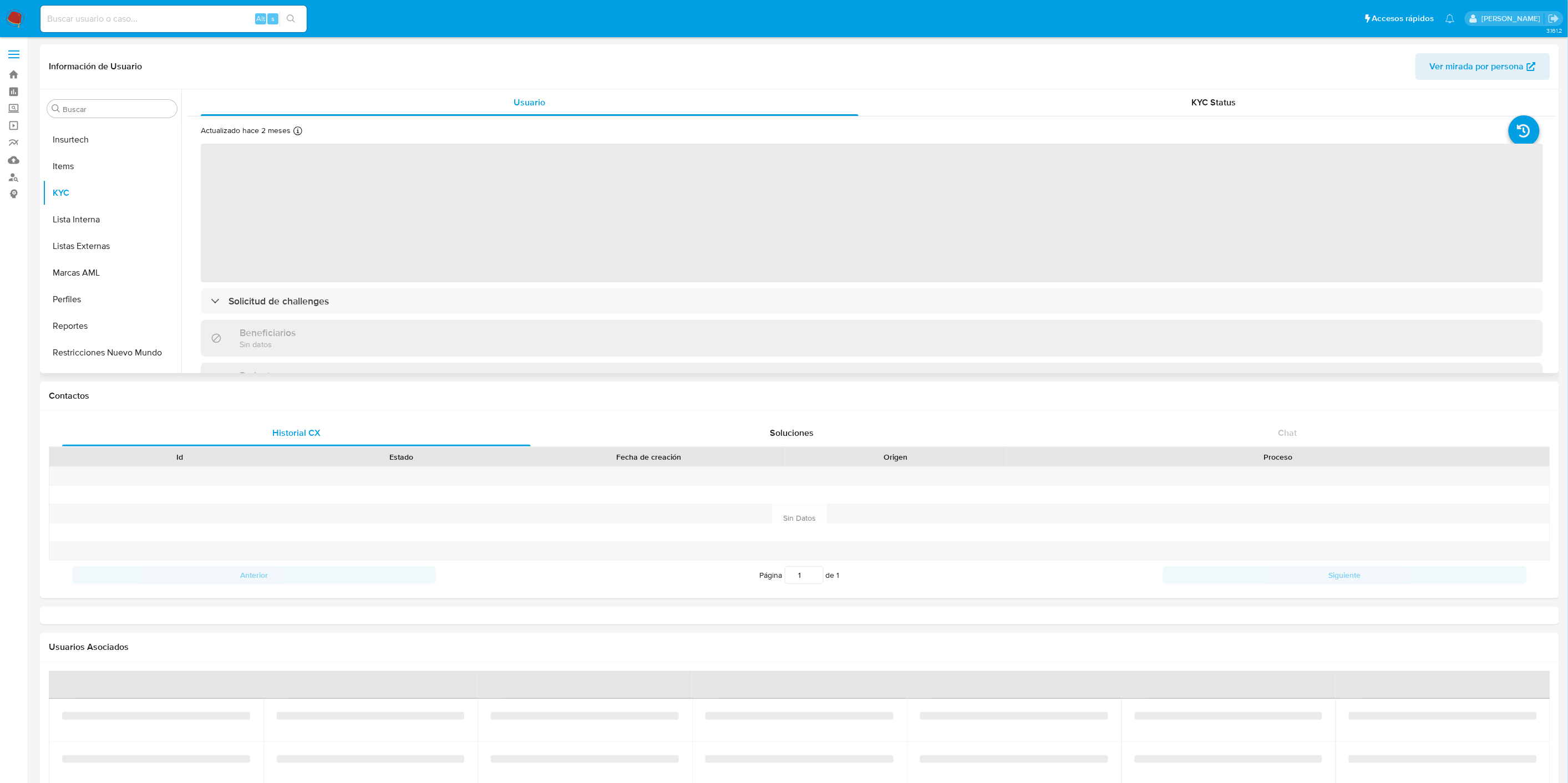
scroll to position [548, 0]
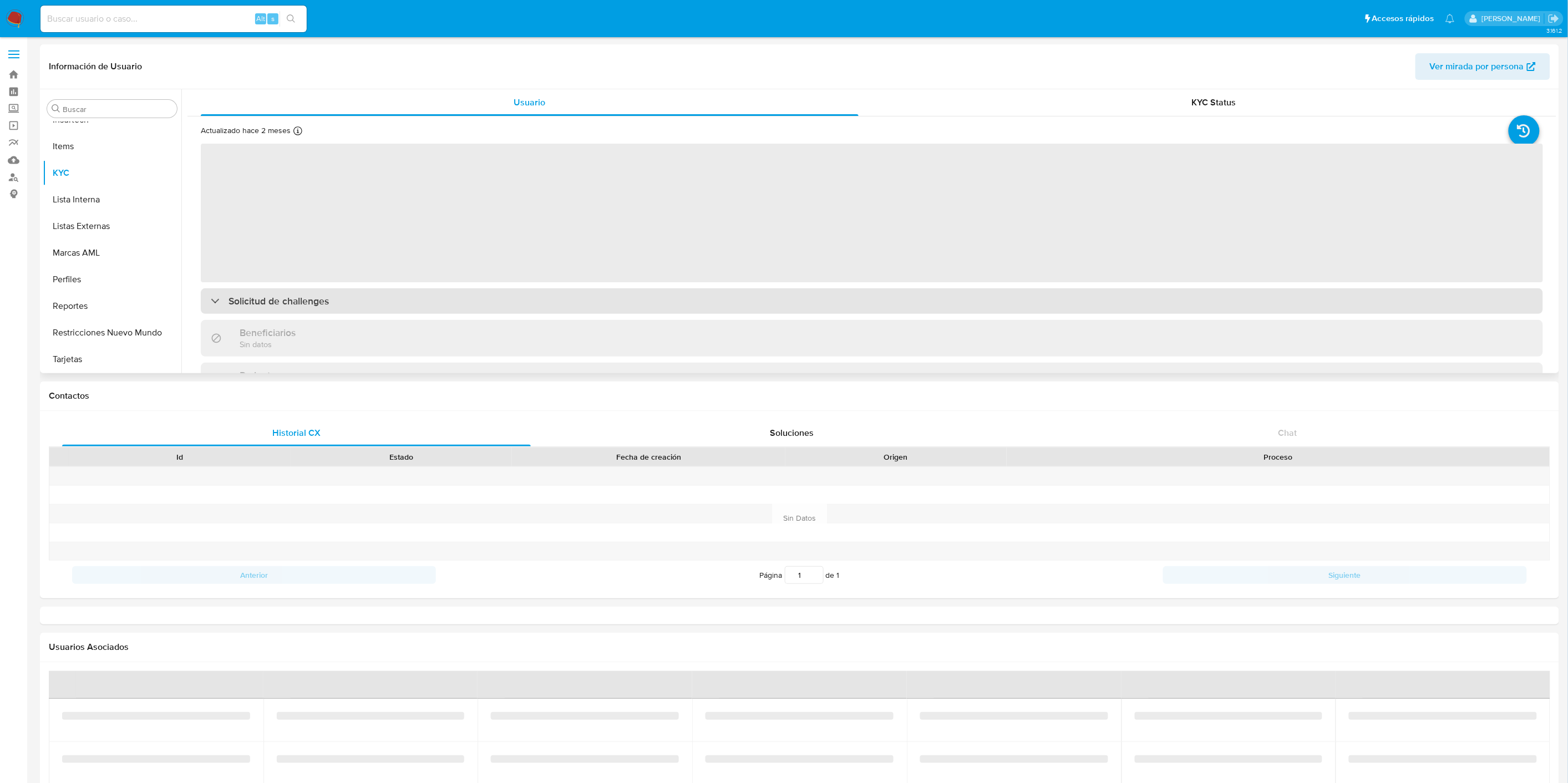
select select "10"
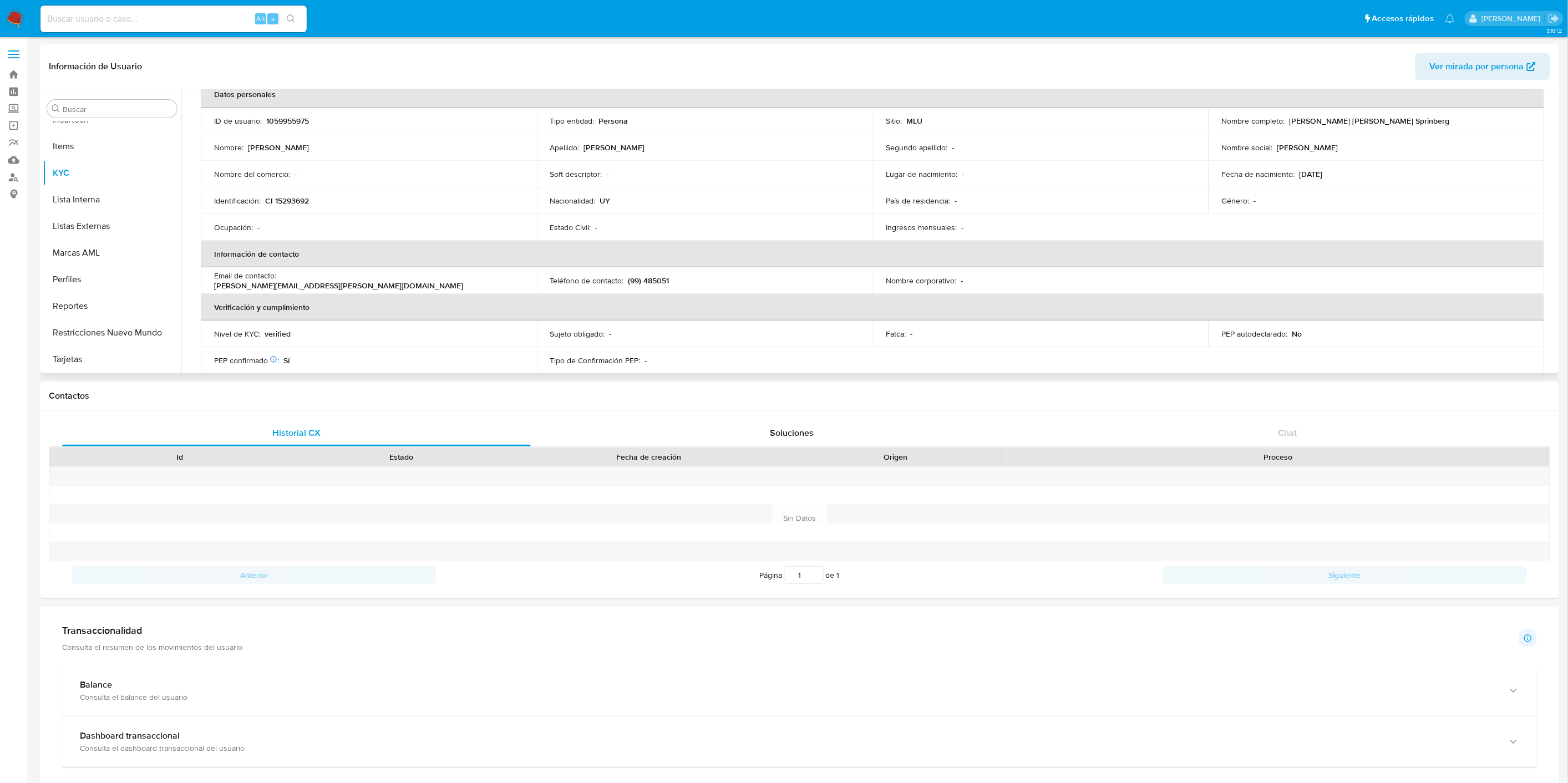
scroll to position [308, 0]
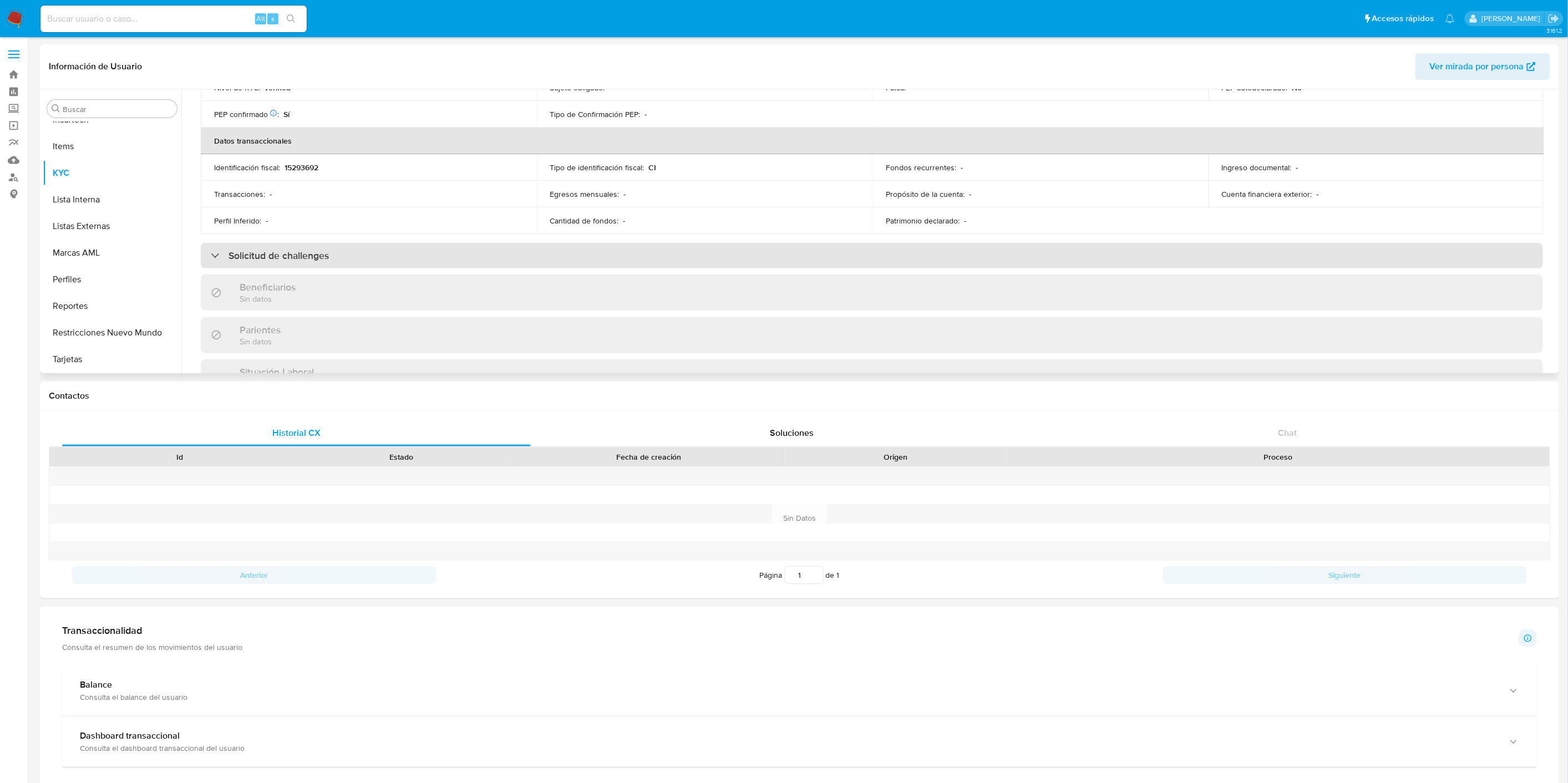
click at [425, 248] on div "Solicitud de challenges" at bounding box center [872, 256] width 1343 height 26
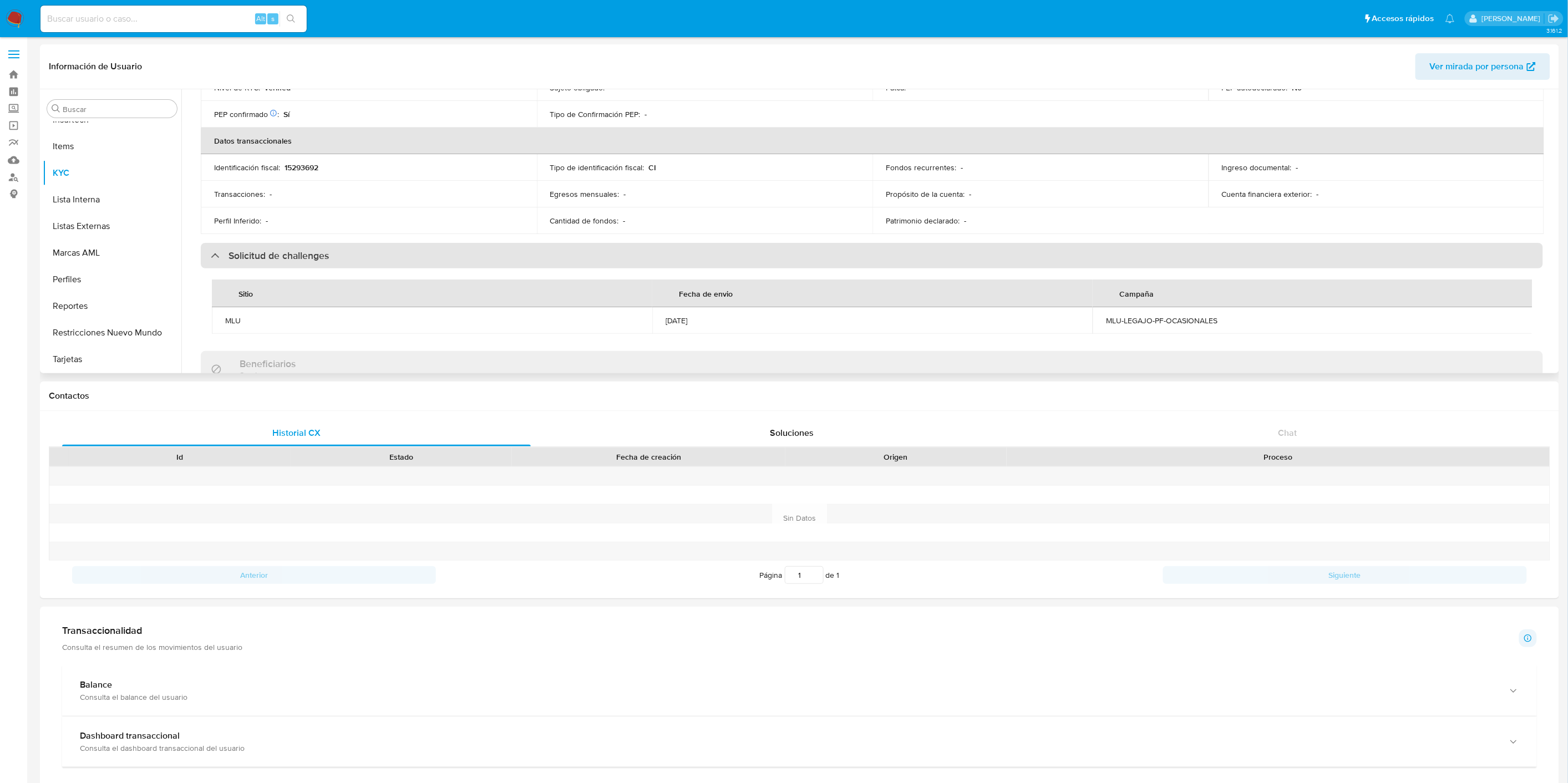
click at [425, 250] on div "Solicitud de challenges" at bounding box center [872, 256] width 1343 height 26
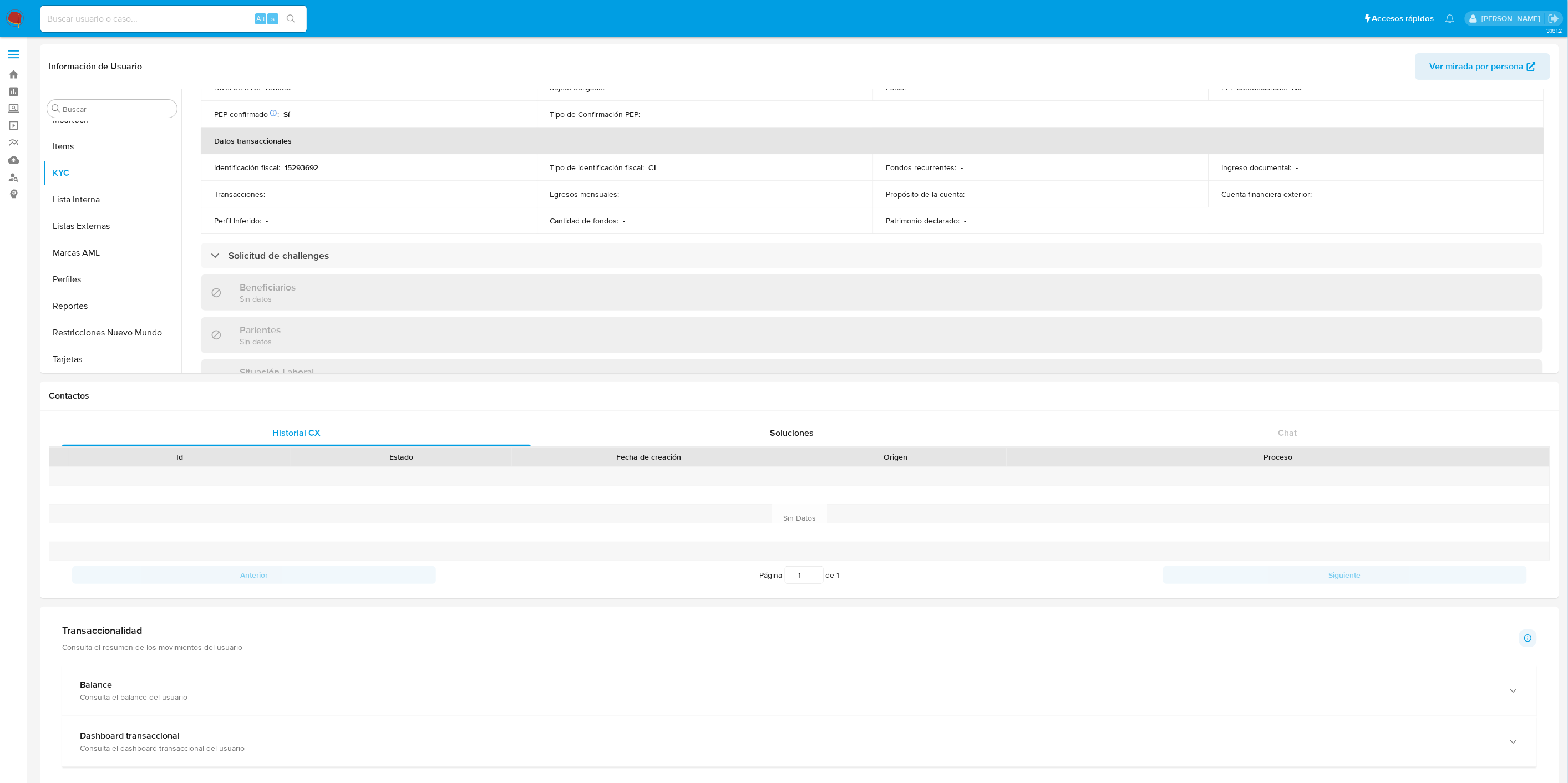
click at [103, 15] on input at bounding box center [173, 19] width 267 height 15
paste input "549467836"
type input "549467836"
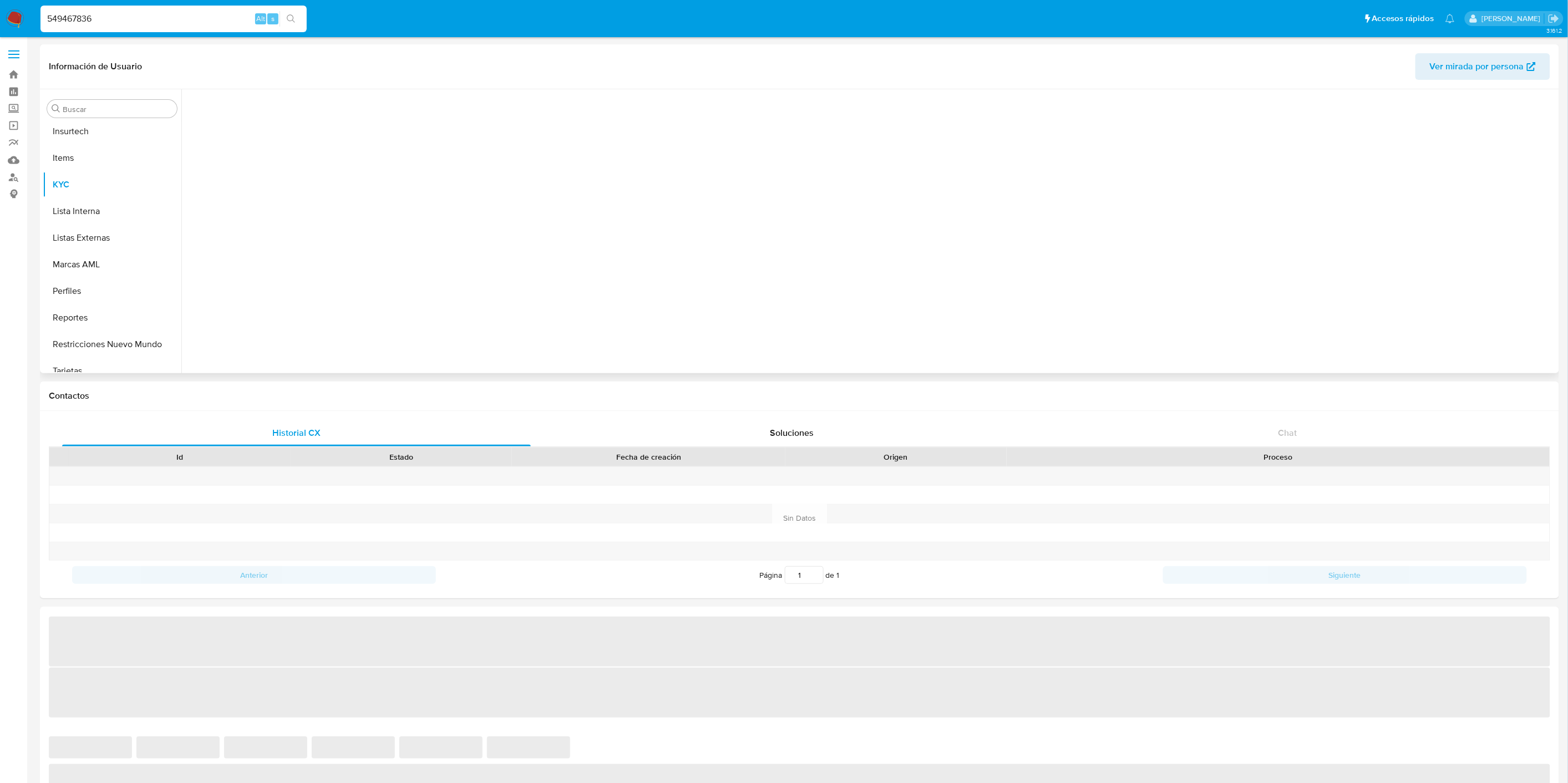
scroll to position [548, 0]
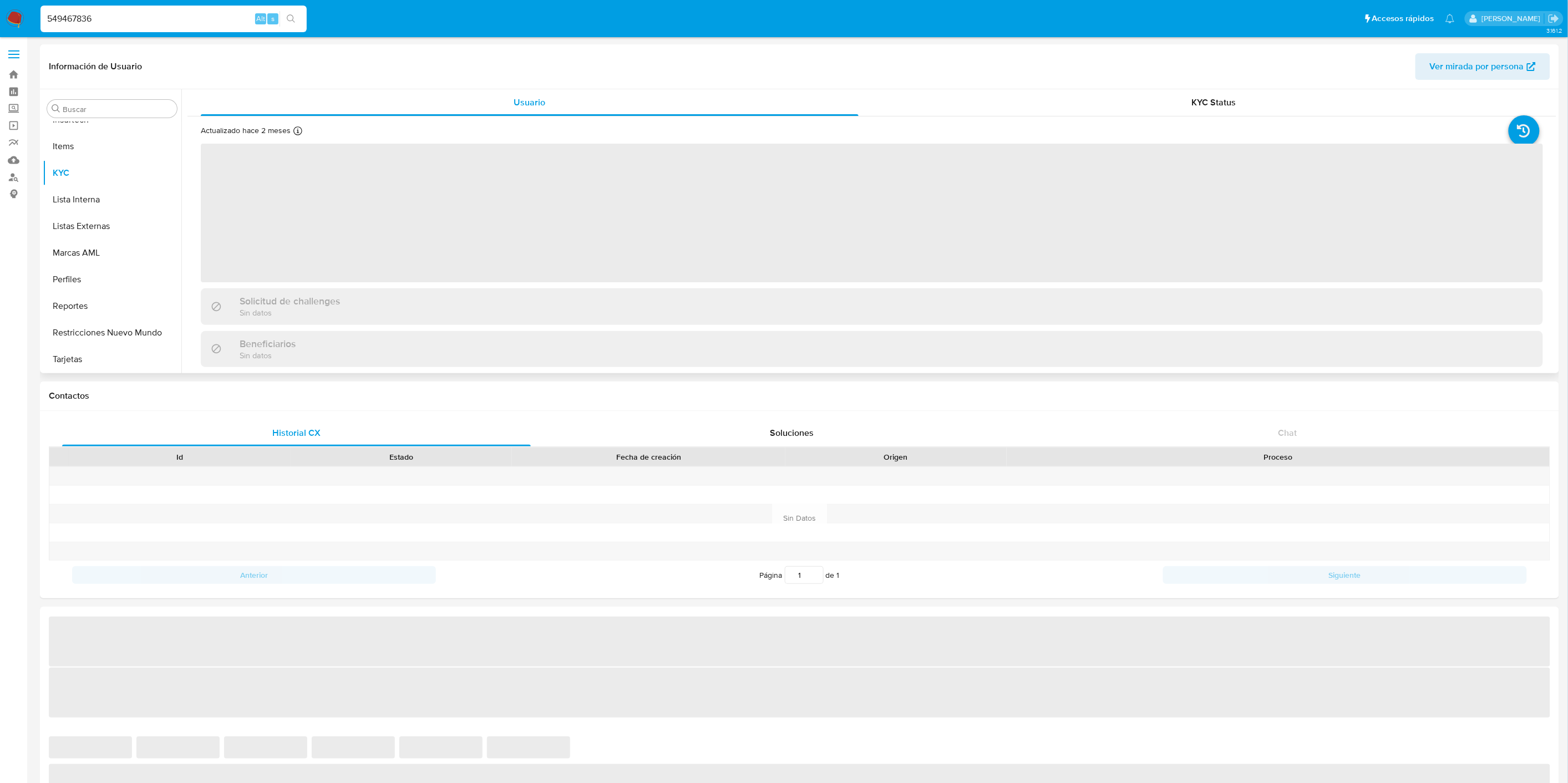
select select "10"
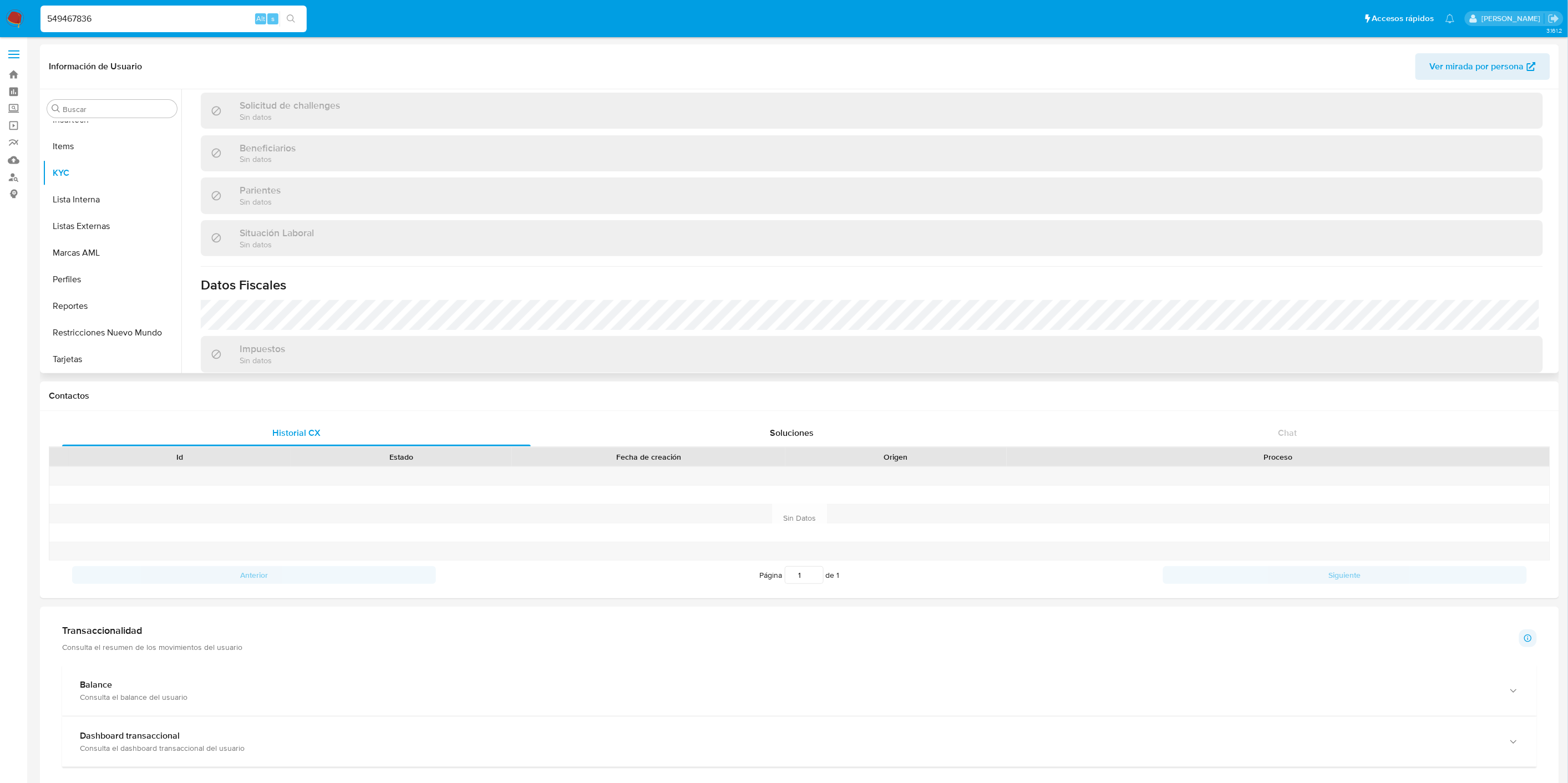
scroll to position [546, 0]
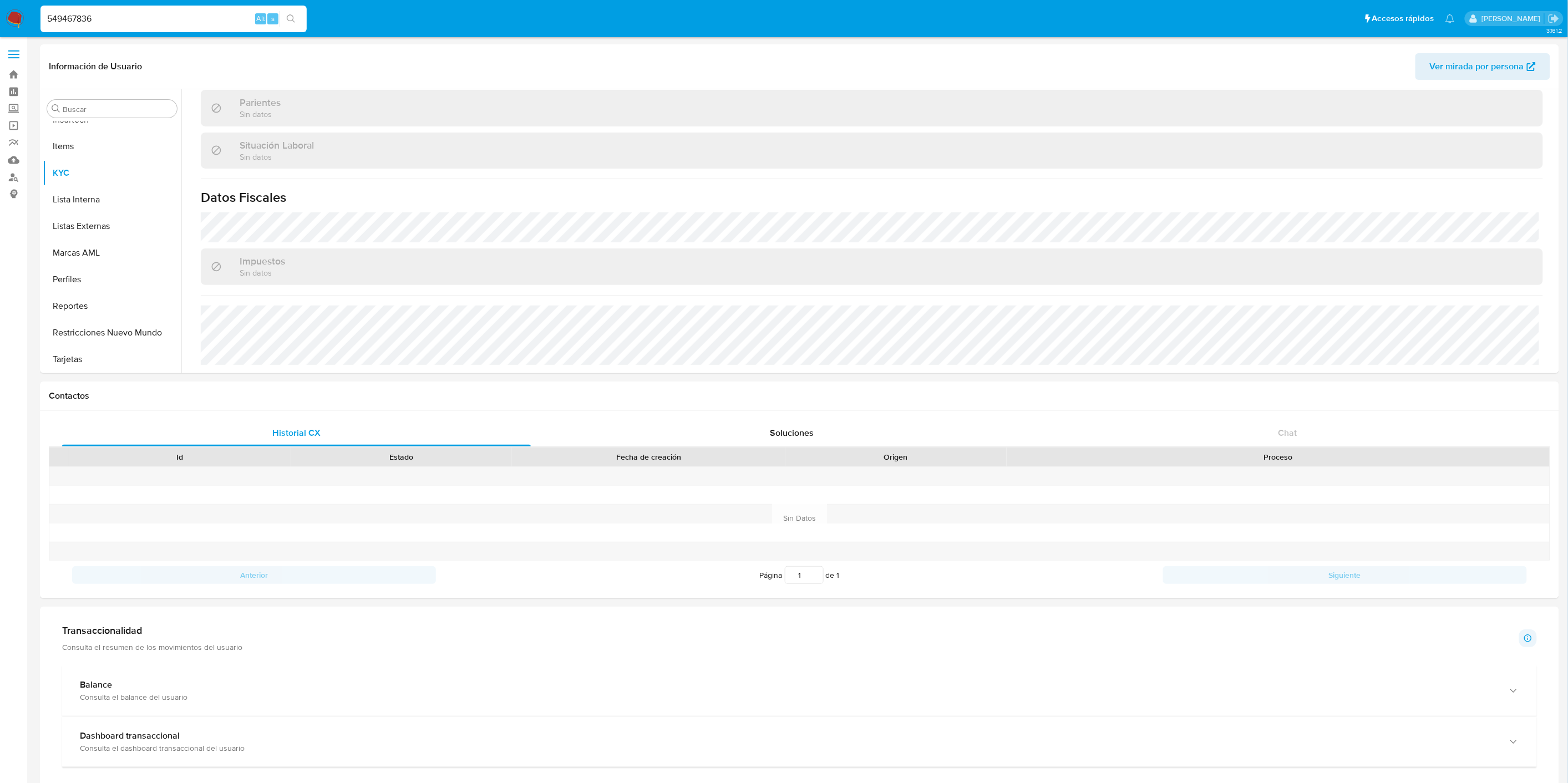
click at [96, 18] on input "549467836" at bounding box center [173, 19] width 267 height 15
paste input "194348945"
type input "194348945"
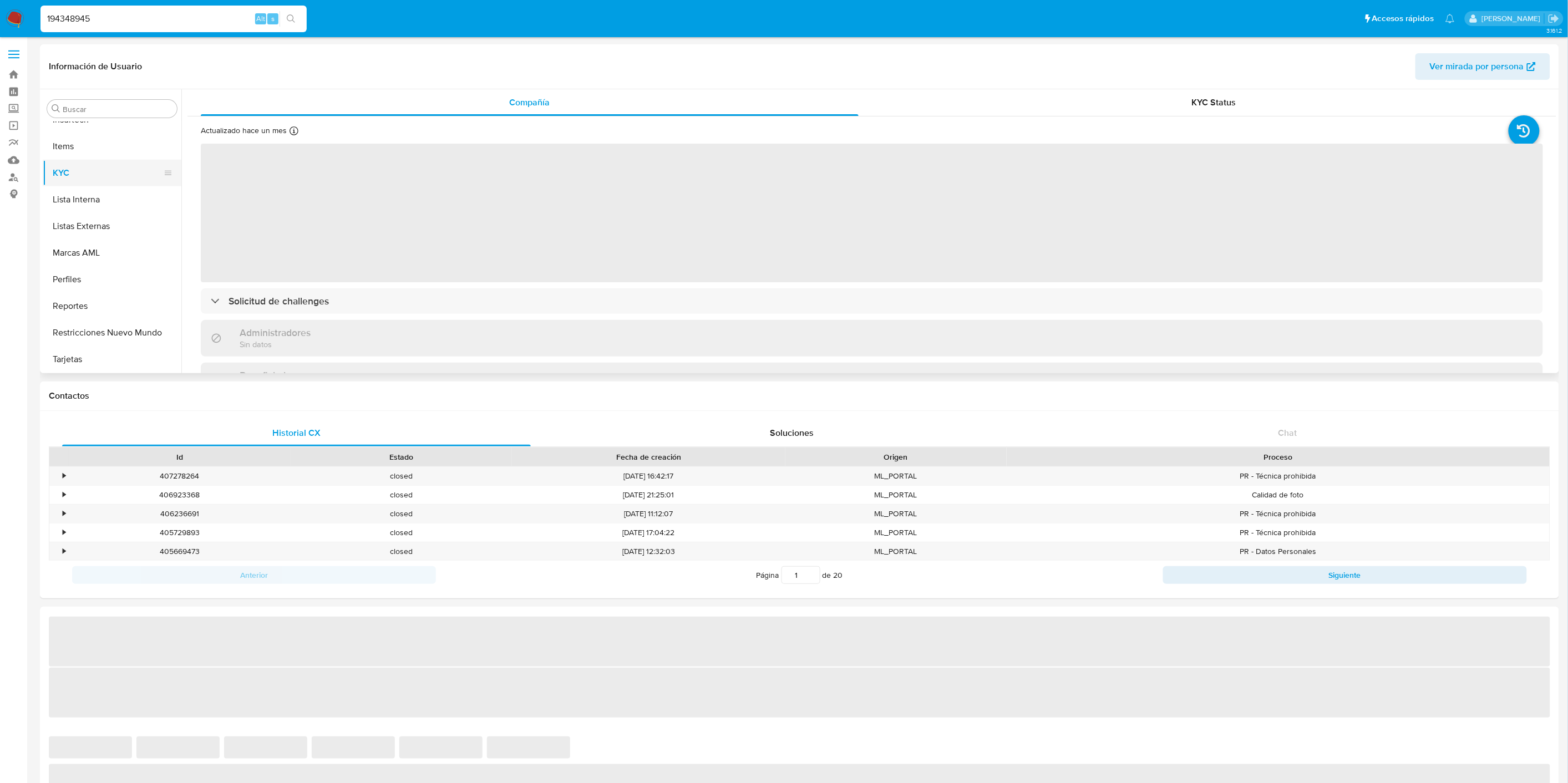
select select "10"
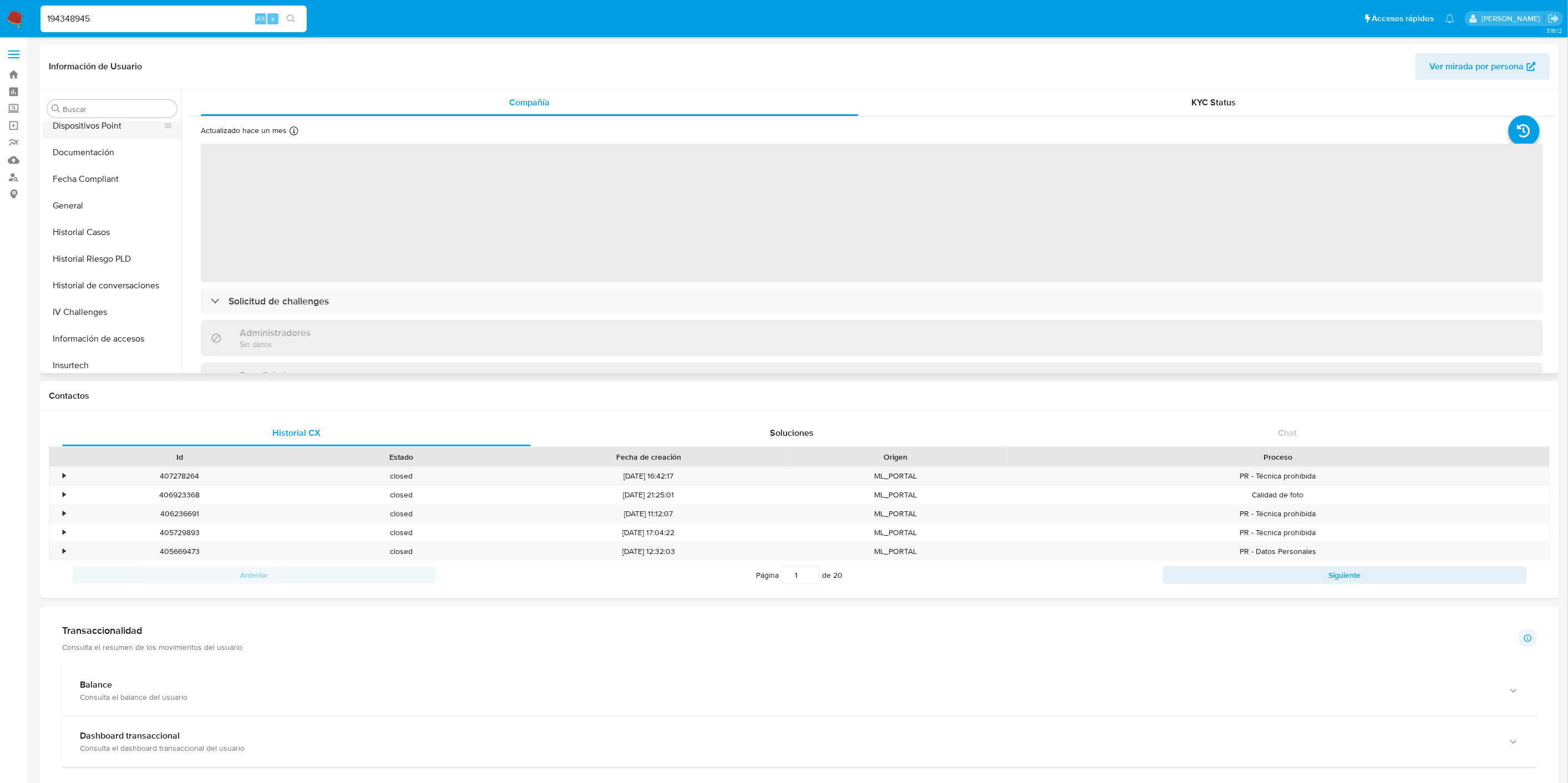
scroll to position [178, 0]
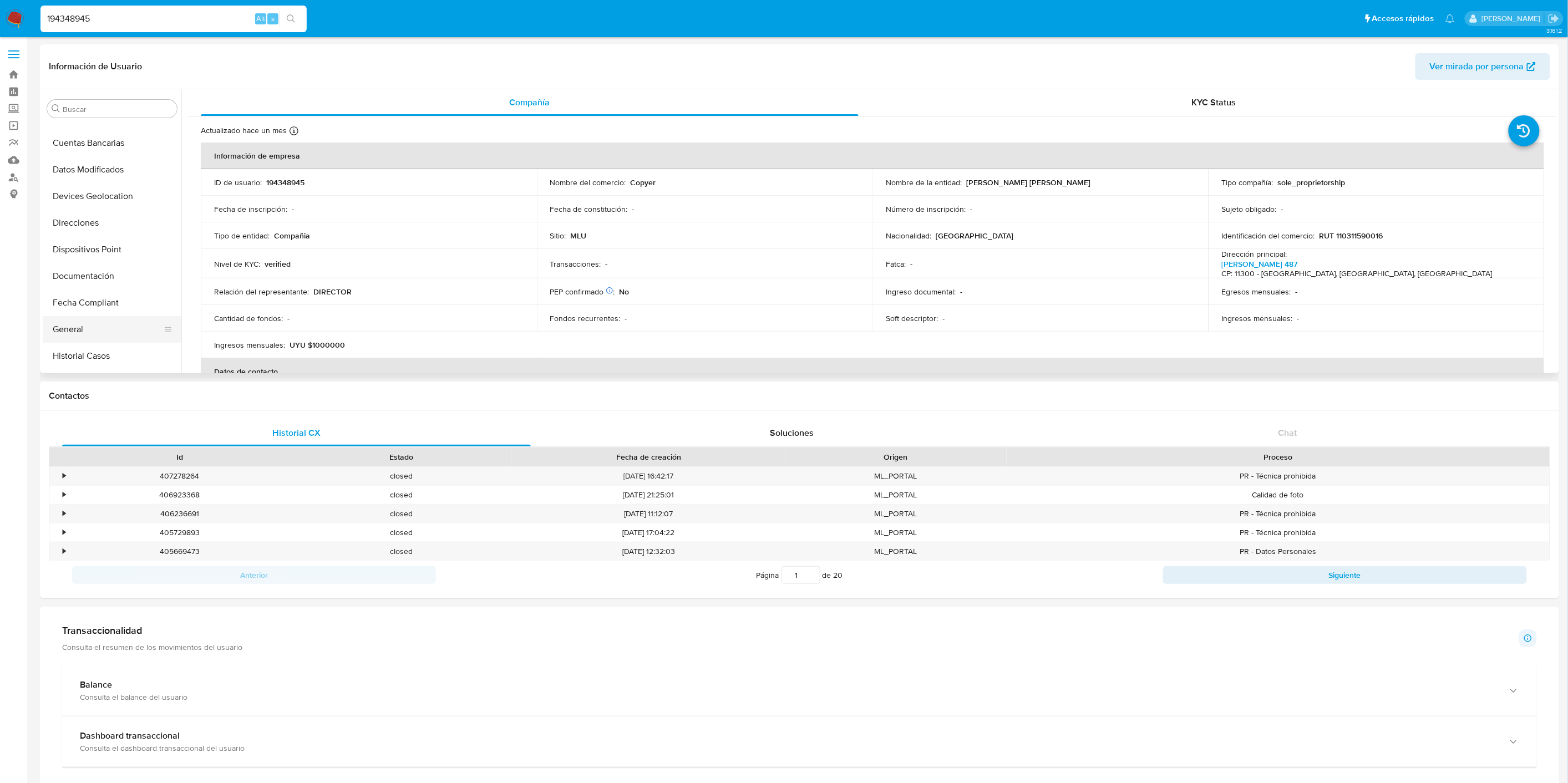
click at [91, 331] on button "General" at bounding box center [107, 329] width 130 height 26
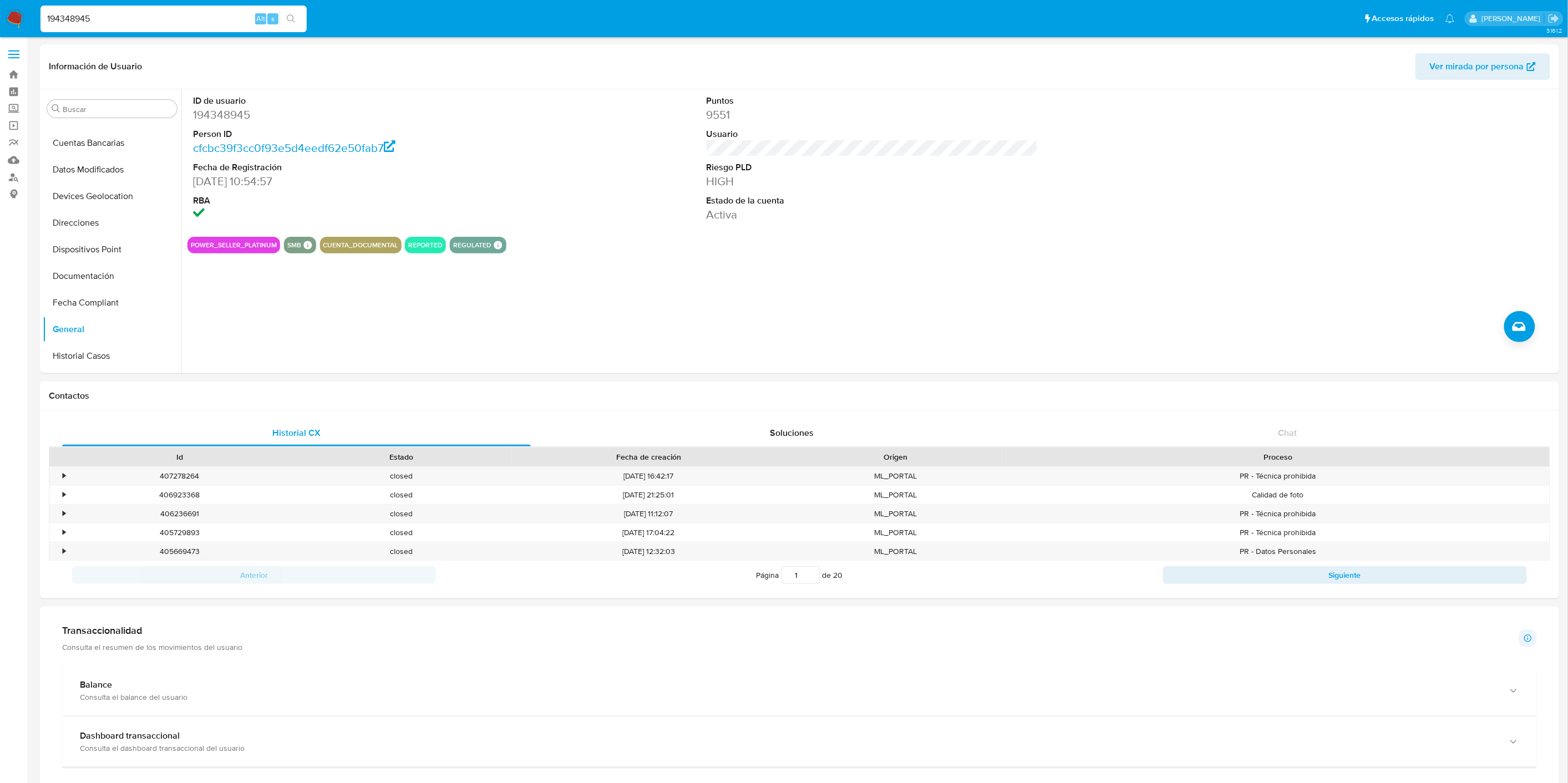
click at [115, 18] on input "194348945" at bounding box center [173, 19] width 267 height 15
paste input "85258532"
type input "185258532"
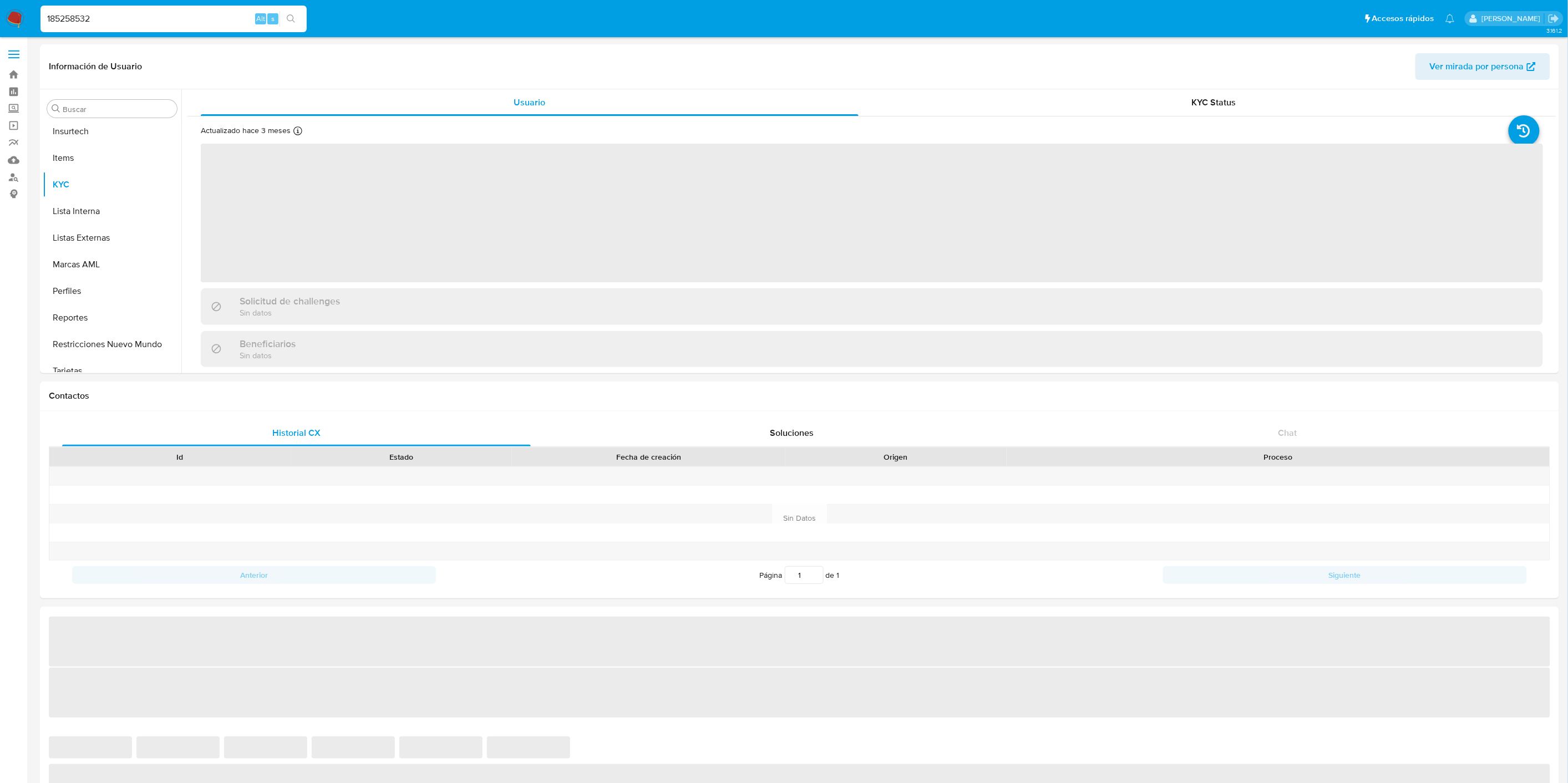
scroll to position [548, 0]
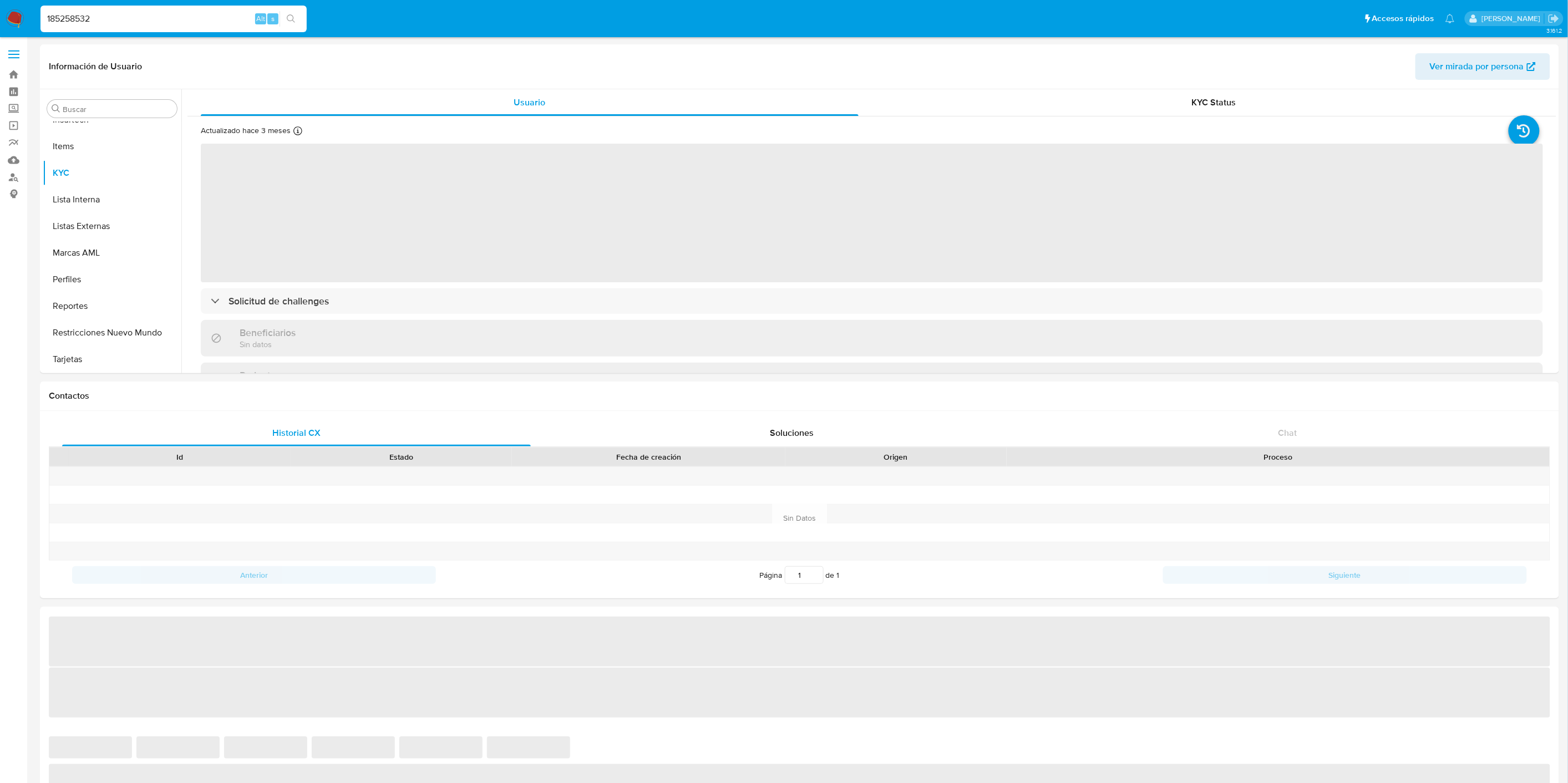
select select "10"
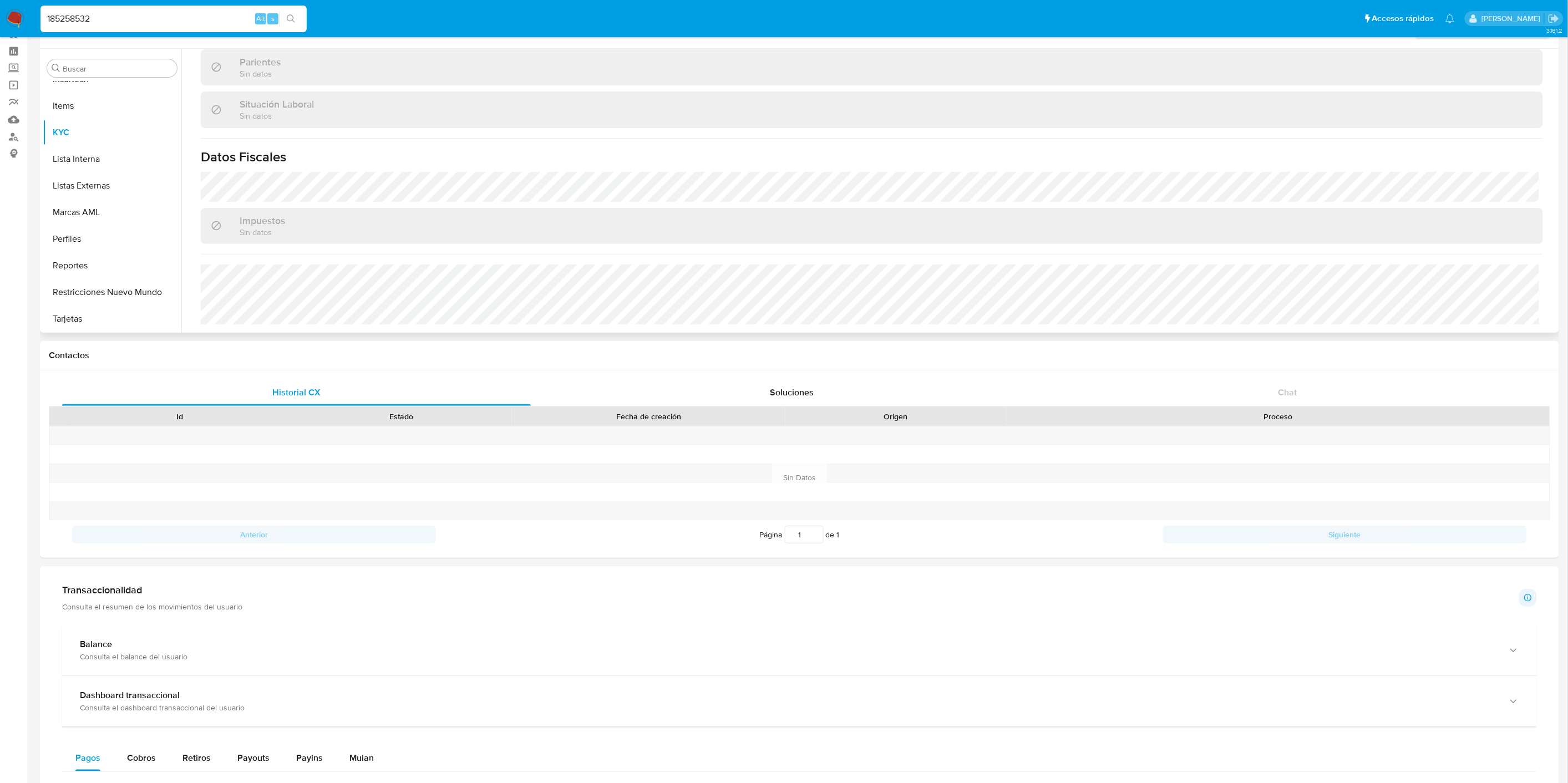
scroll to position [62, 0]
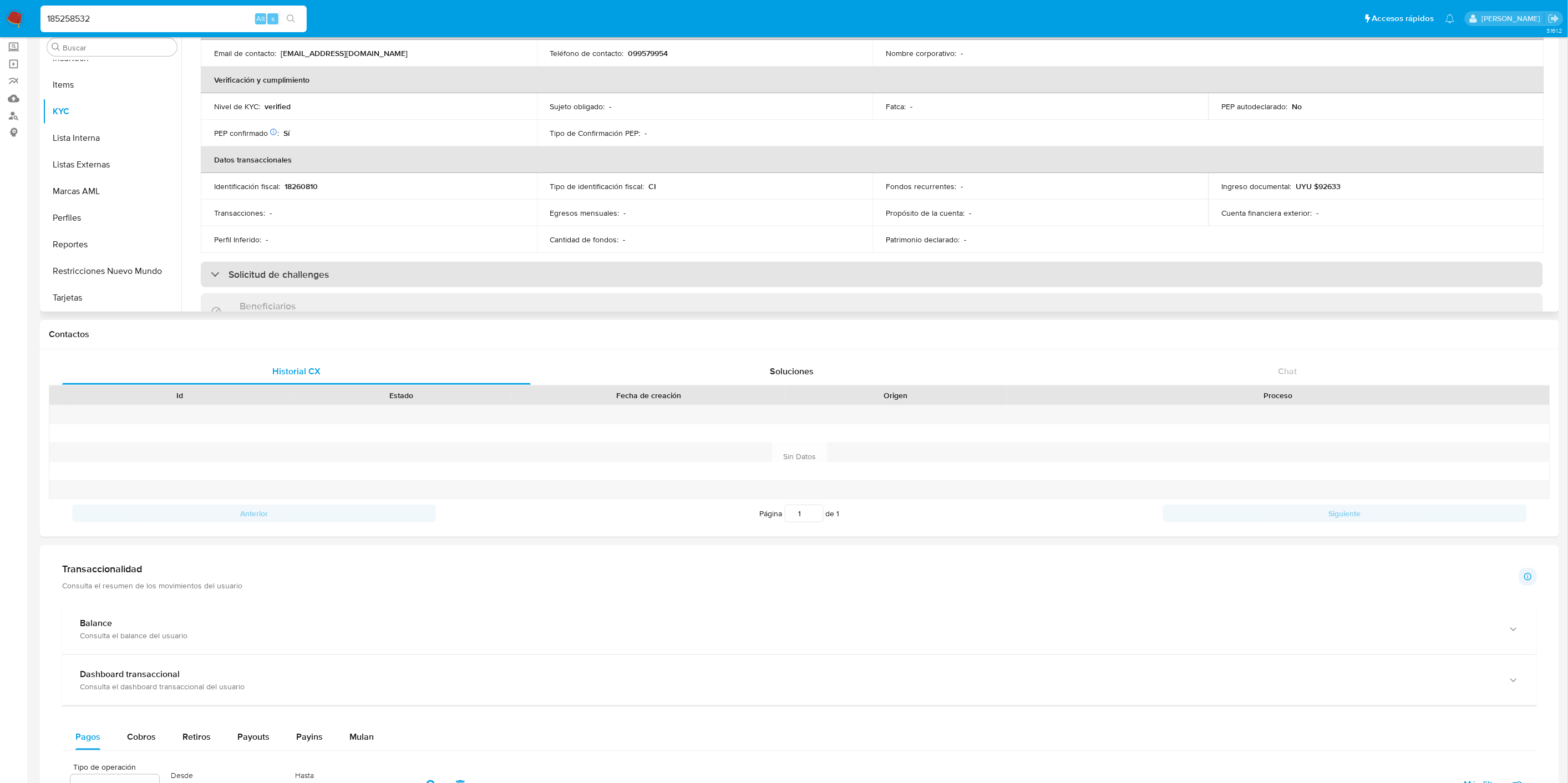
click at [470, 278] on div "Solicitud de challenges" at bounding box center [872, 274] width 1343 height 26
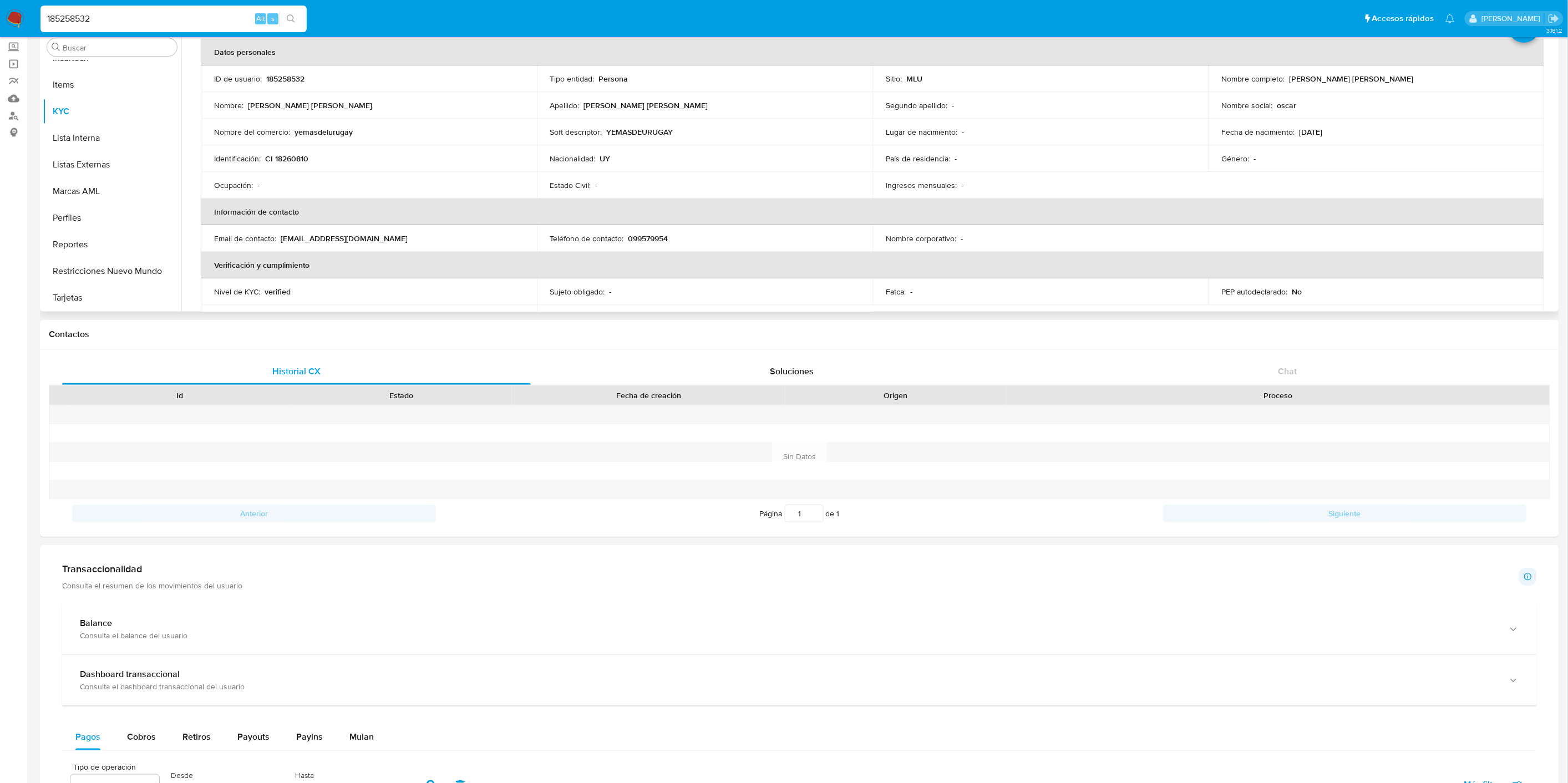
scroll to position [0, 0]
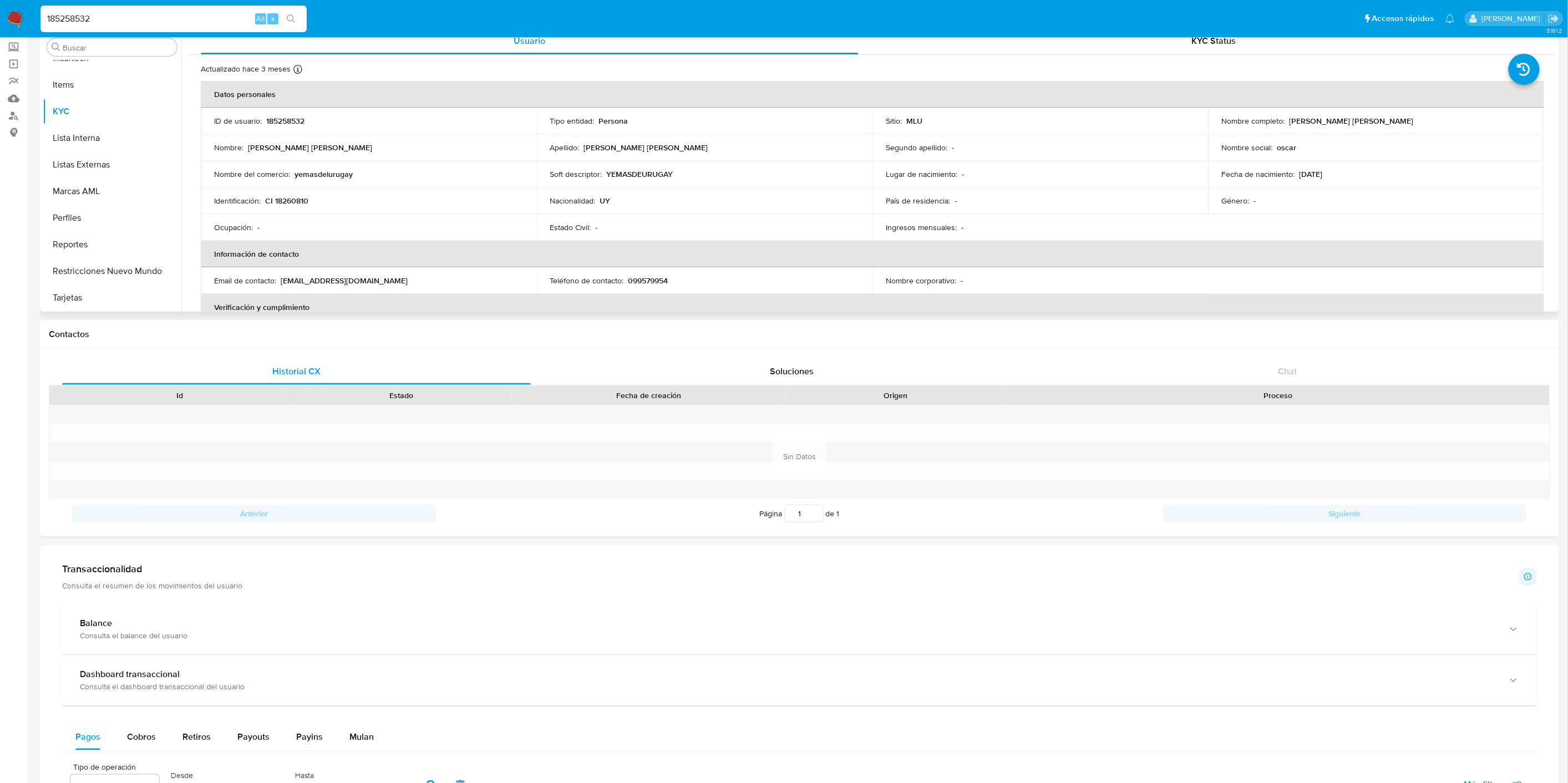
click at [1227, 57] on div "Actualizado hace 3 meses Creado: 29/03/2022 18:07:30 Actualizado: 19/06/2025 18…" at bounding box center [872, 489] width 1369 height 869
click at [1232, 42] on span "KYC Status" at bounding box center [1214, 40] width 44 height 12
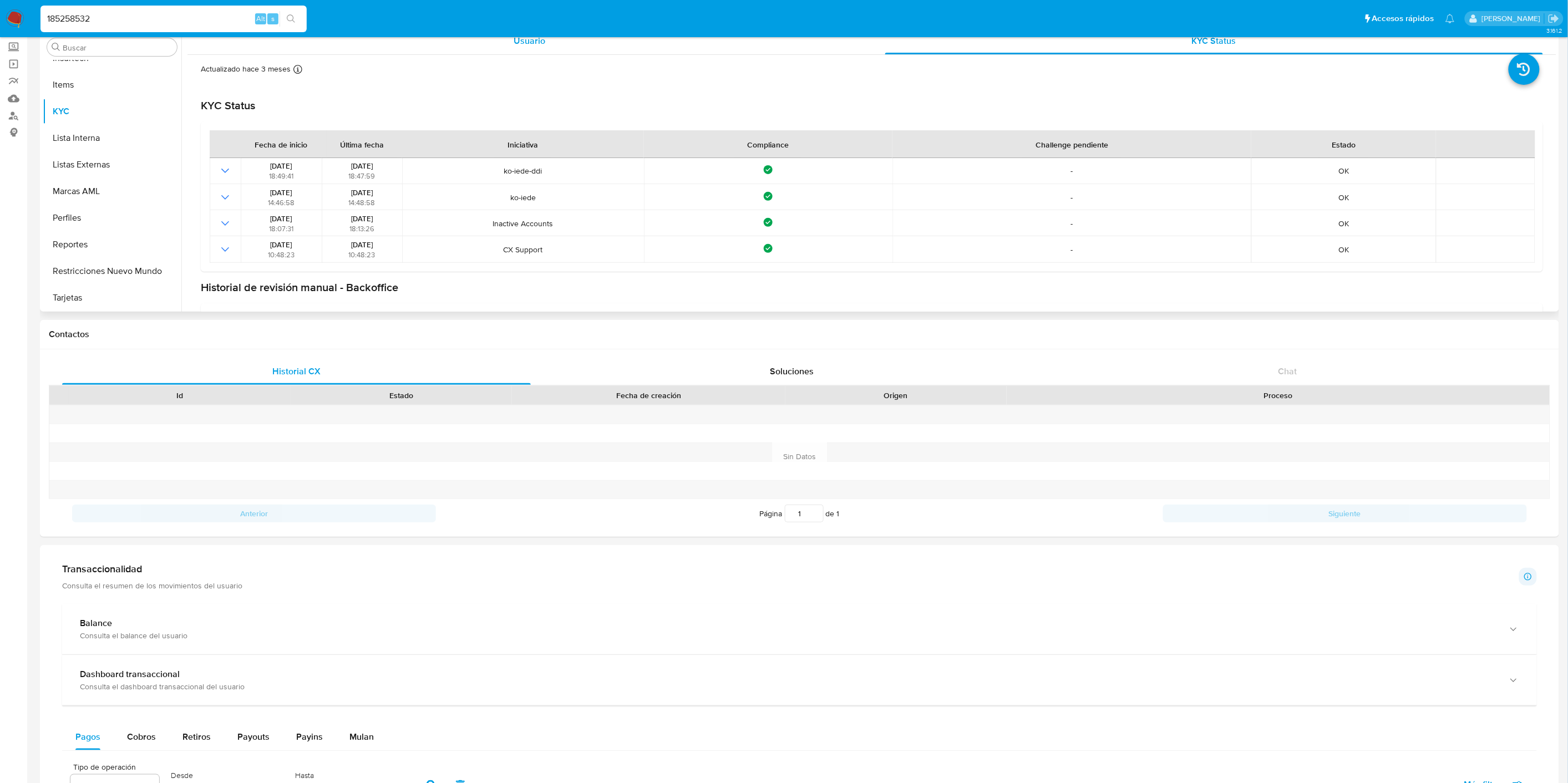
click at [532, 51] on div "Usuario" at bounding box center [530, 41] width 658 height 26
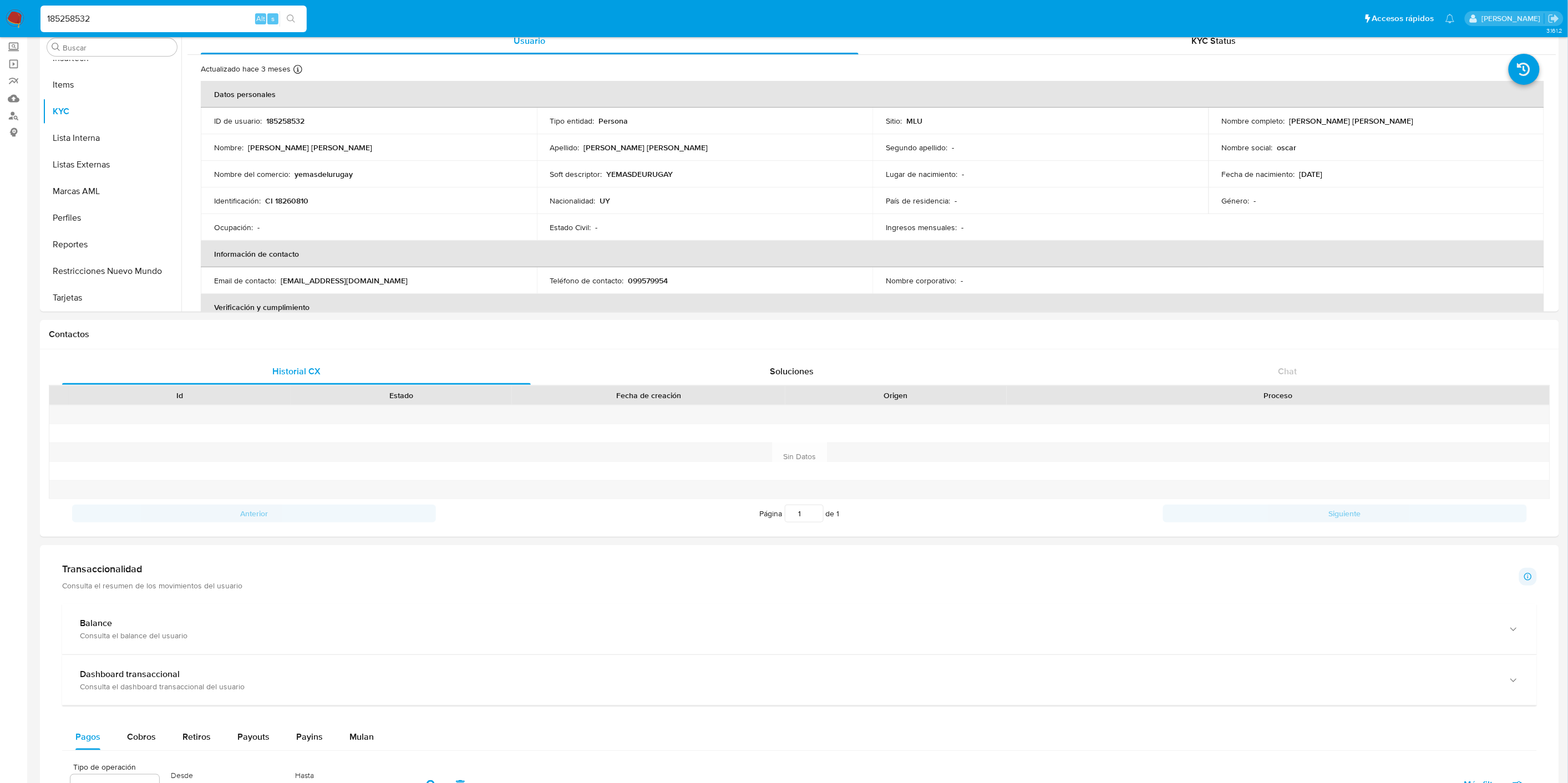
click at [93, 12] on input "185258532" at bounding box center [173, 19] width 267 height 15
paste input "814442855"
type input "814442855"
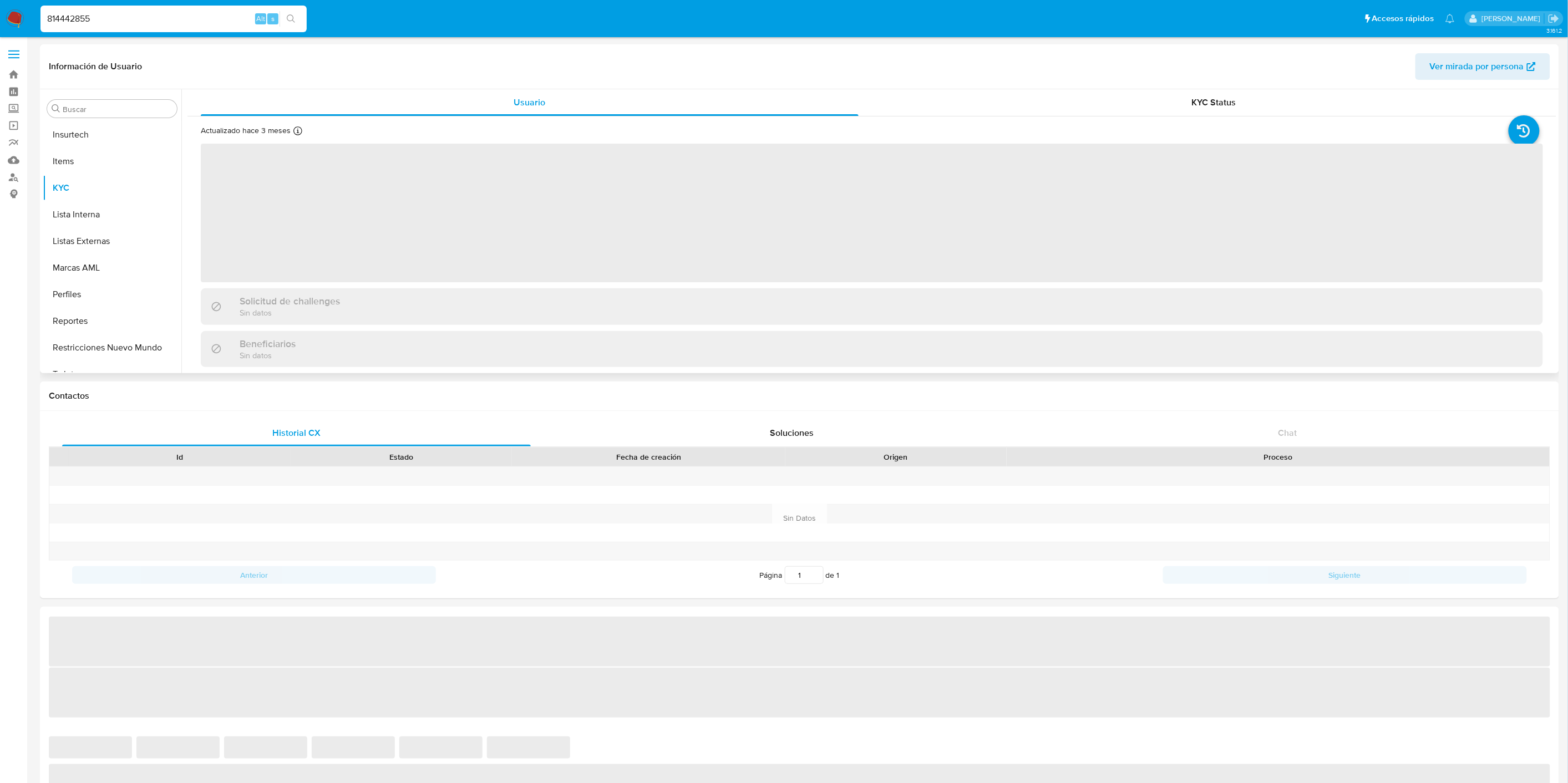
scroll to position [548, 0]
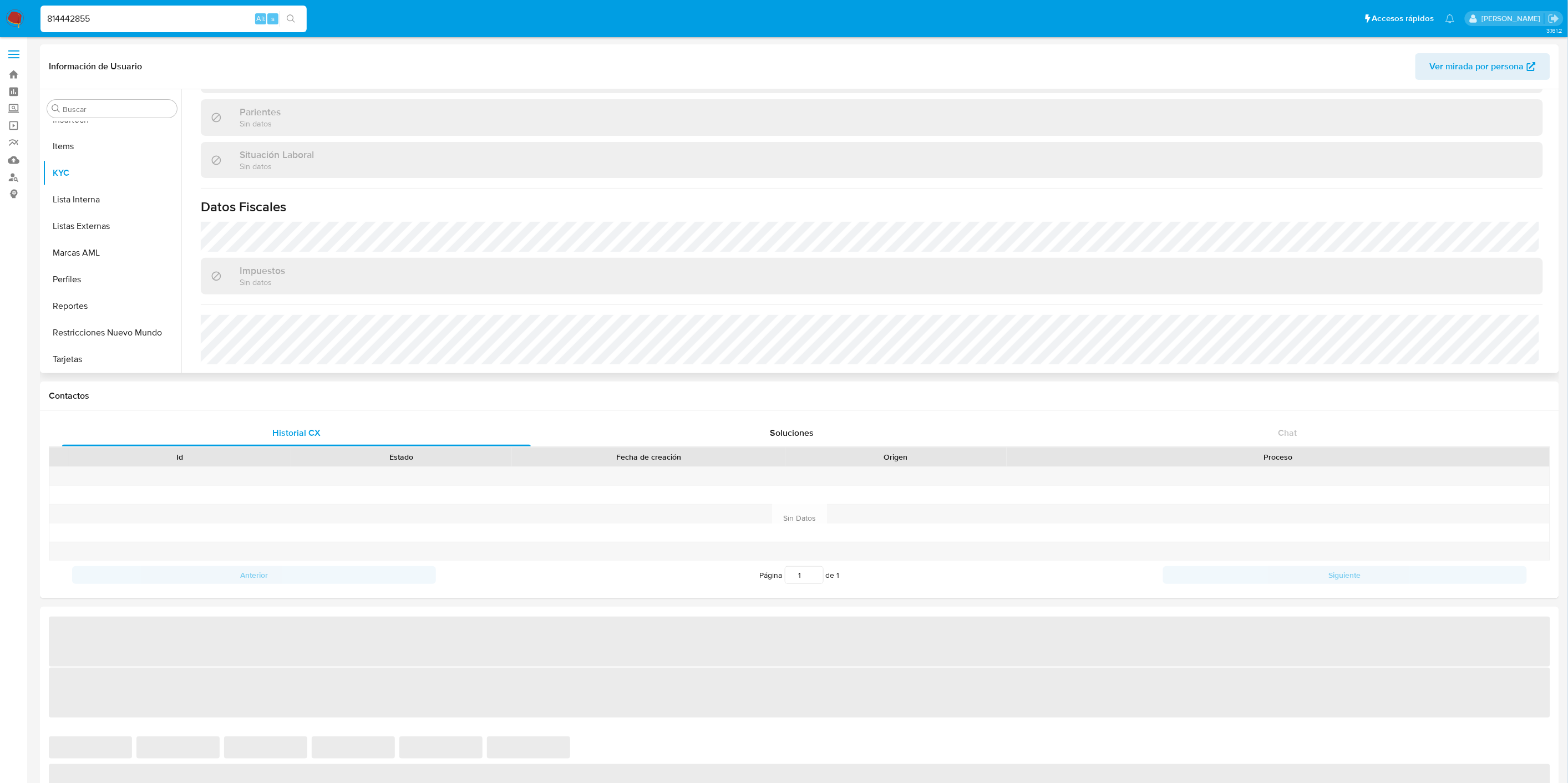
select select "10"
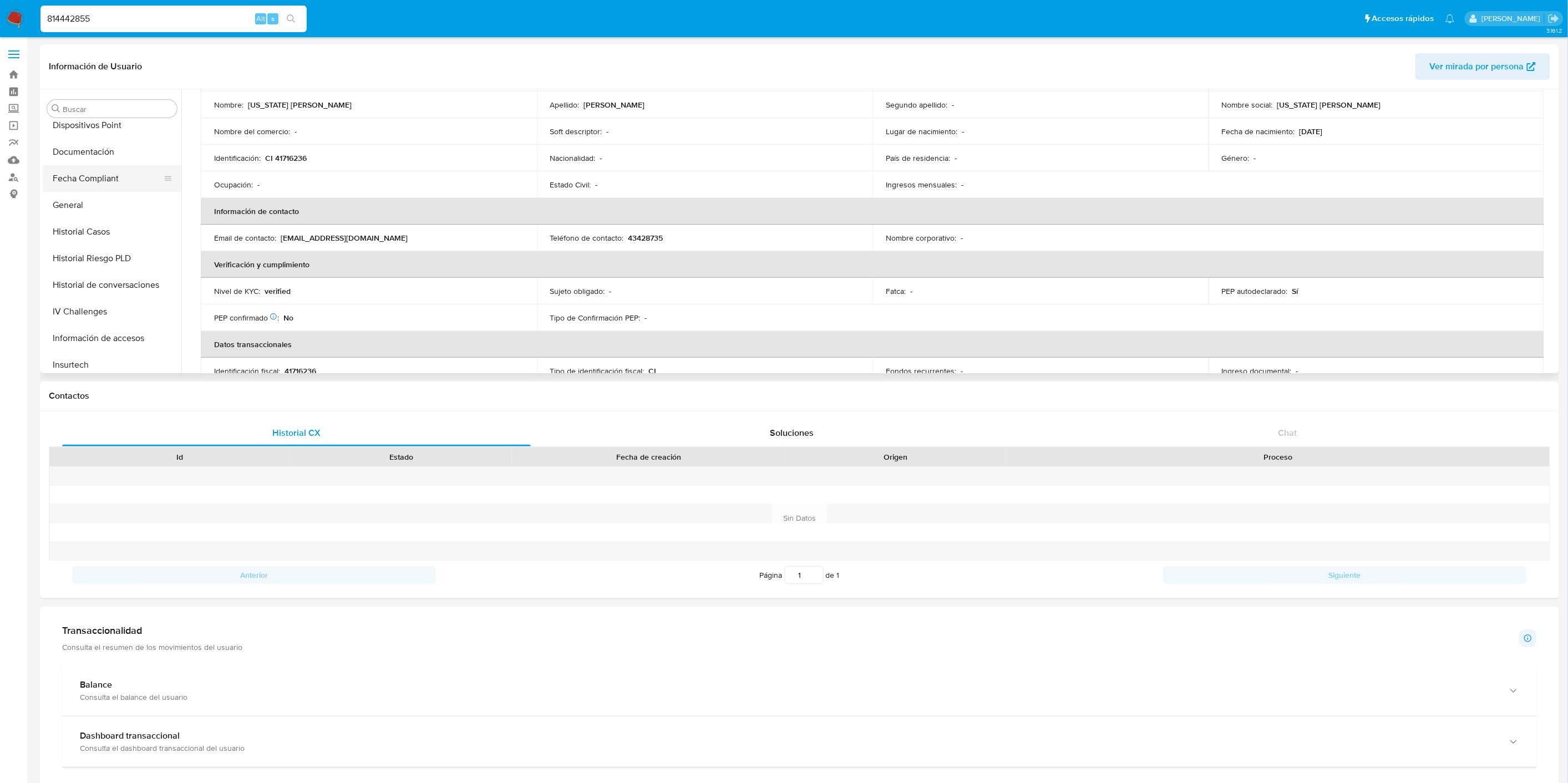
scroll to position [302, 0]
click at [87, 200] on button "General" at bounding box center [107, 206] width 130 height 26
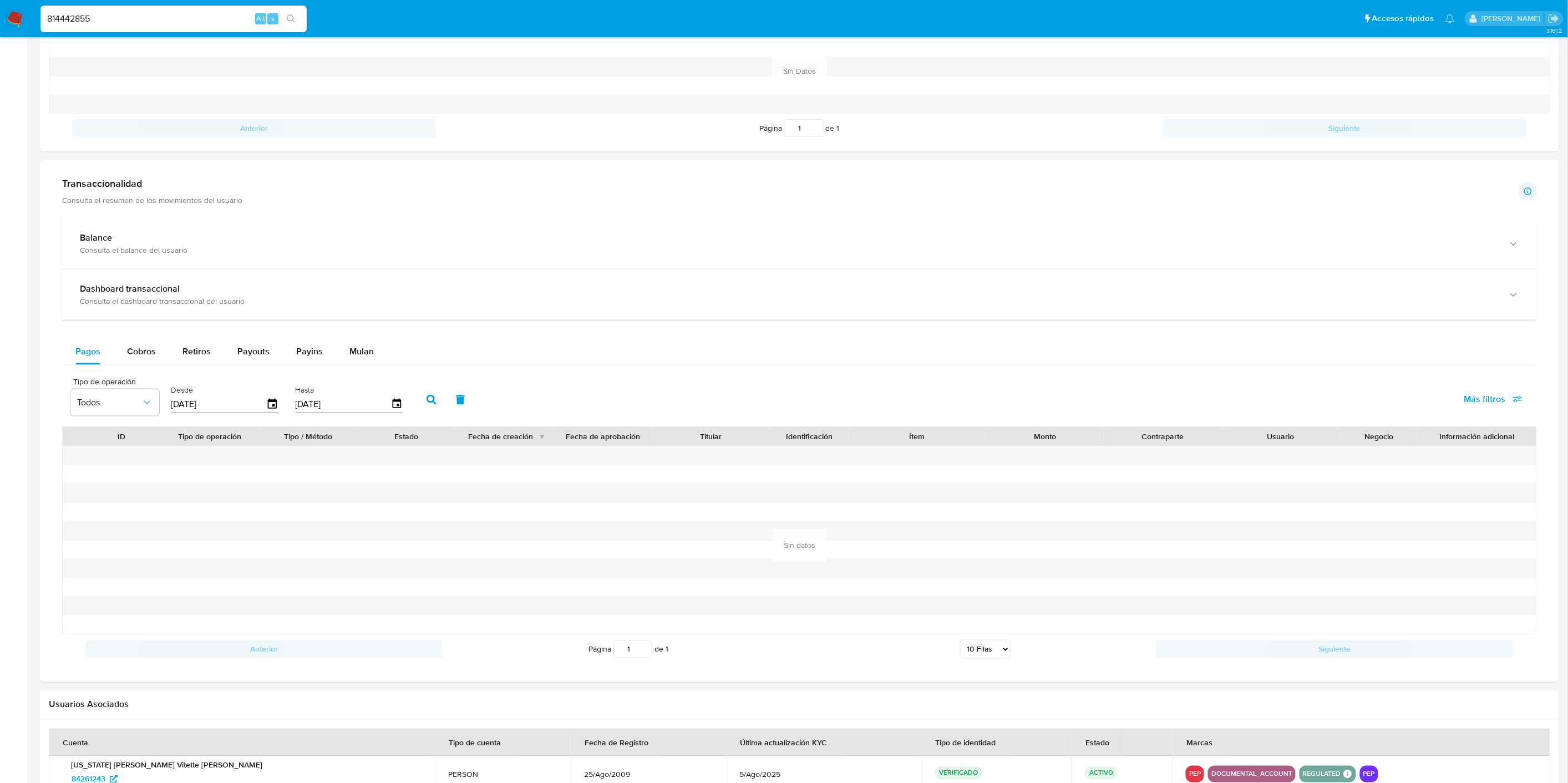
scroll to position [593, 0]
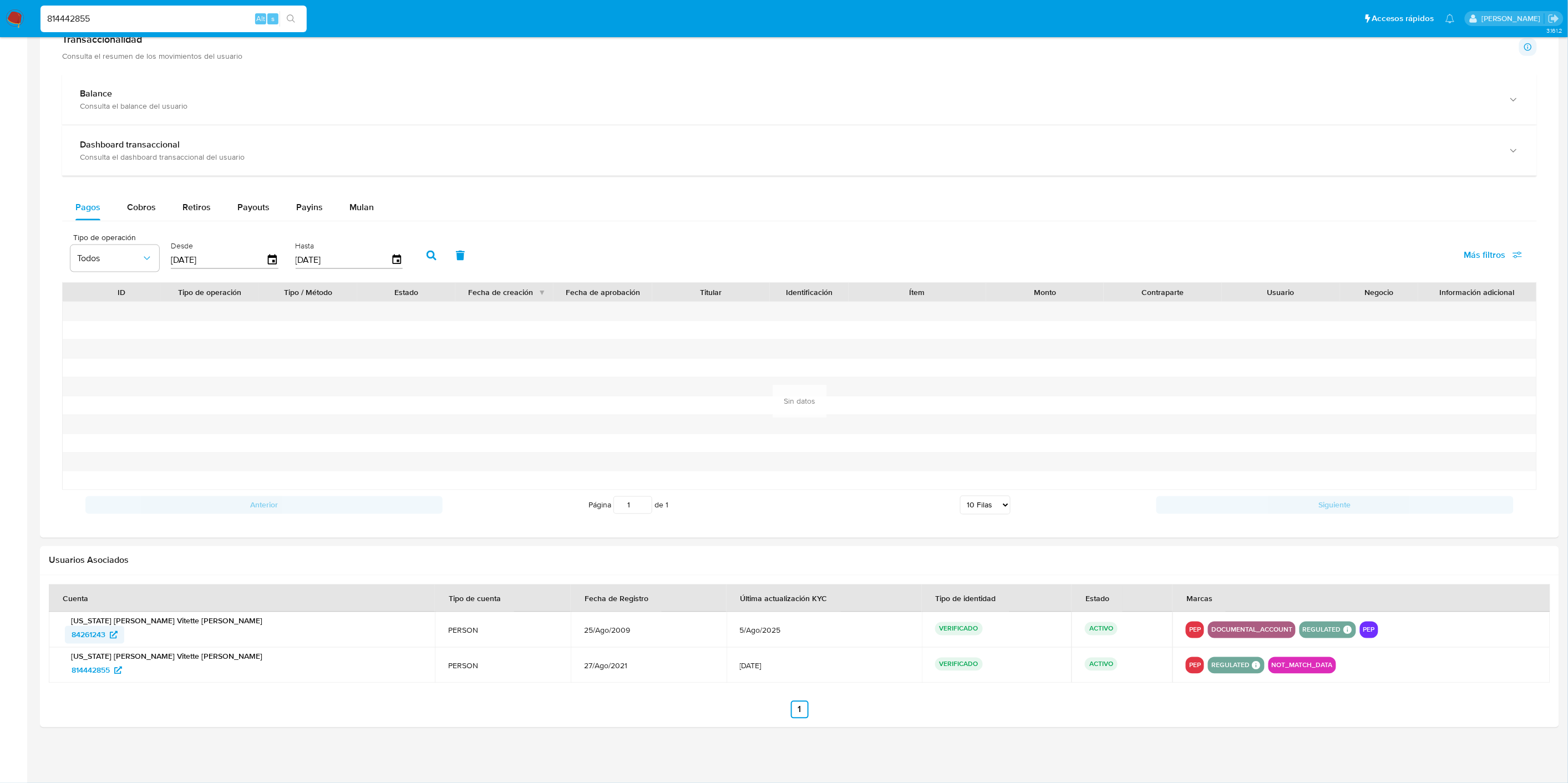
click at [98, 632] on span "84261243" at bounding box center [88, 635] width 34 height 18
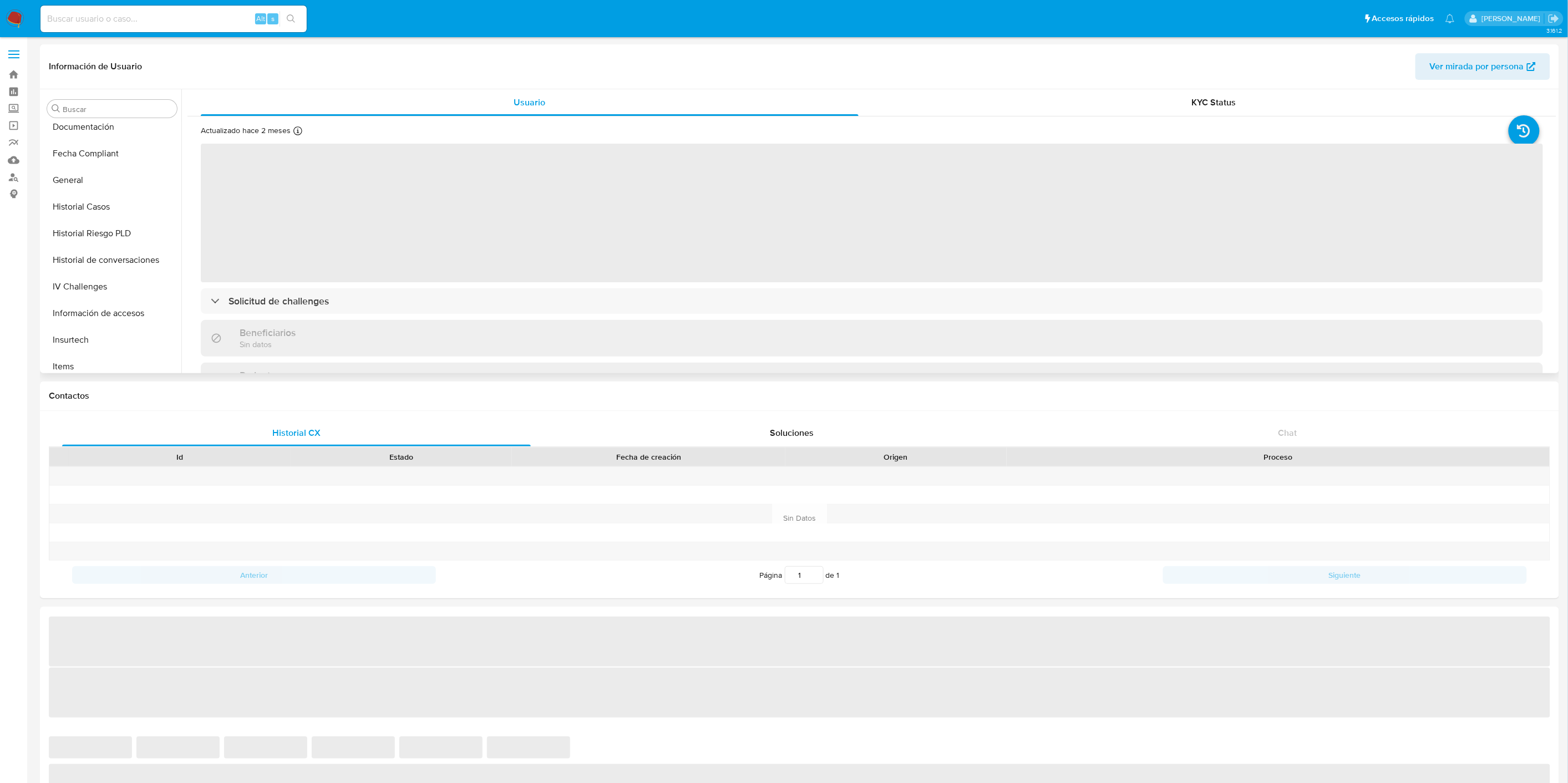
scroll to position [240, 0]
select select "10"
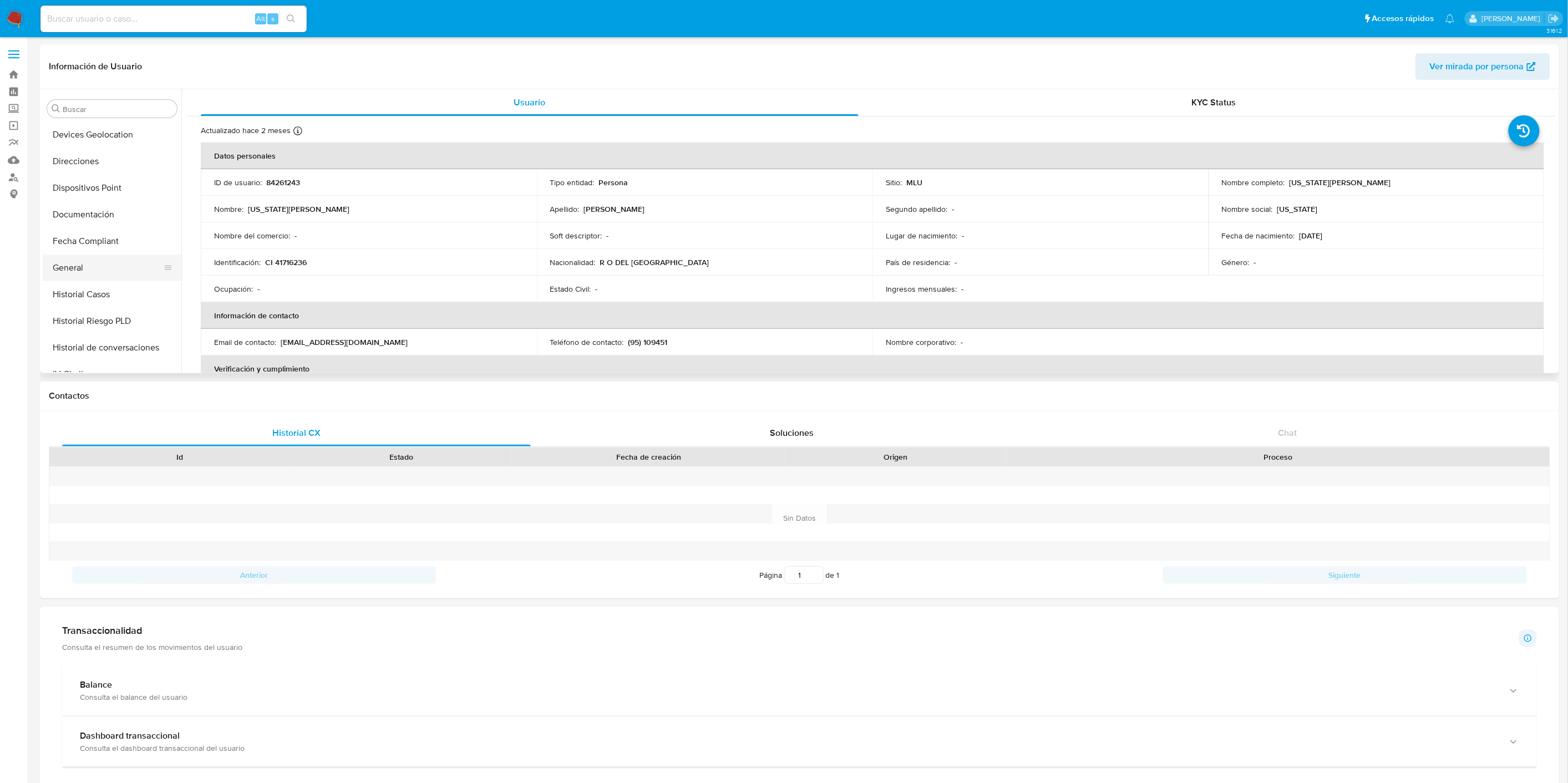
click at [85, 267] on button "General" at bounding box center [107, 268] width 130 height 26
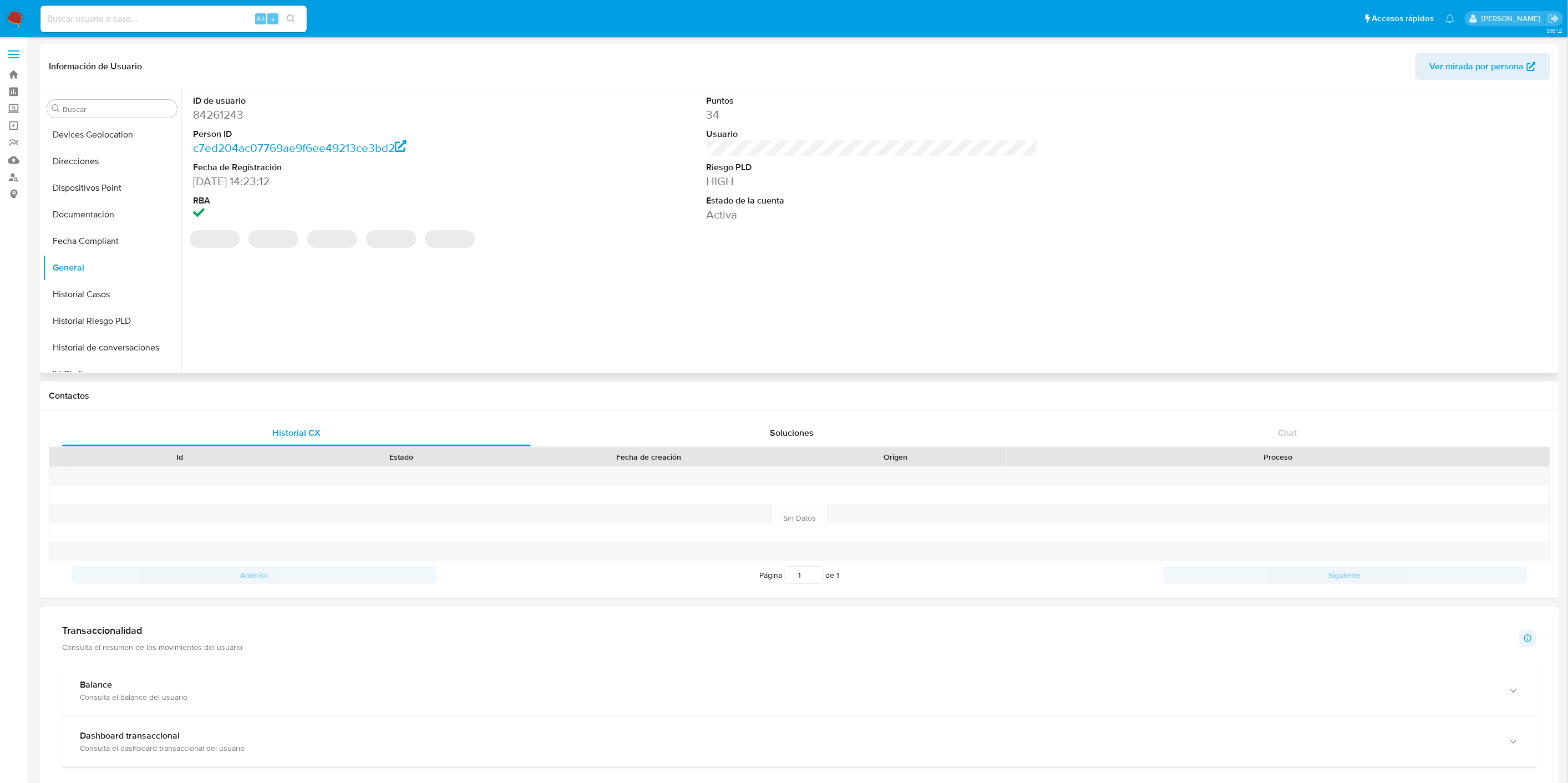
click at [228, 105] on dt "ID de usuario" at bounding box center [358, 101] width 331 height 12
click at [245, 112] on dd "84261243" at bounding box center [358, 115] width 331 height 15
click at [232, 112] on dd "84261243" at bounding box center [358, 115] width 331 height 15
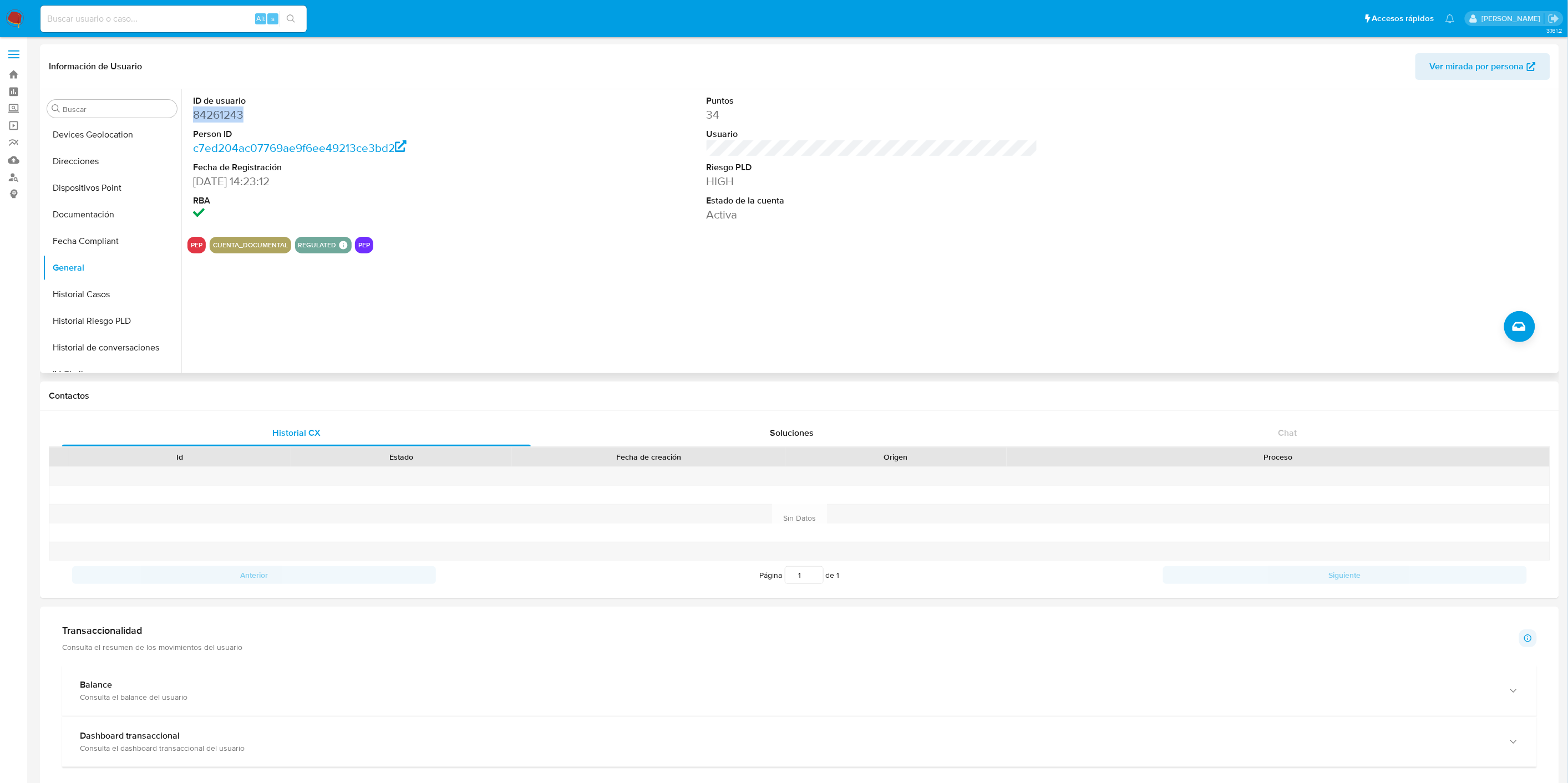
click at [232, 112] on dd "84261243" at bounding box center [358, 115] width 331 height 15
copy dd "84261243"
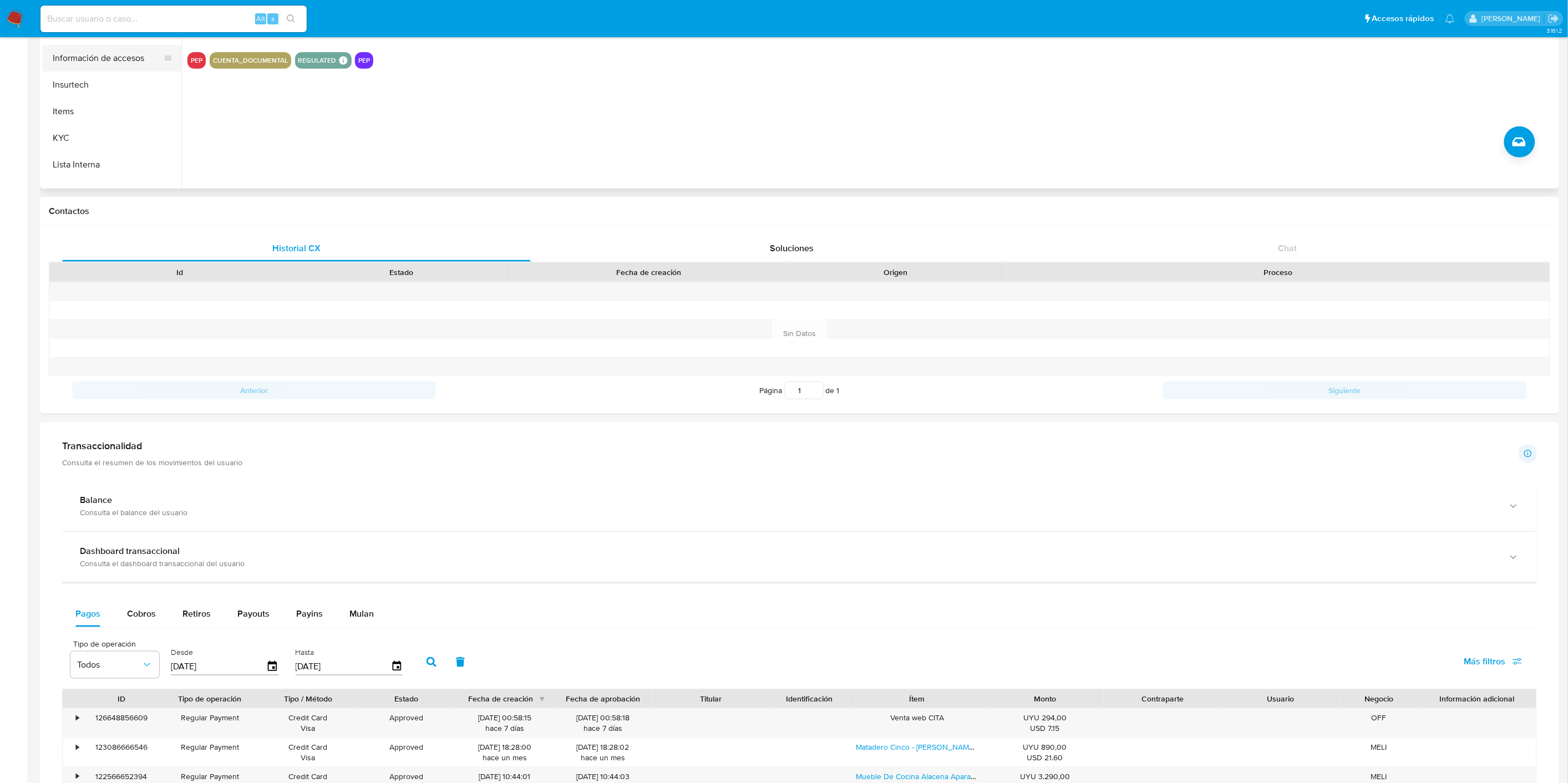
scroll to position [425, 0]
click at [79, 101] on button "KYC" at bounding box center [107, 112] width 130 height 26
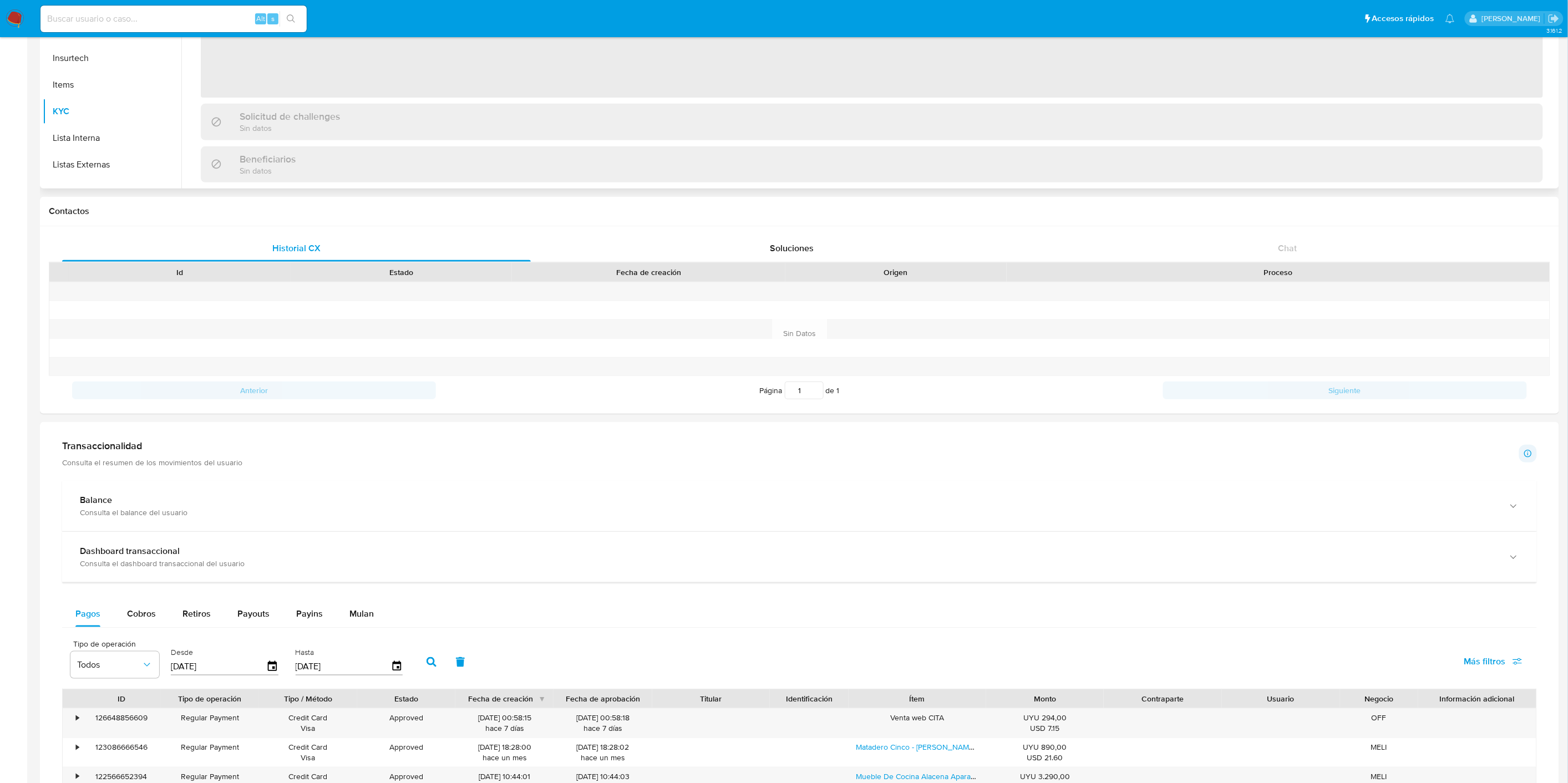
scroll to position [0, 0]
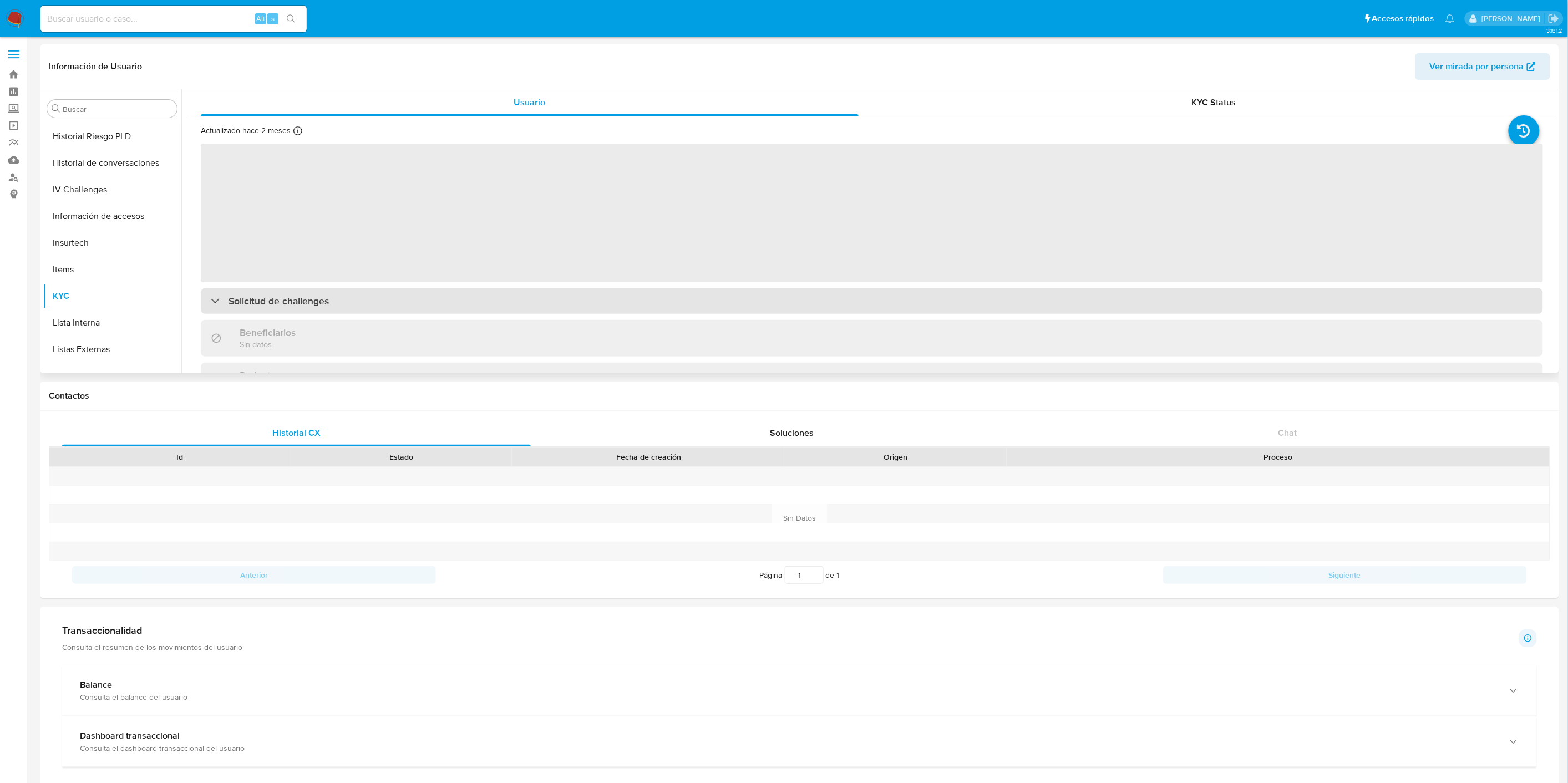
click at [439, 309] on div "Solicitud de challenges" at bounding box center [872, 301] width 1343 height 26
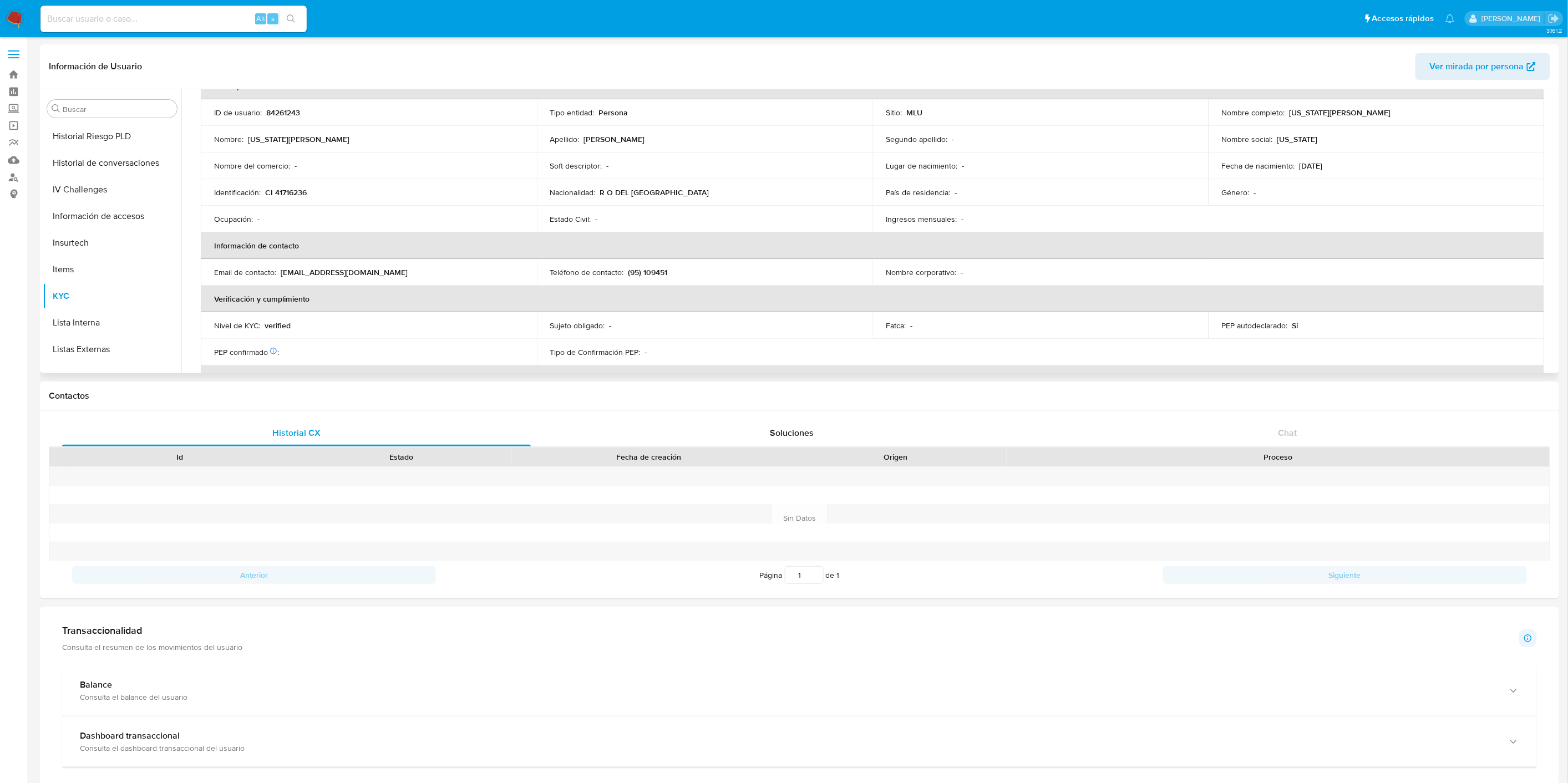
scroll to position [123, 0]
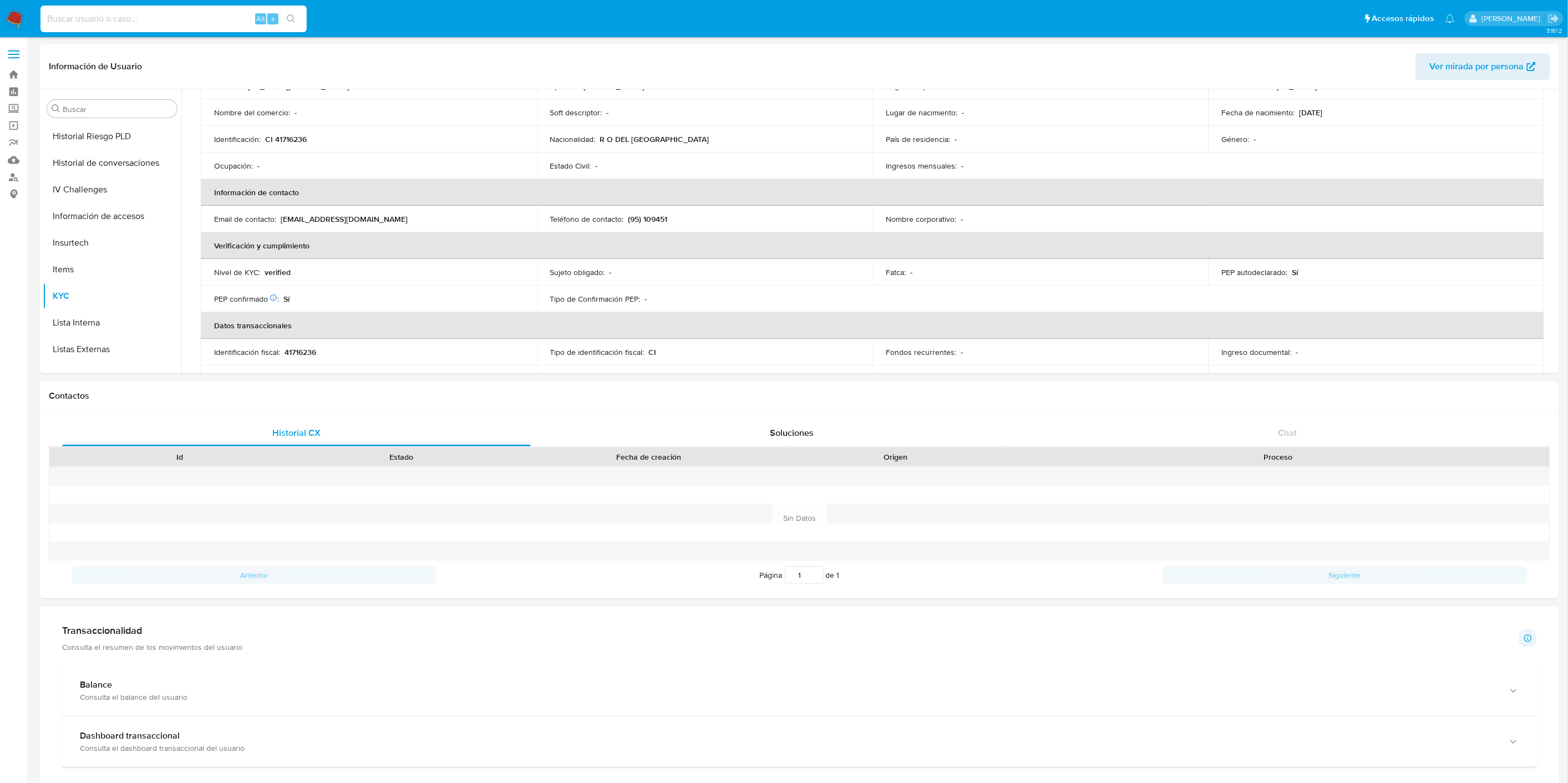
click at [94, 12] on input at bounding box center [173, 19] width 267 height 15
paste input "187815126"
type input "187815126"
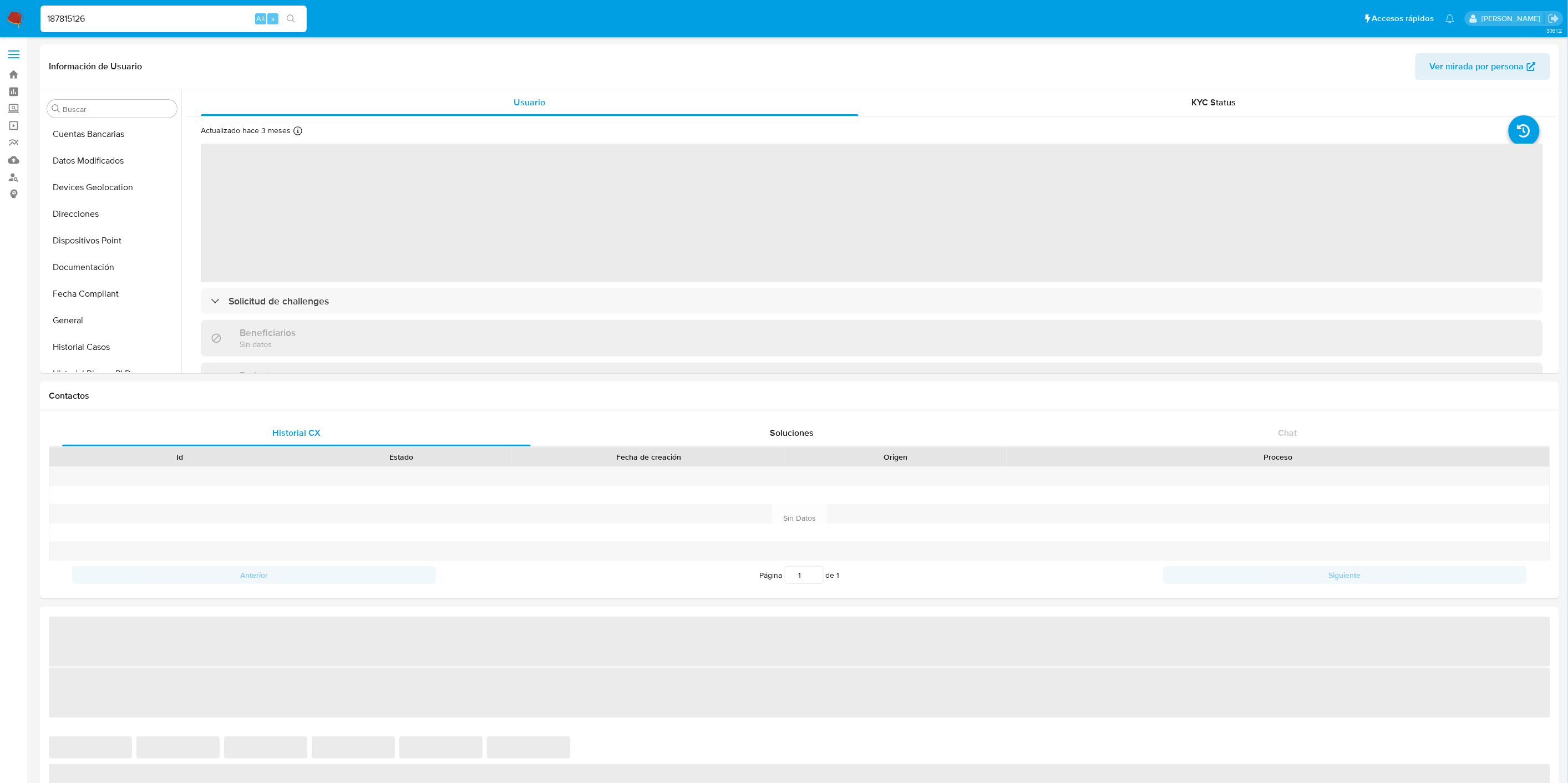
scroll to position [548, 0]
select select "10"
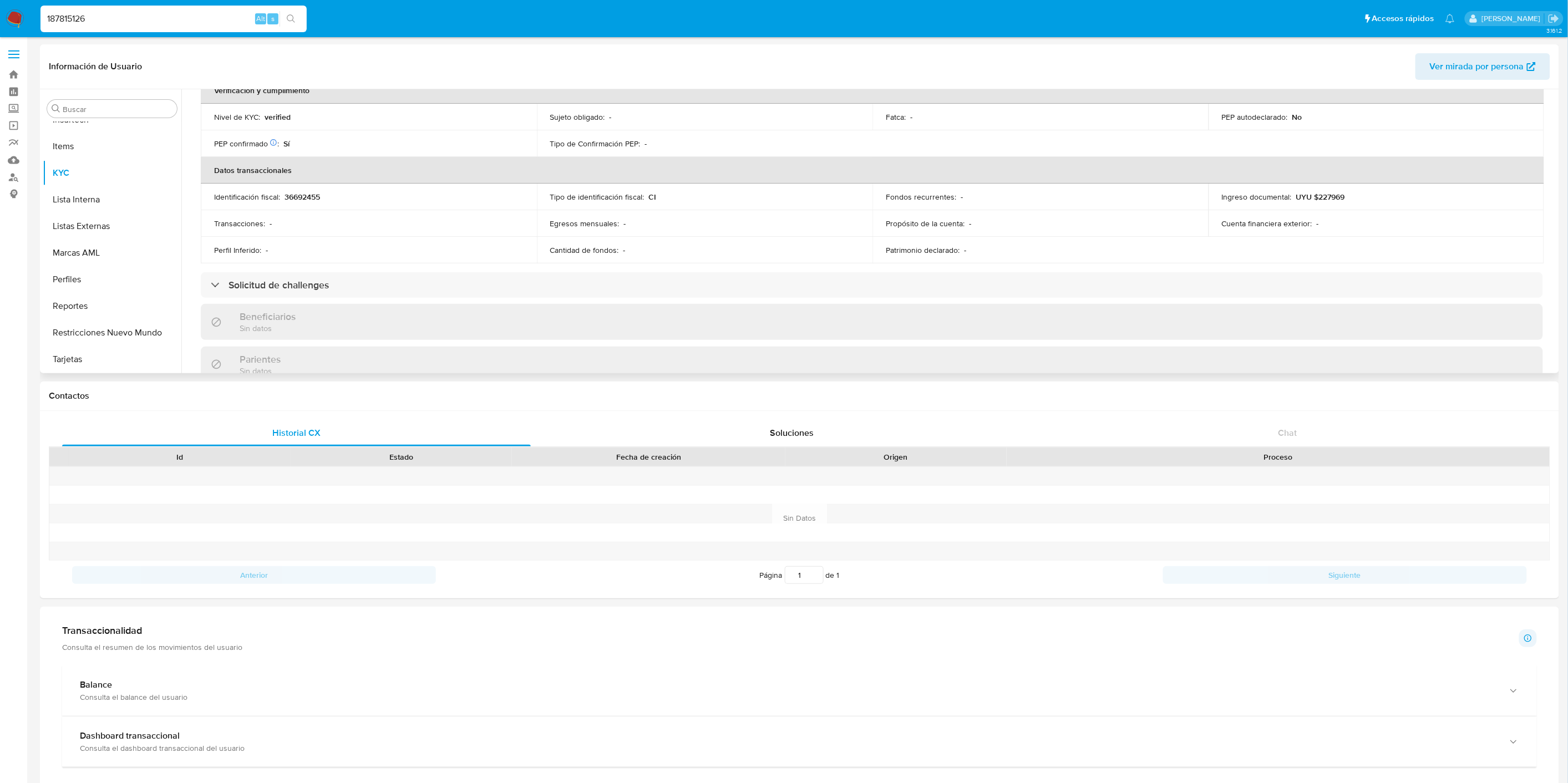
scroll to position [308, 0]
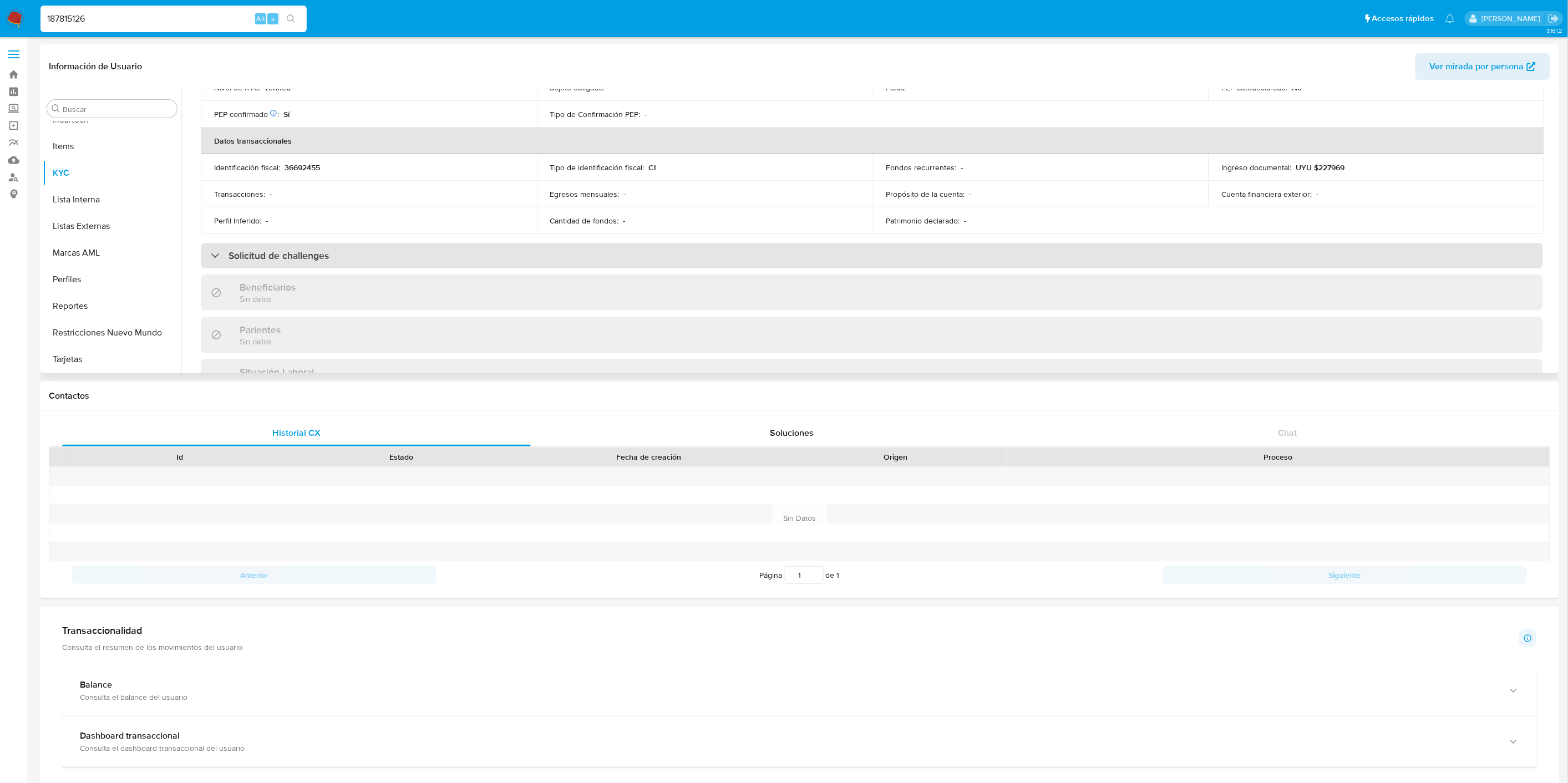
click at [314, 259] on h3 "Solicitud de challenges" at bounding box center [278, 256] width 101 height 12
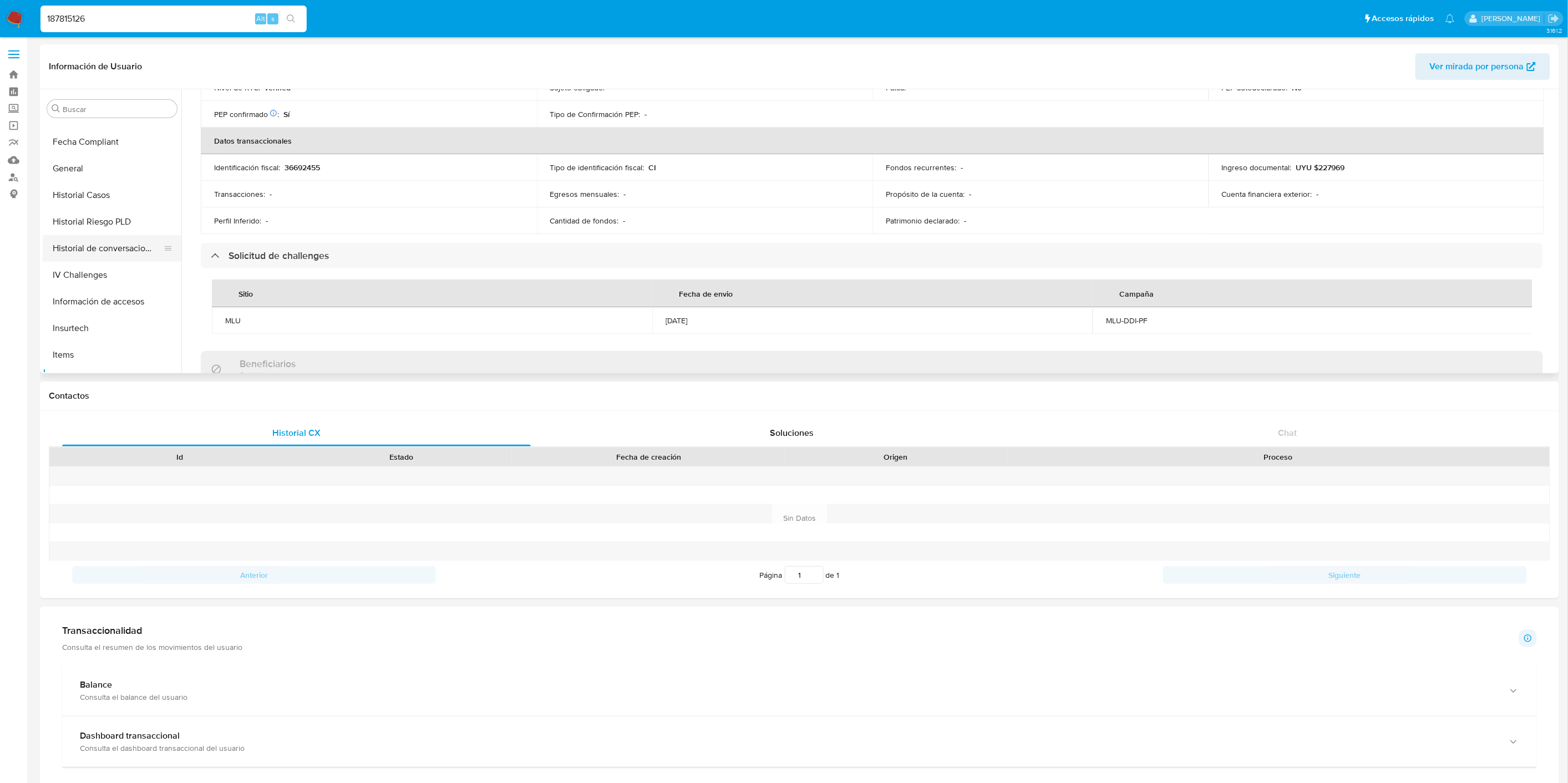
scroll to position [302, 0]
click at [112, 207] on button "General" at bounding box center [107, 206] width 130 height 26
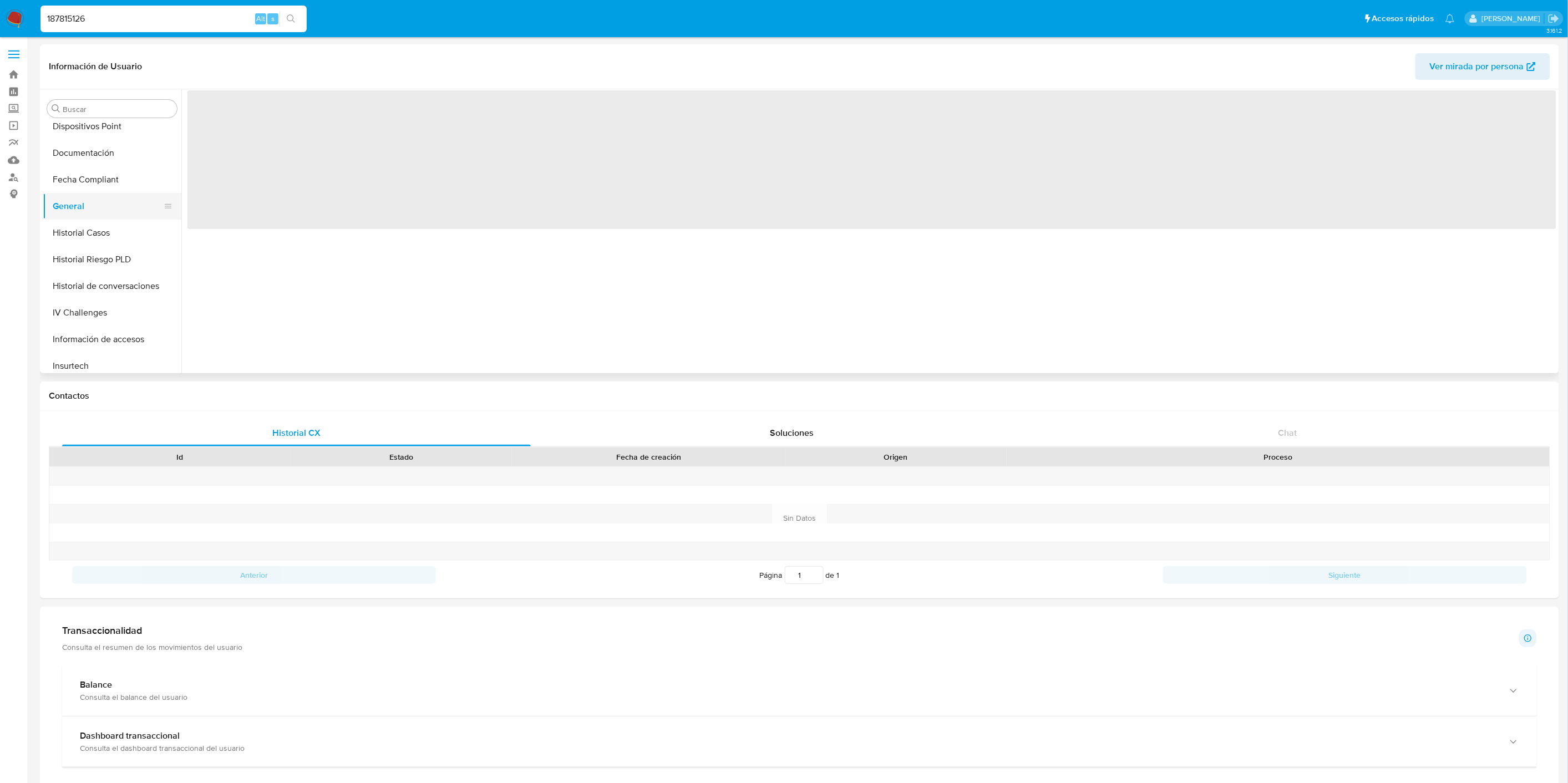
scroll to position [0, 0]
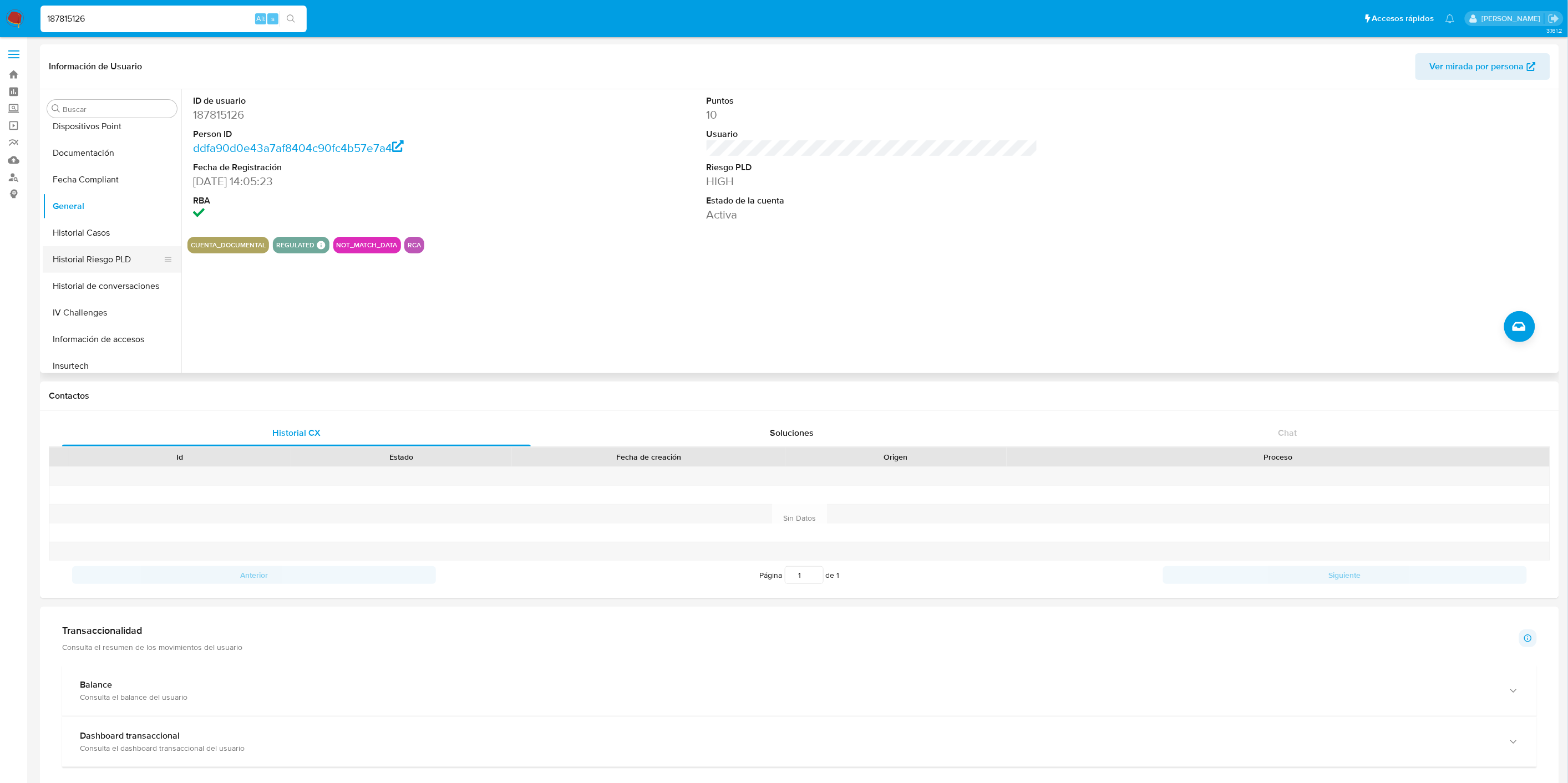
click at [103, 264] on button "Historial Riesgo PLD" at bounding box center [107, 259] width 130 height 26
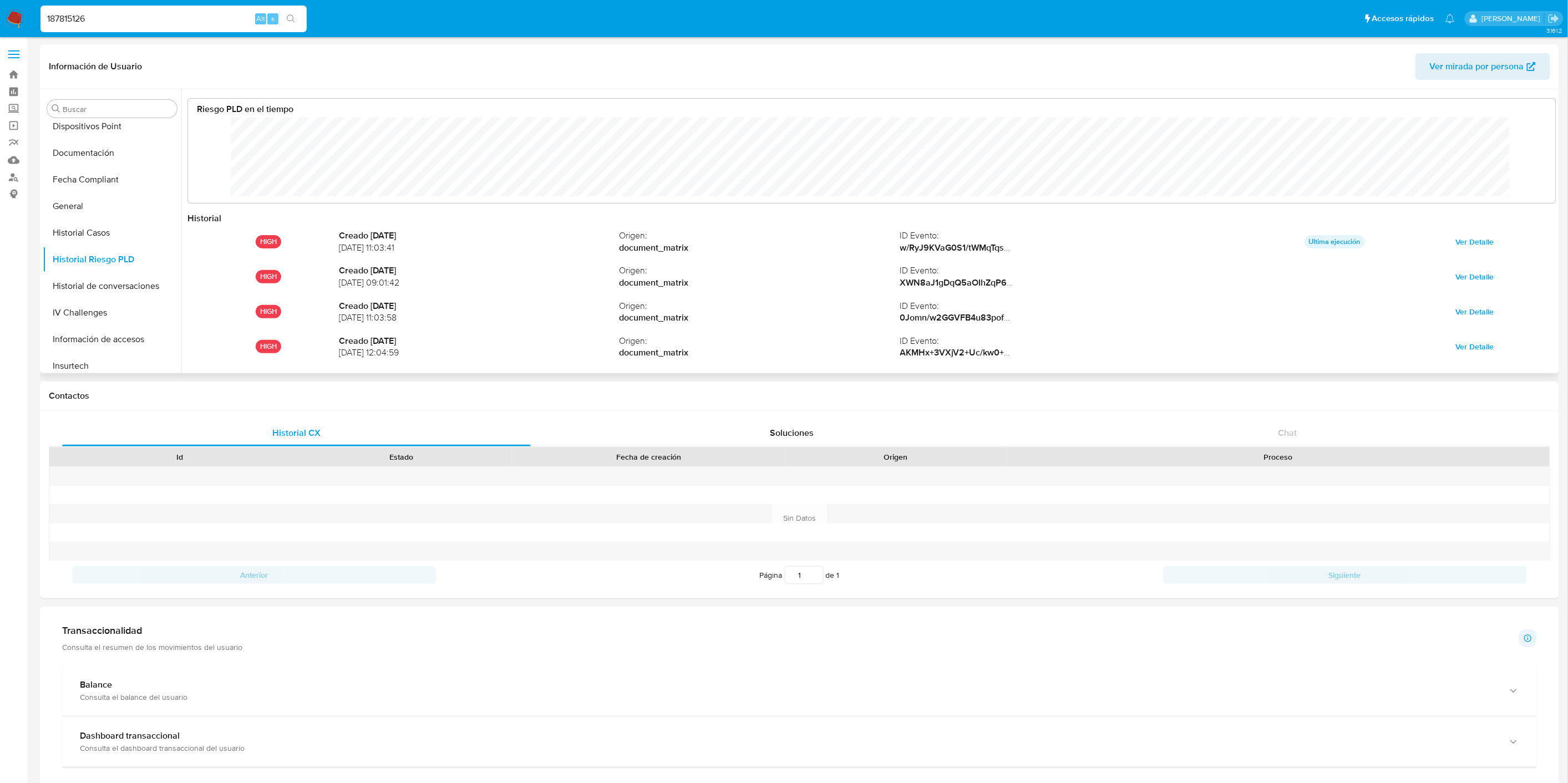
scroll to position [58, 0]
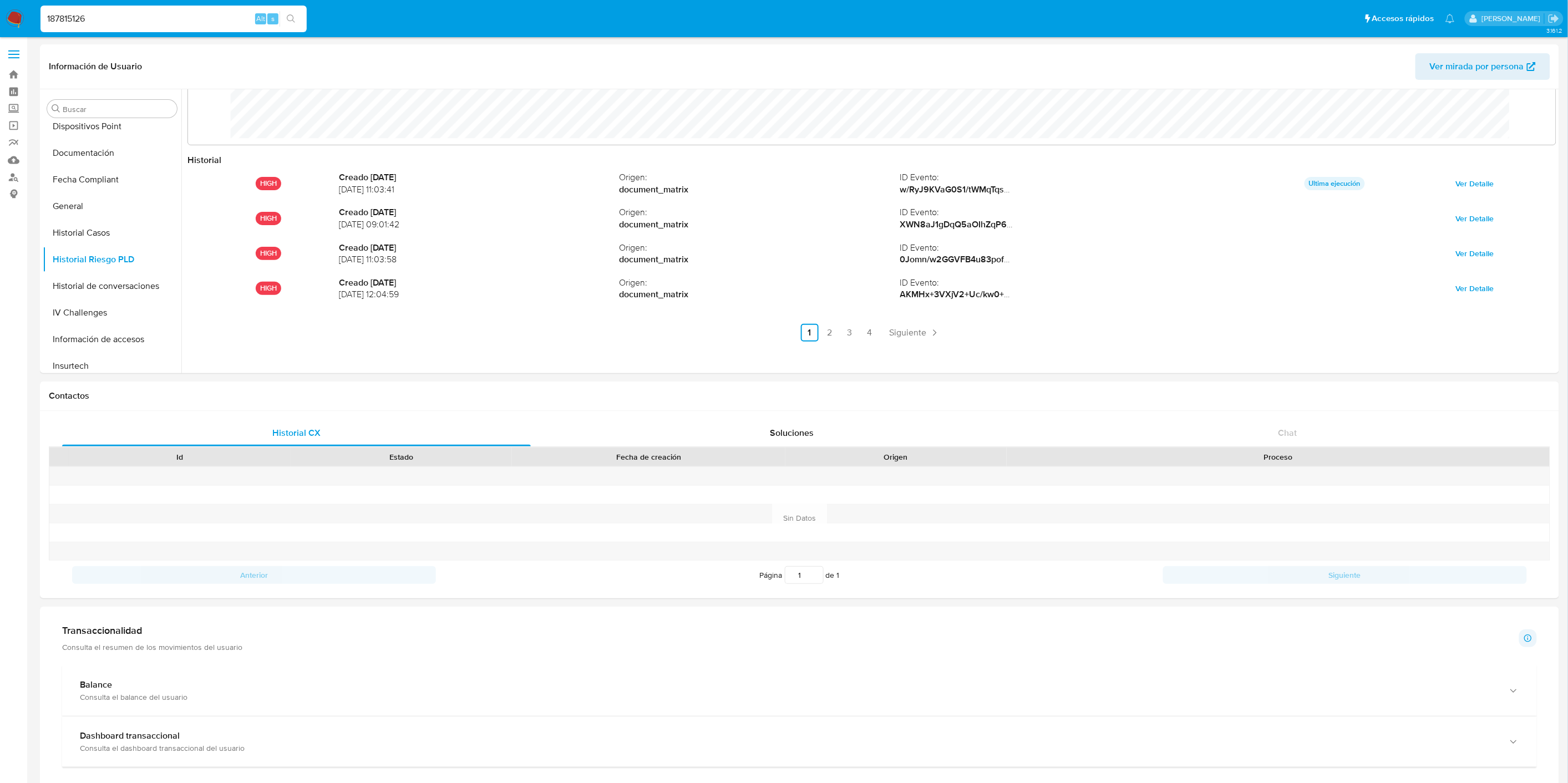
click at [101, 18] on input "187815126" at bounding box center [173, 19] width 267 height 15
paste input "29431261"
type input "29431261"
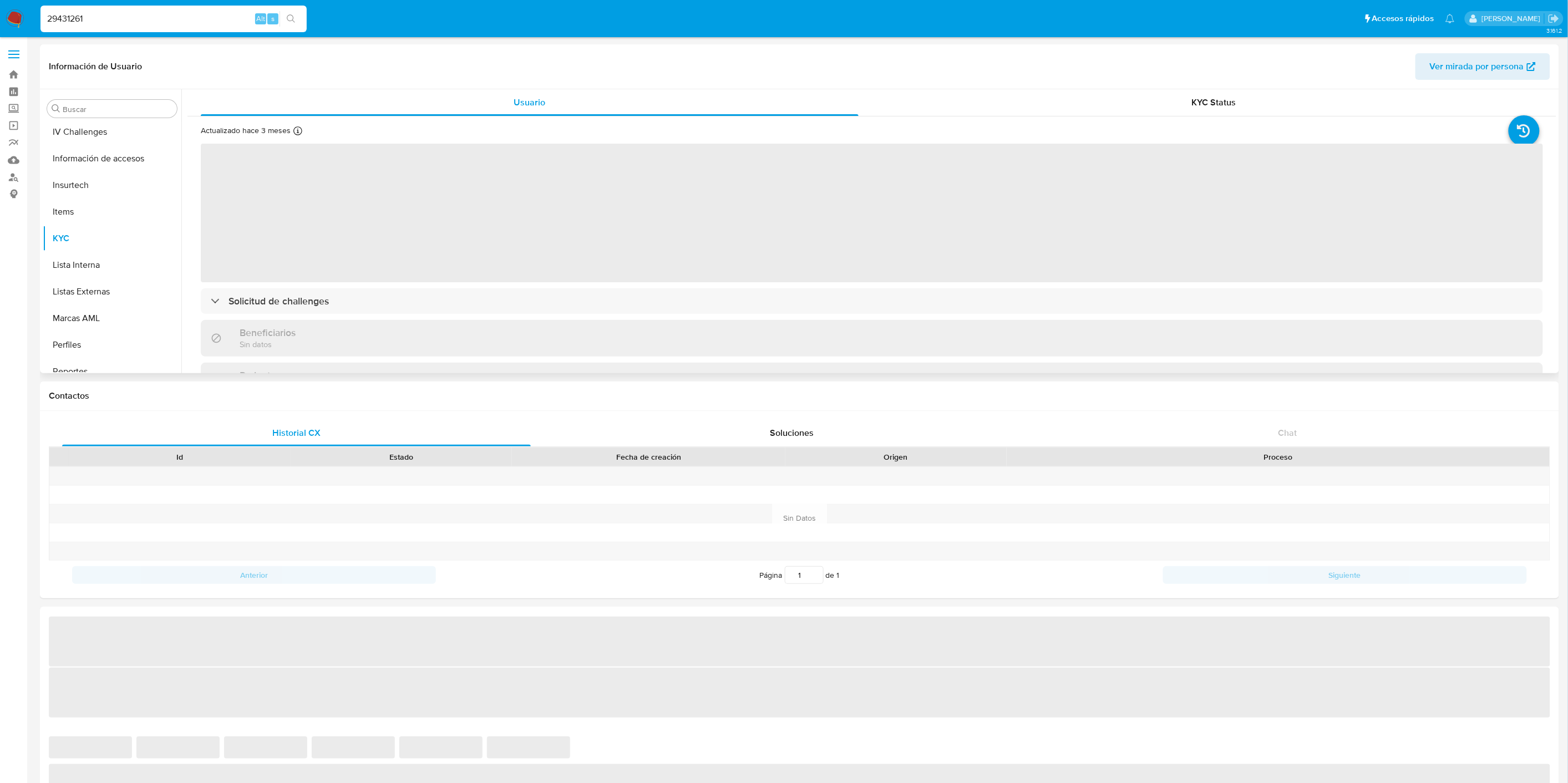
scroll to position [425, 0]
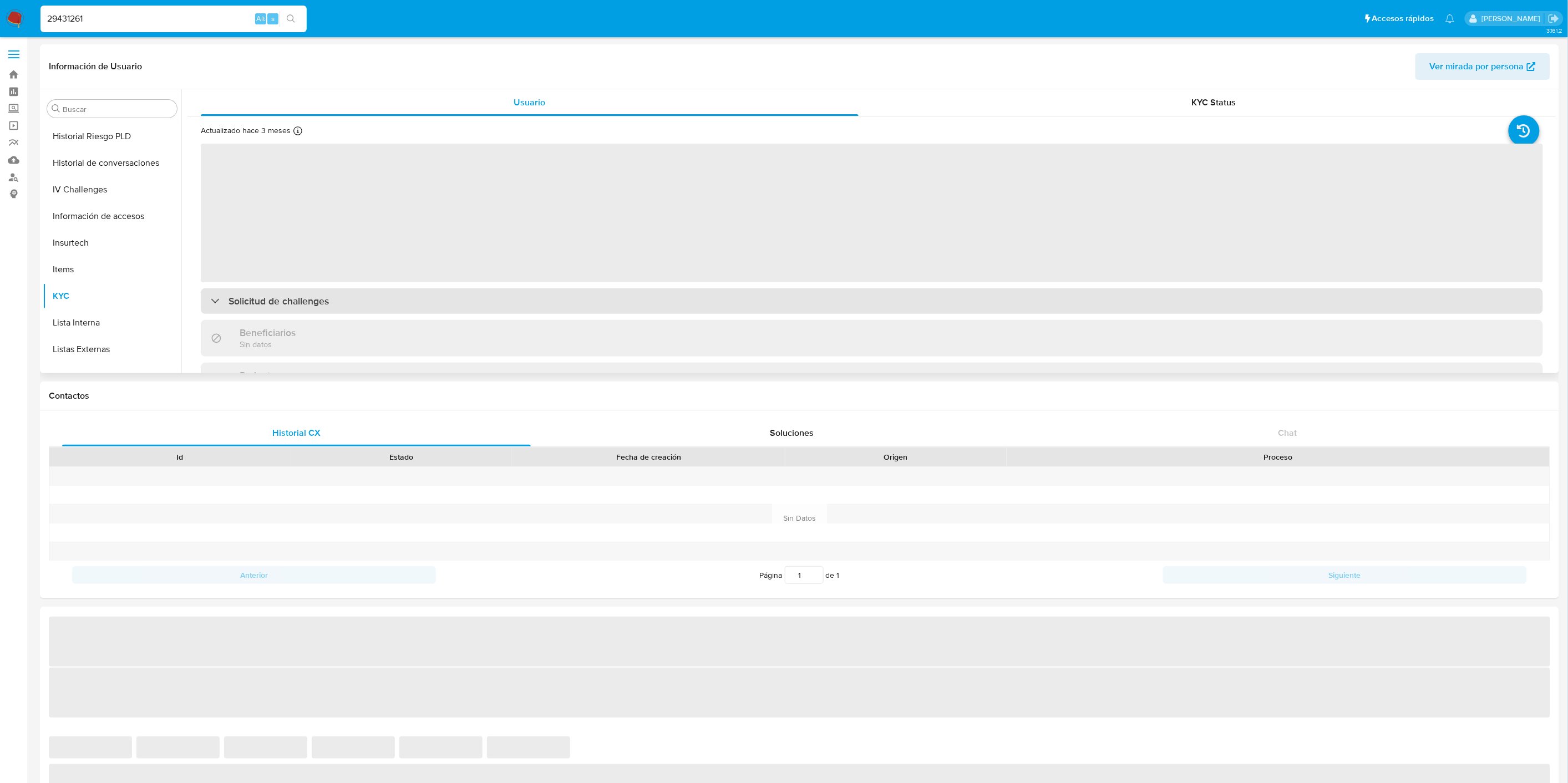
select select "10"
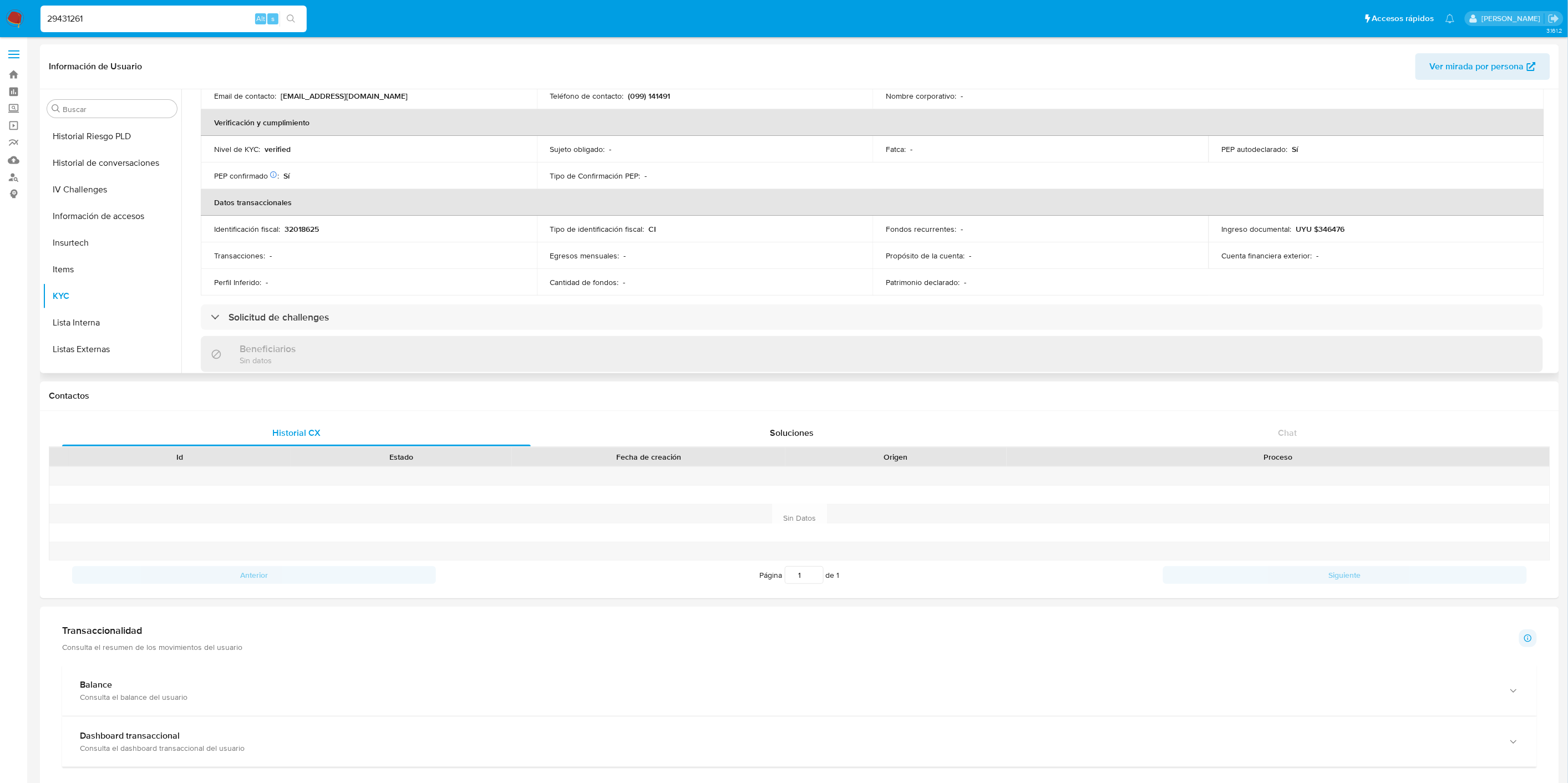
scroll to position [308, 0]
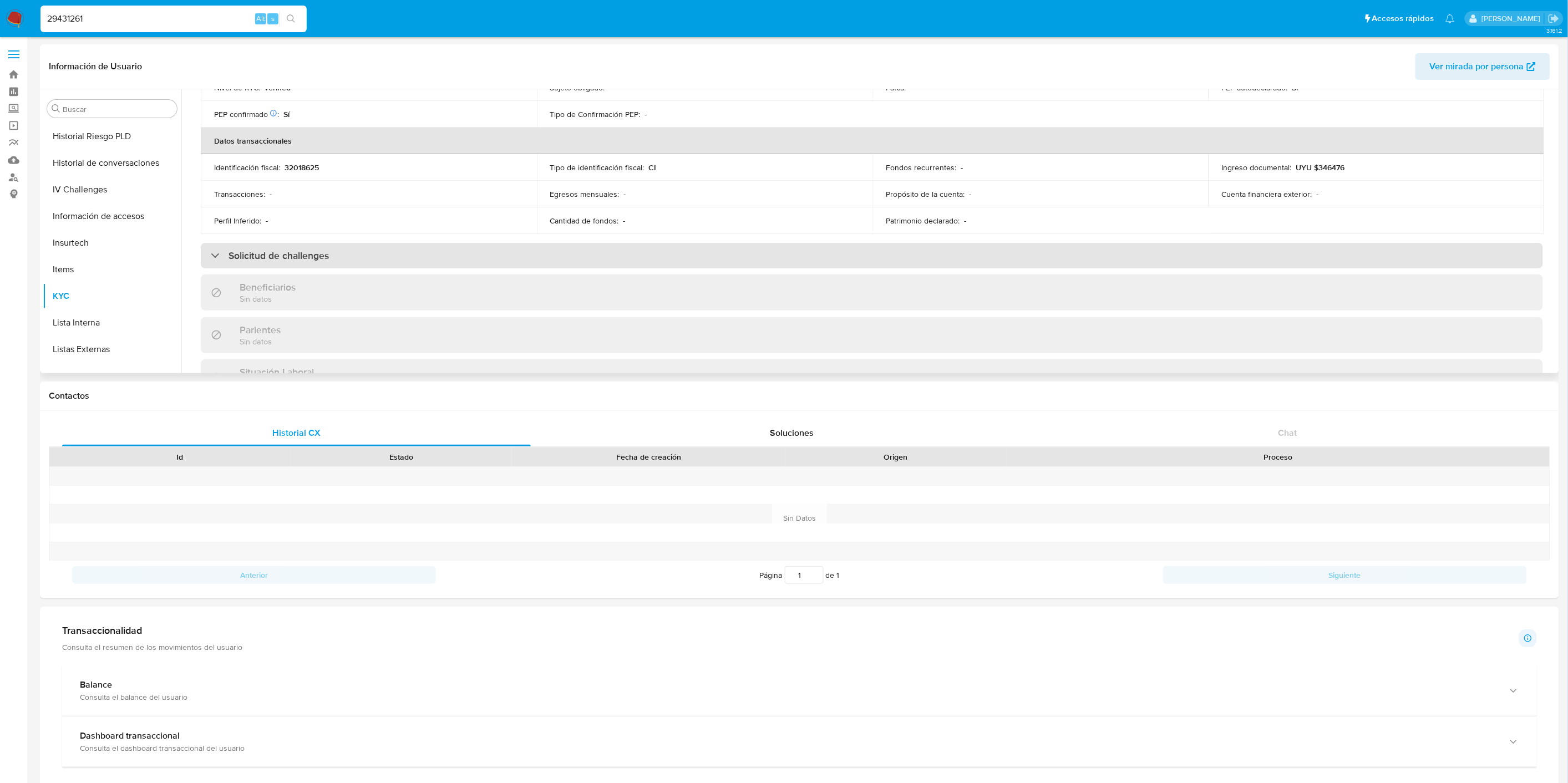
click at [352, 245] on div "Solicitud de challenges" at bounding box center [872, 256] width 1343 height 26
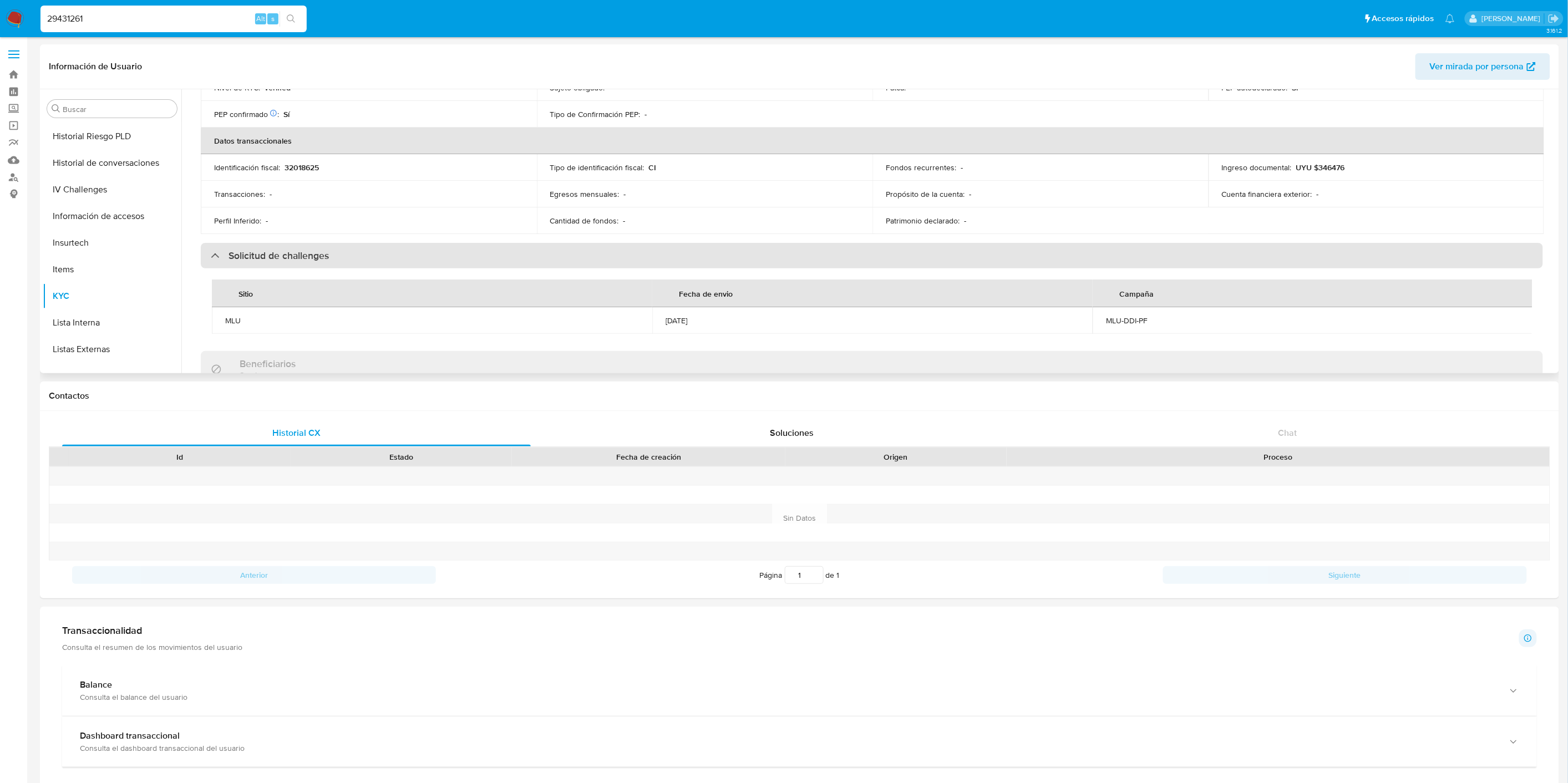
click at [352, 245] on div "Solicitud de challenges" at bounding box center [872, 256] width 1343 height 26
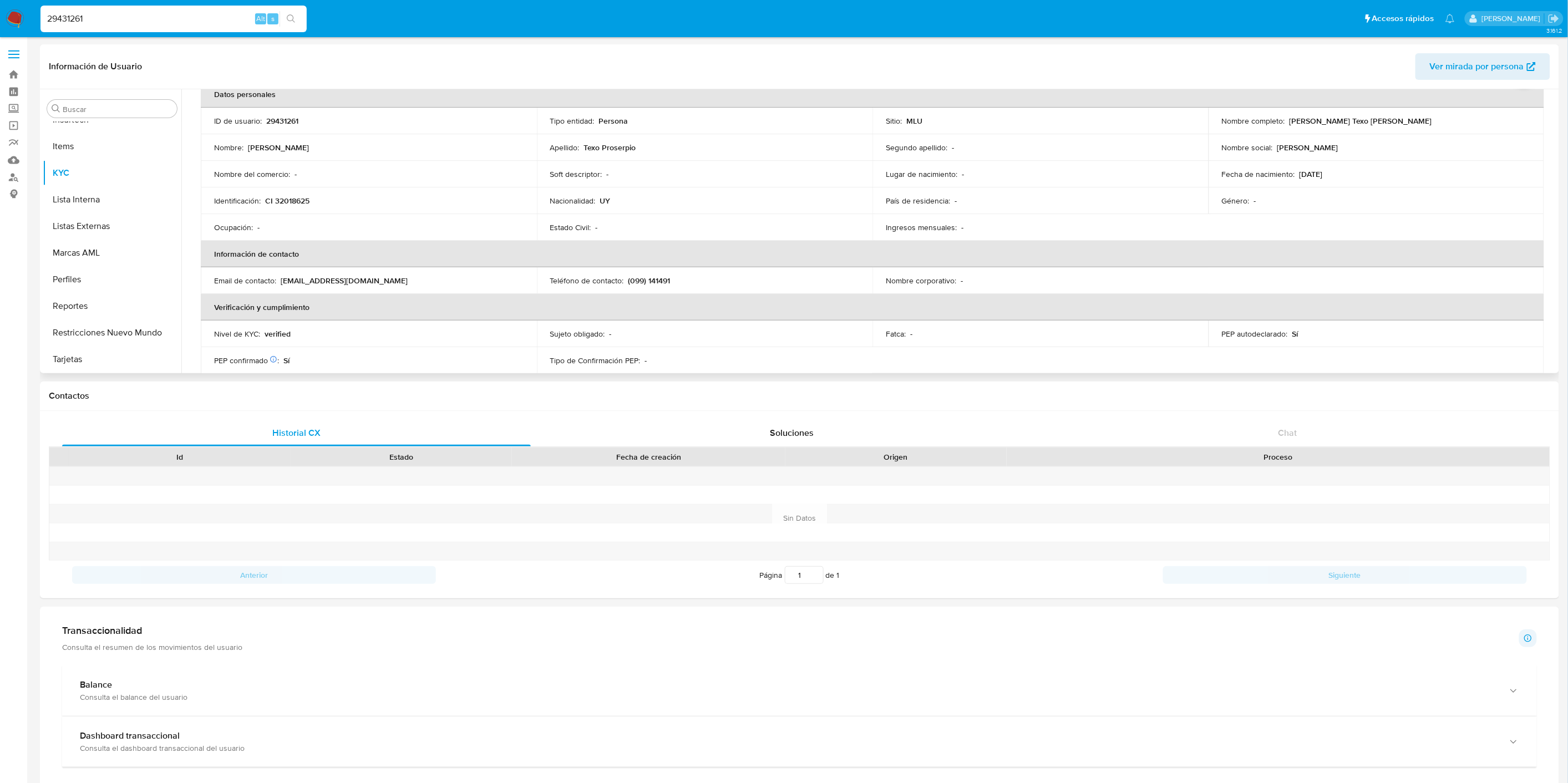
scroll to position [123, 0]
